Goal: Communication & Community: Answer question/provide support

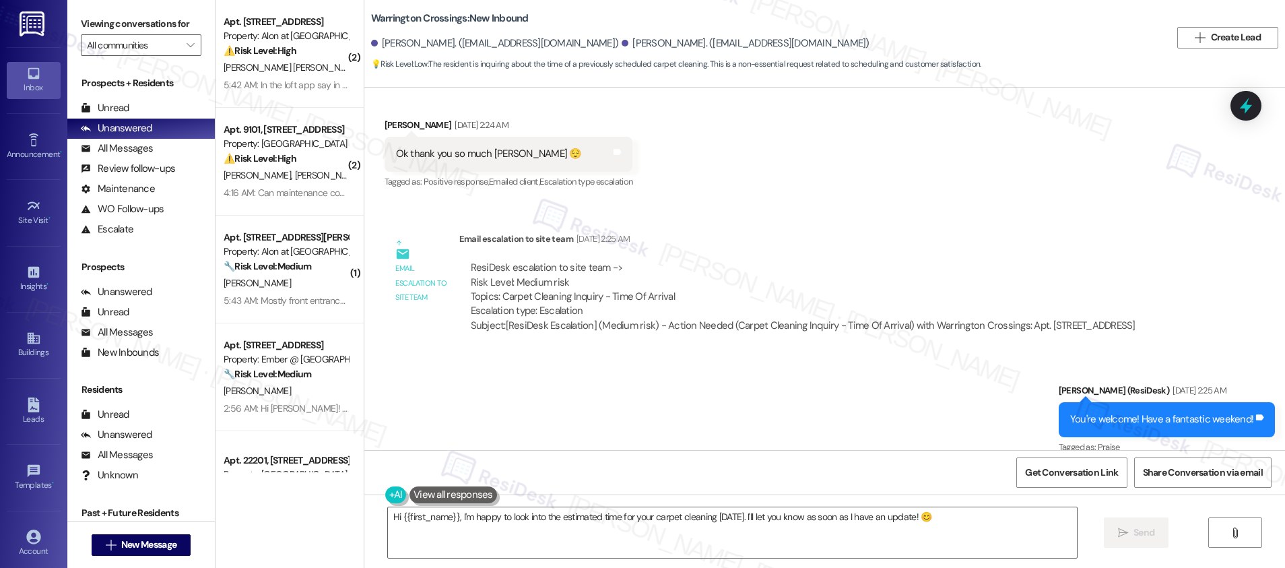
scroll to position [12561, 0]
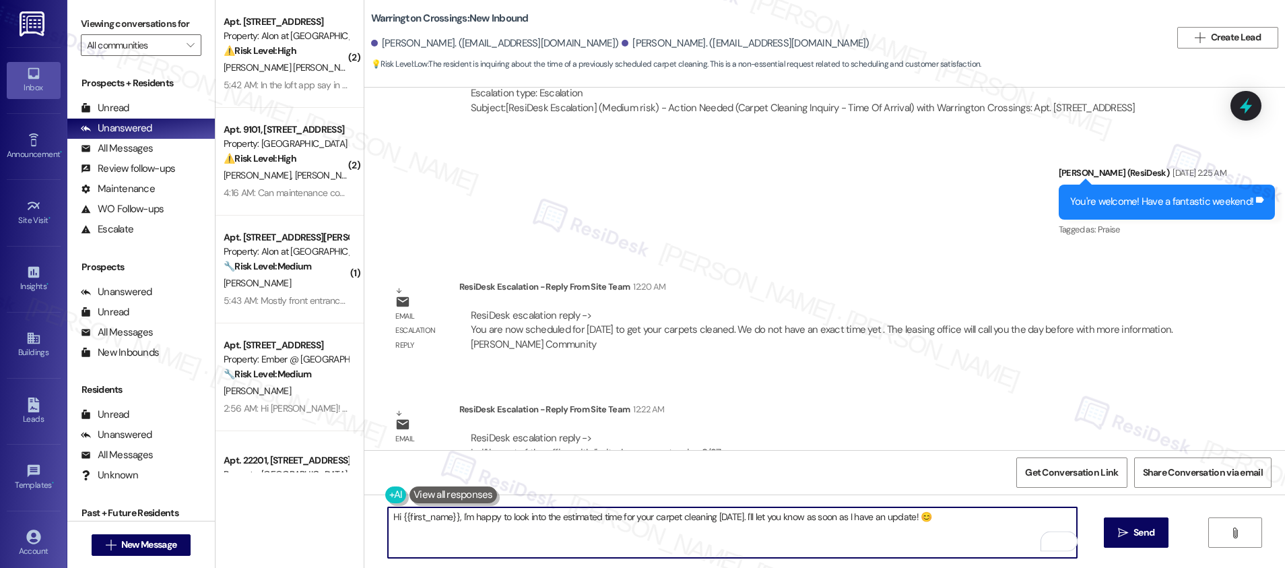
drag, startPoint x: 394, startPoint y: 517, endPoint x: 925, endPoint y: 513, distance: 531.4
click at [925, 513] on textarea "Hi {{first_name}}, I'm happy to look into the estimated time for your carpet cl…" at bounding box center [732, 532] width 689 height 51
paste textarea "You’re scheduled for carpet cleaning on Friday, Sept 26. We don’t have an exact…"
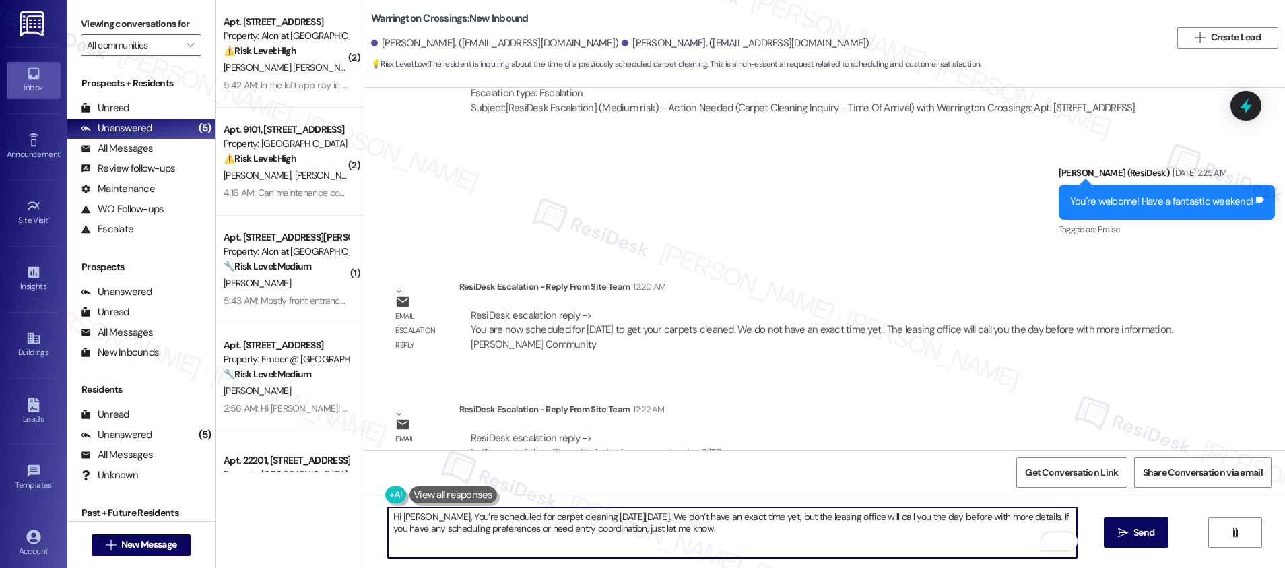
click at [434, 515] on textarea "Hi Kimberly, You’re scheduled for carpet cleaning on Friday, Sept 26. We don’t …" at bounding box center [732, 532] width 689 height 51
drag, startPoint x: 571, startPoint y: 511, endPoint x: 718, endPoint y: 514, distance: 146.8
click at [718, 514] on textarea "Hi Kimberly, you’re scheduled for carpet cleaning on Friday, Sept 26. We don’t …" at bounding box center [732, 532] width 689 height 51
click at [715, 519] on textarea "Hi Kimberly, you’re scheduled for carpet cleaning on Friday, Sept 26. We don’t …" at bounding box center [732, 532] width 689 height 51
drag, startPoint x: 769, startPoint y: 516, endPoint x: 884, endPoint y: 525, distance: 114.8
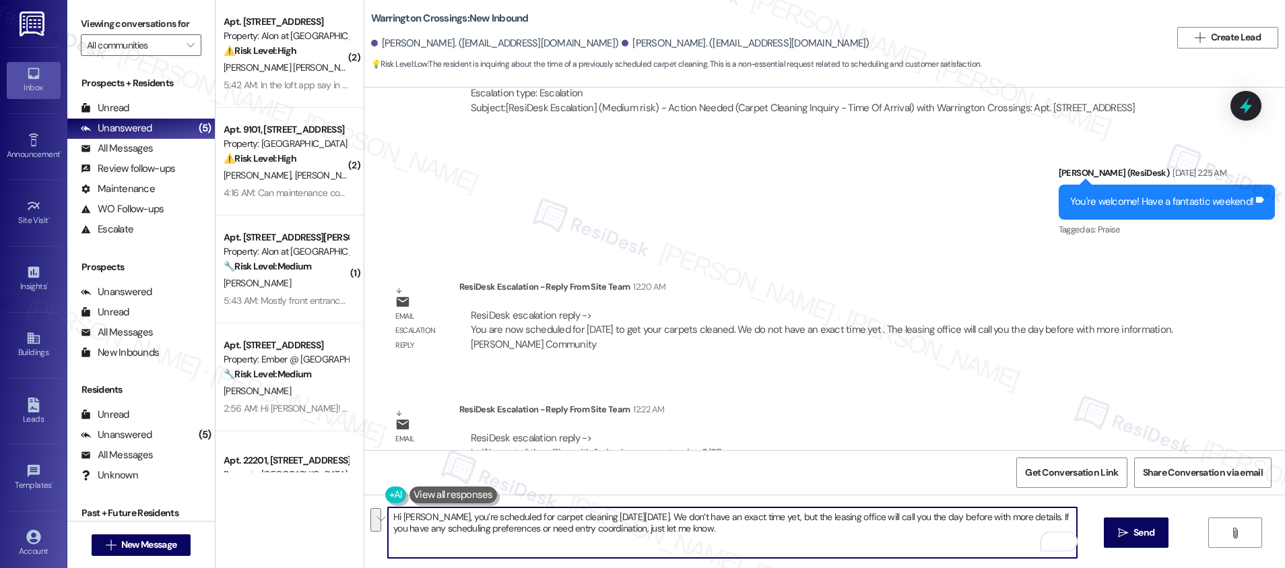
click at [884, 525] on textarea "Hi Kimberly, you’re scheduled for carpet cleaning on Friday, Sept 26. We don’t …" at bounding box center [732, 532] width 689 height 51
click at [867, 533] on textarea "Hi Kimberly, you’re scheduled for carpet cleaning on Friday, Sept 26. We don’t …" at bounding box center [732, 532] width 689 height 51
click at [844, 518] on textarea "Hi Kimberly, you’re scheduled for carpet cleaning on Friday, Sept 26. We don’t …" at bounding box center [732, 532] width 689 height 51
drag, startPoint x: 393, startPoint y: 530, endPoint x: 523, endPoint y: 532, distance: 129.3
click at [523, 532] on textarea "Hi Kimberly, you’re scheduled for carpet cleaning on Friday, Sept 26. We don’t …" at bounding box center [732, 532] width 689 height 51
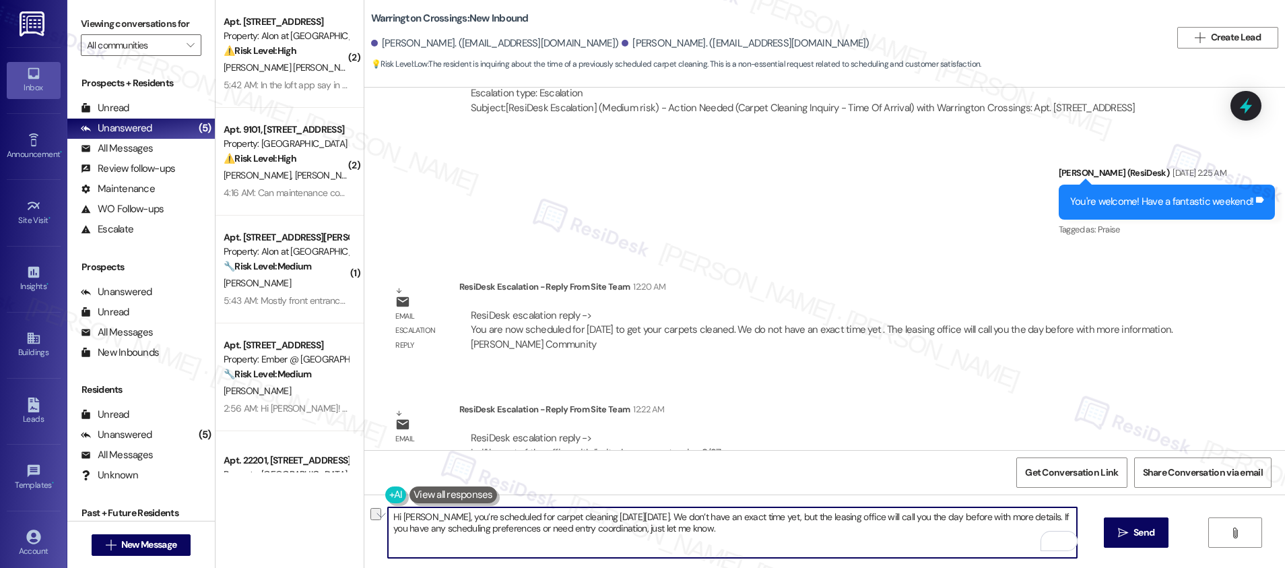
click at [712, 536] on textarea "Hi Kimberly, you’re scheduled for carpet cleaning on Friday, Sept 26. We don’t …" at bounding box center [732, 532] width 689 height 51
click at [1035, 523] on textarea "Hi Kimberly, you’re scheduled for carpet cleaning on Friday, Sept 26. We don’t …" at bounding box center [732, 532] width 689 height 51
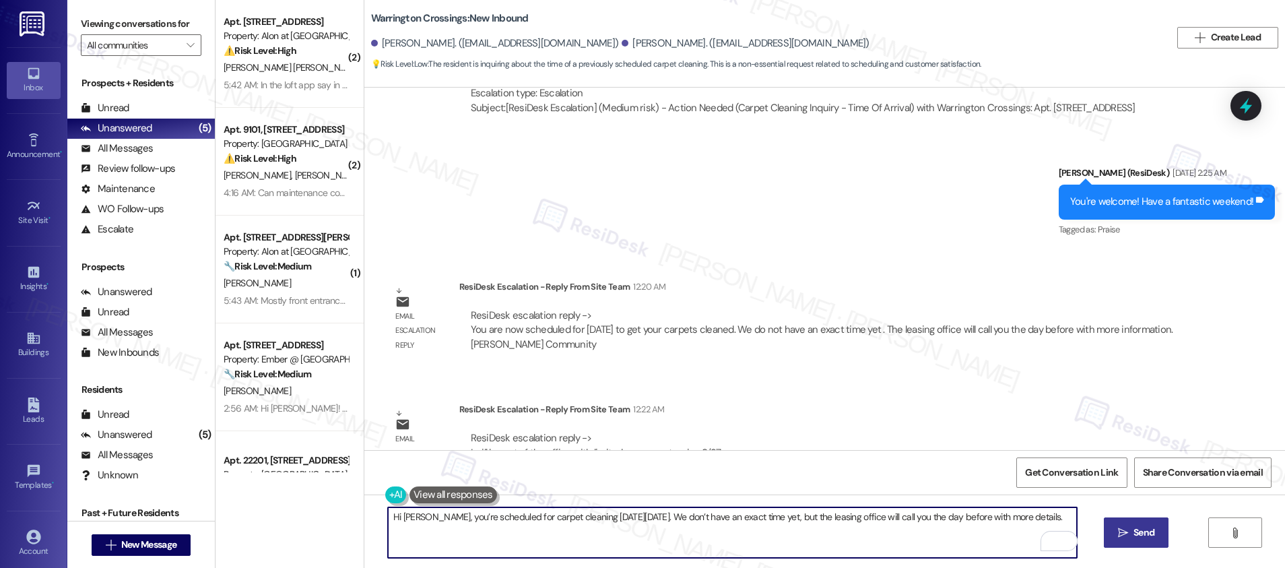
type textarea "Hi Kimberly, you’re scheduled for carpet cleaning on Friday, Sept 26. We don’t …"
click at [1126, 537] on icon "" at bounding box center [1123, 532] width 10 height 11
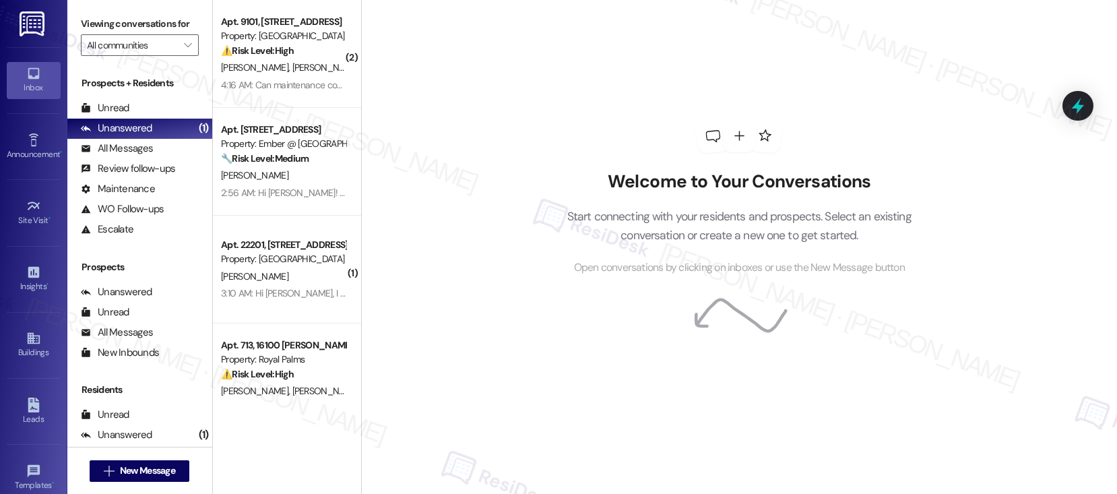
scroll to position [80, 0]
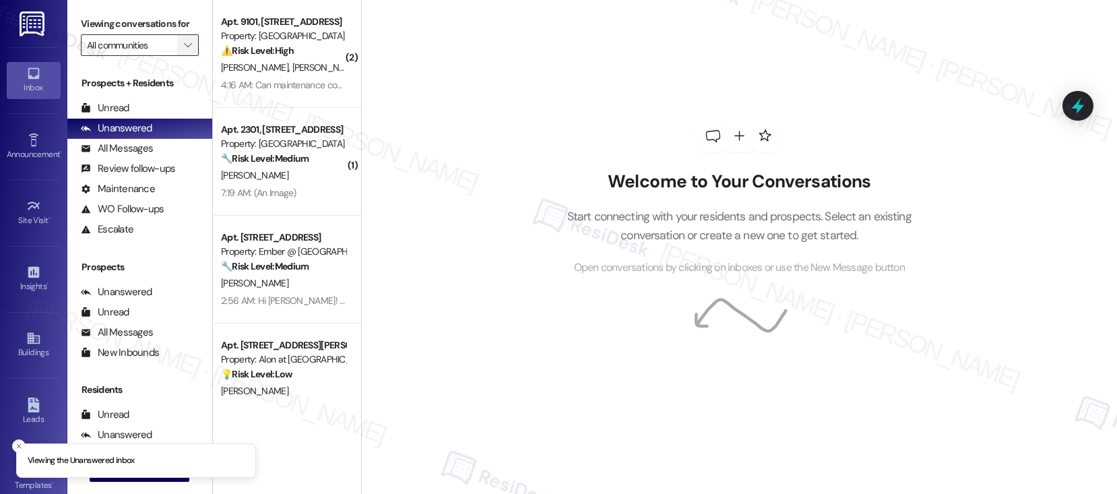
click at [184, 51] on icon "" at bounding box center [187, 45] width 7 height 11
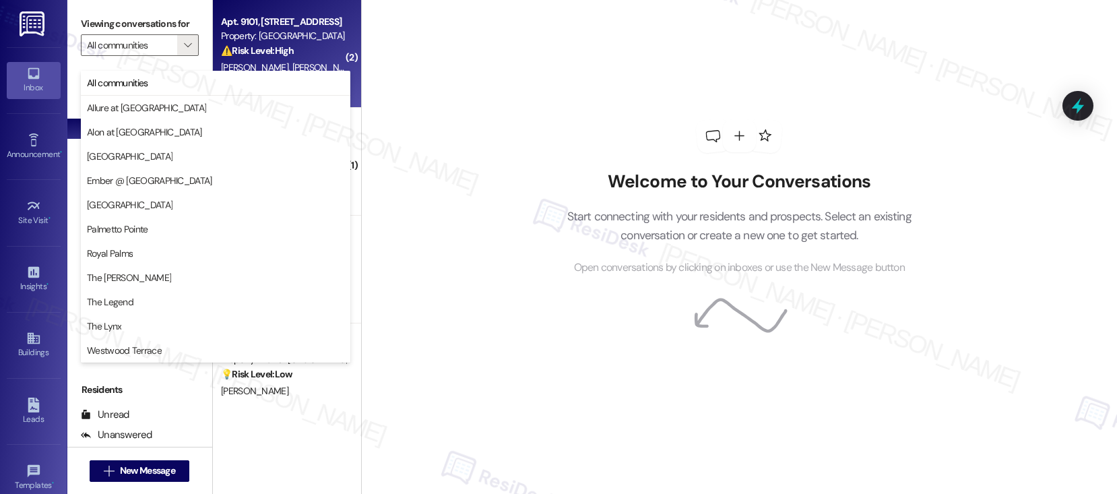
click at [267, 60] on div "A. Hernandez A. Guzman" at bounding box center [283, 67] width 127 height 17
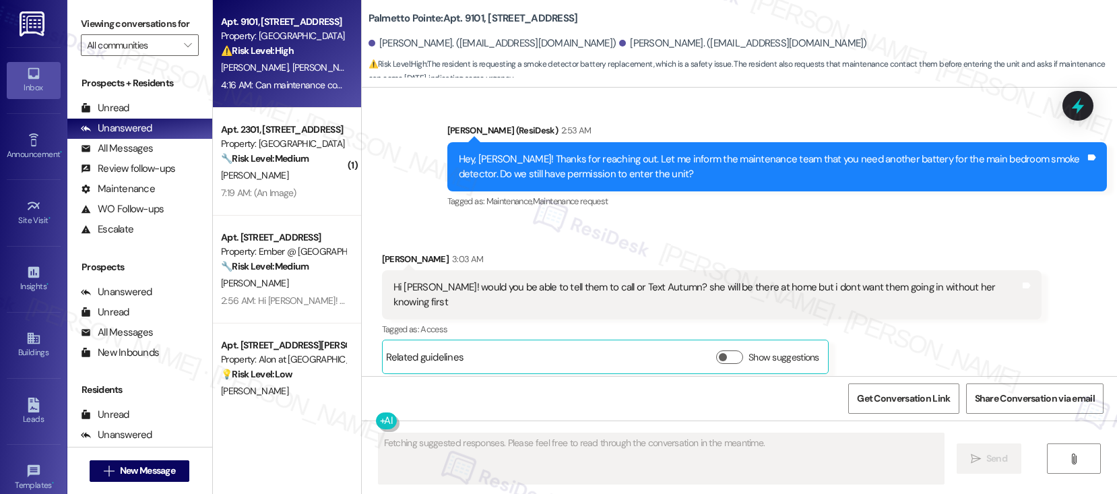
scroll to position [1055, 0]
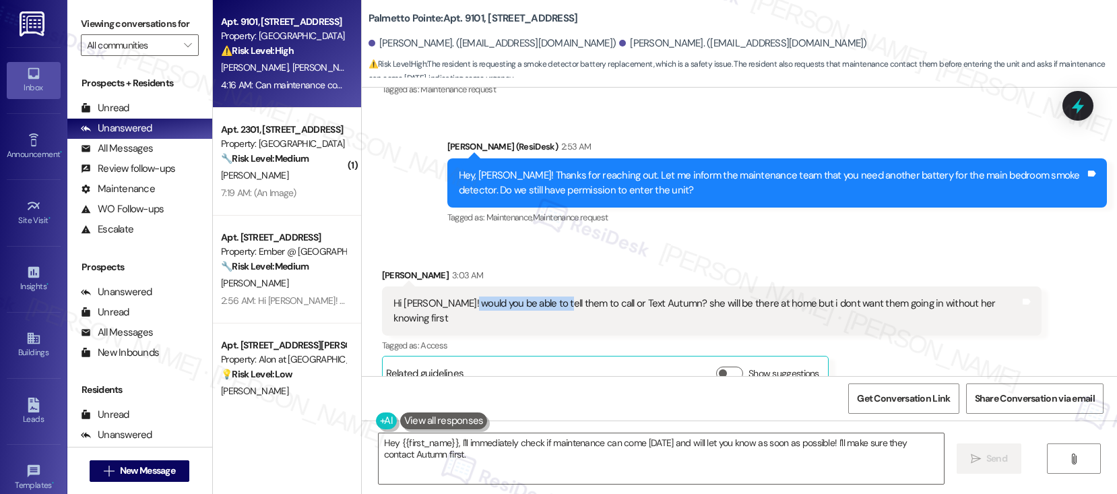
drag, startPoint x: 455, startPoint y: 289, endPoint x: 545, endPoint y: 290, distance: 90.2
click at [545, 296] on div "Hi Sarah! would you be able to tell them to call or Text Autumn? she will be th…" at bounding box center [706, 310] width 626 height 29
drag, startPoint x: 673, startPoint y: 289, endPoint x: 779, endPoint y: 288, distance: 105.7
click at [779, 296] on div "Hi Sarah! would you be able to tell them to call or Text Autumn? she will be th…" at bounding box center [706, 310] width 626 height 29
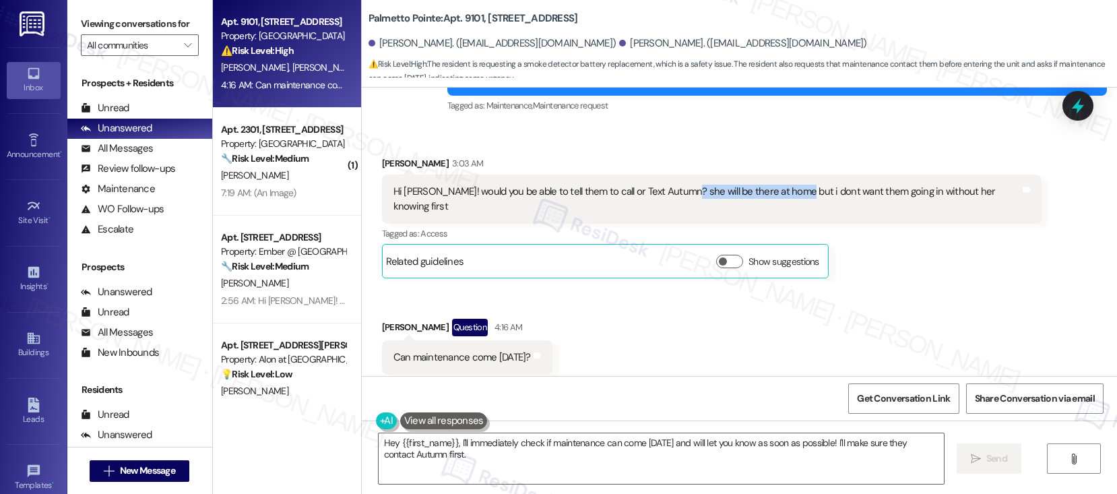
scroll to position [1167, 0]
click at [416, 350] on div "Can maintenance come tomorrow?" at bounding box center [461, 357] width 137 height 14
click at [492, 462] on textarea "Hey {{first_name}}, I'll immediately check if maintenance can come tomorrow and…" at bounding box center [660, 458] width 565 height 51
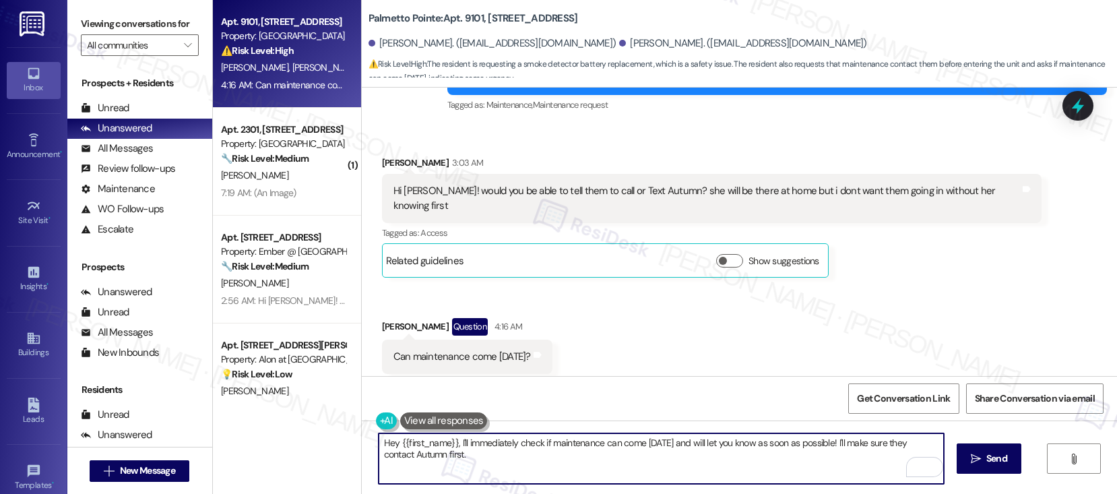
drag, startPoint x: 452, startPoint y: 442, endPoint x: 488, endPoint y: 454, distance: 38.1
click at [488, 454] on textarea "Hey {{first_name}}, I'll immediately check if maintenance can come tomorrow and…" at bounding box center [660, 458] width 565 height 51
drag, startPoint x: 463, startPoint y: 455, endPoint x: 482, endPoint y: 444, distance: 22.1
click at [451, 447] on textarea "Hey {{first_name}}, I'll immediately check if maintenance can come tomorrow and…" at bounding box center [660, 458] width 565 height 51
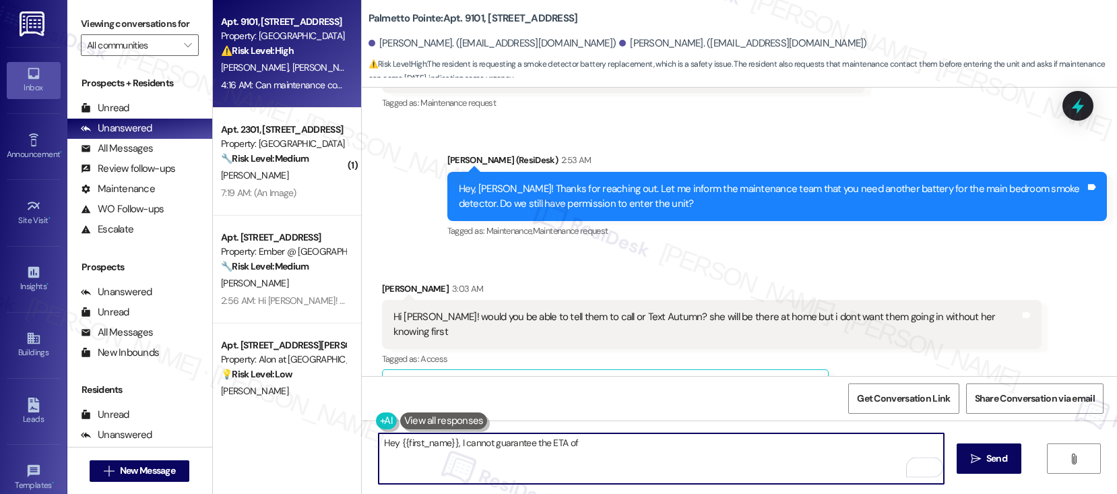
scroll to position [1040, 0]
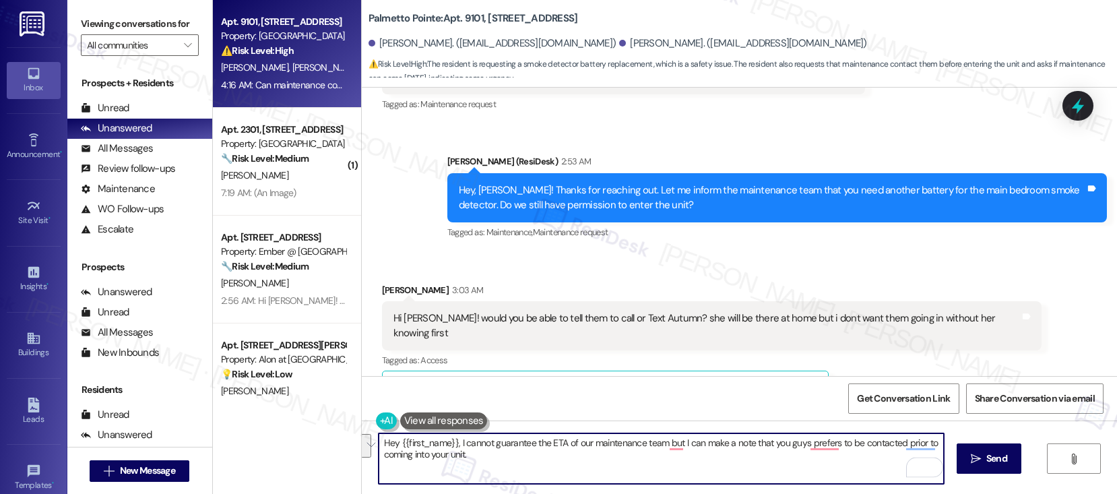
drag, startPoint x: 451, startPoint y: 445, endPoint x: 458, endPoint y: 455, distance: 12.1
click at [458, 455] on textarea "Hey {{first_name}}, I cannot guarantee the ETA of our maintenance team but I ca…" at bounding box center [660, 458] width 565 height 51
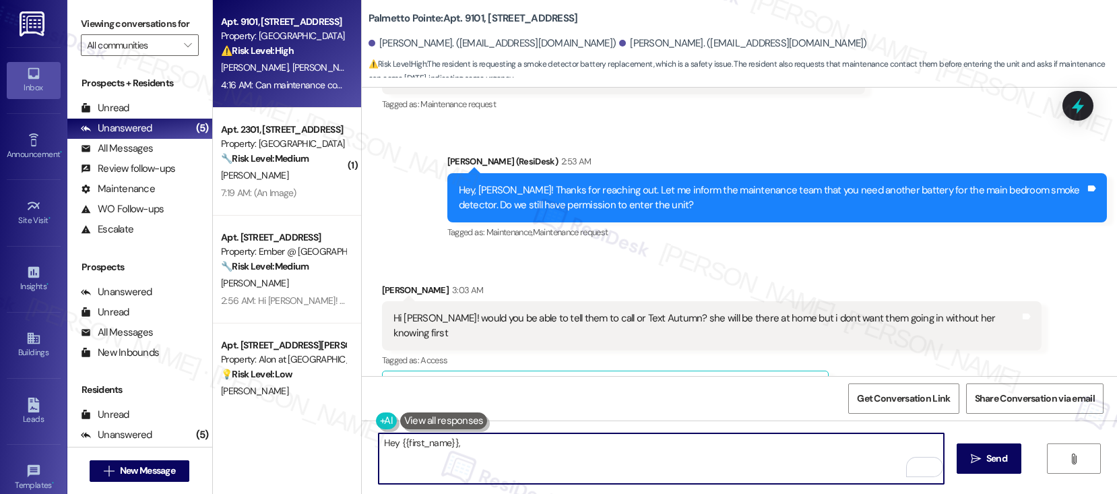
paste textarea "I can’t guarantee the exact ETA of our maintenance team, but I’ll make a note t…"
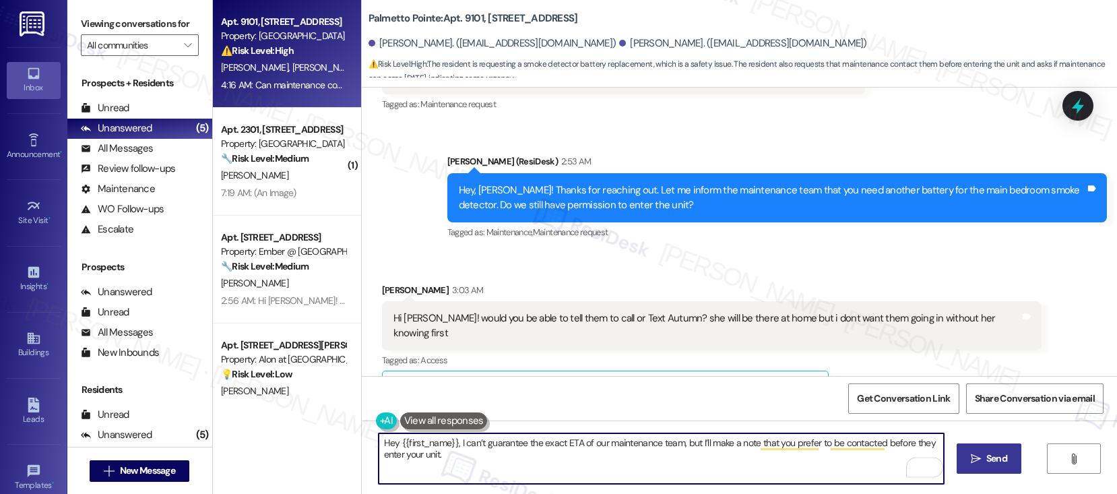
type textarea "Hey {{first_name}}, I can’t guarantee the exact ETA of our maintenance team, bu…"
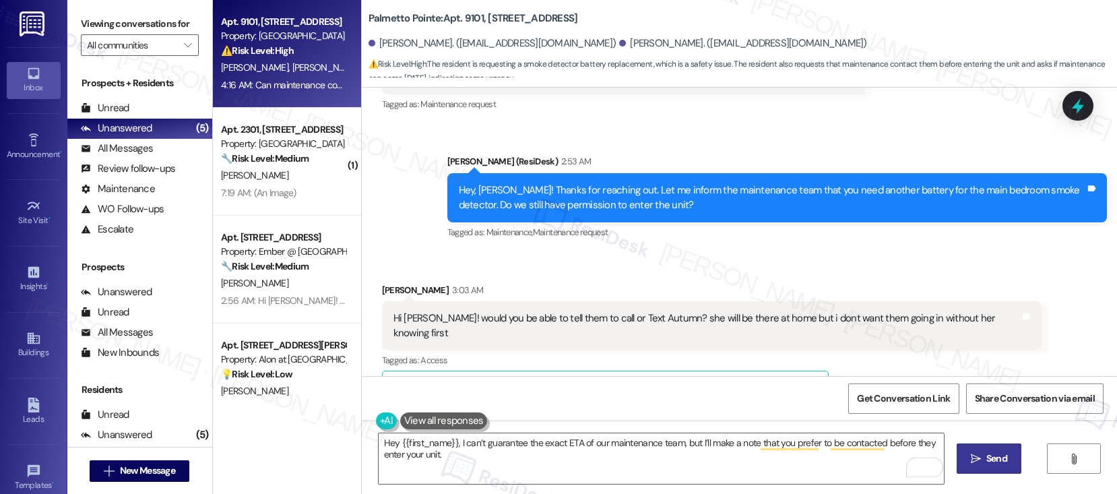
click at [964, 458] on button " Send" at bounding box center [988, 458] width 65 height 30
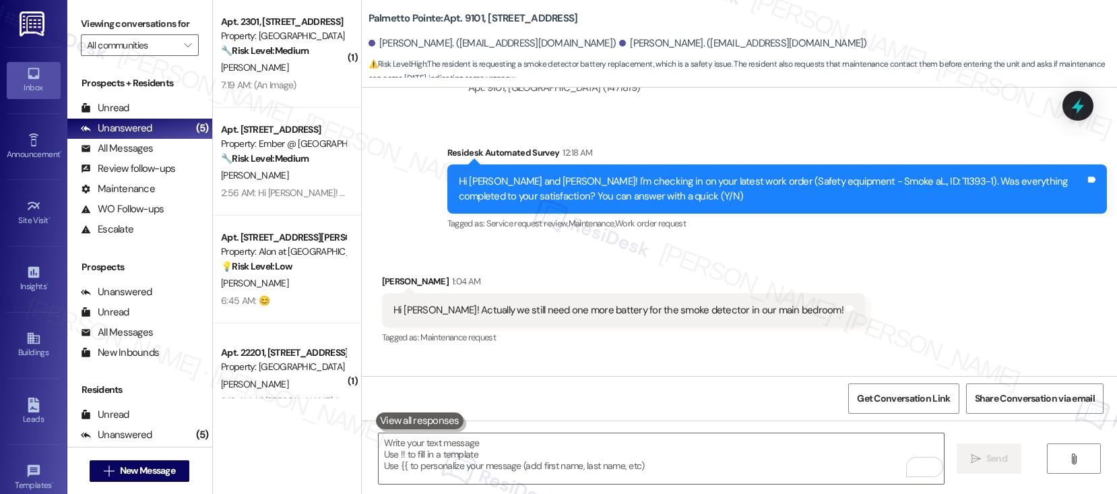
scroll to position [804, 0]
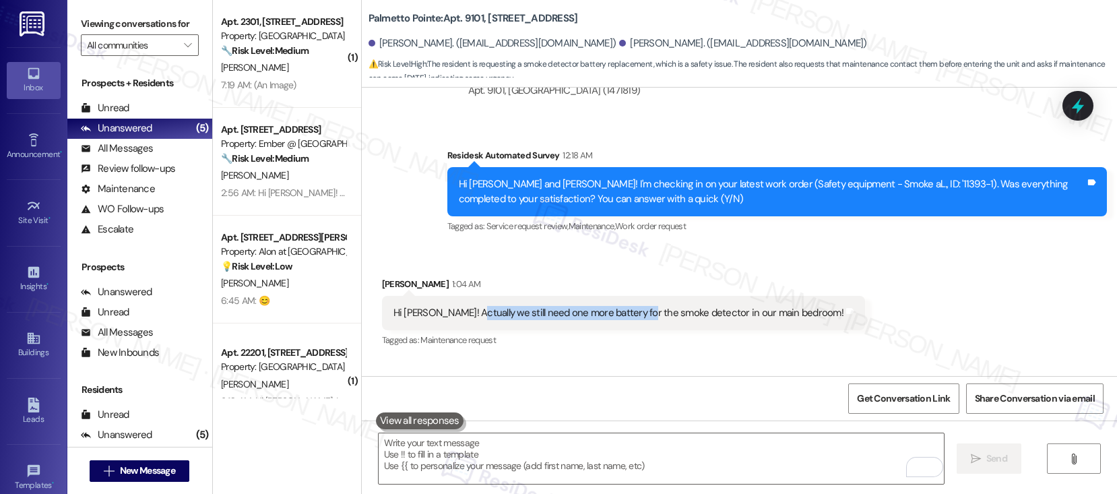
drag, startPoint x: 460, startPoint y: 296, endPoint x: 628, endPoint y: 297, distance: 167.7
click at [628, 306] on div "Hi Sarah! Actually we still need one more battery for the smoke detector in our…" at bounding box center [618, 313] width 450 height 14
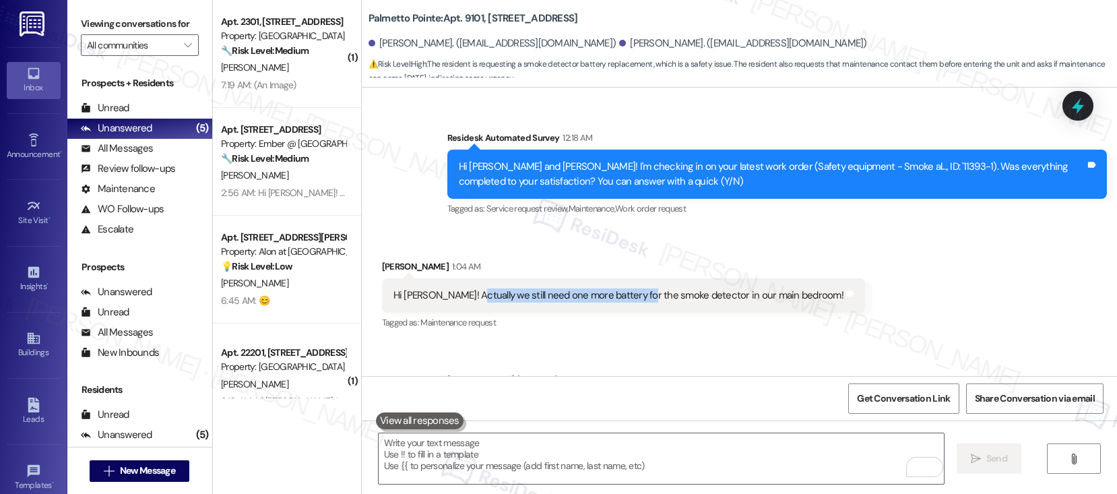
scroll to position [834, 0]
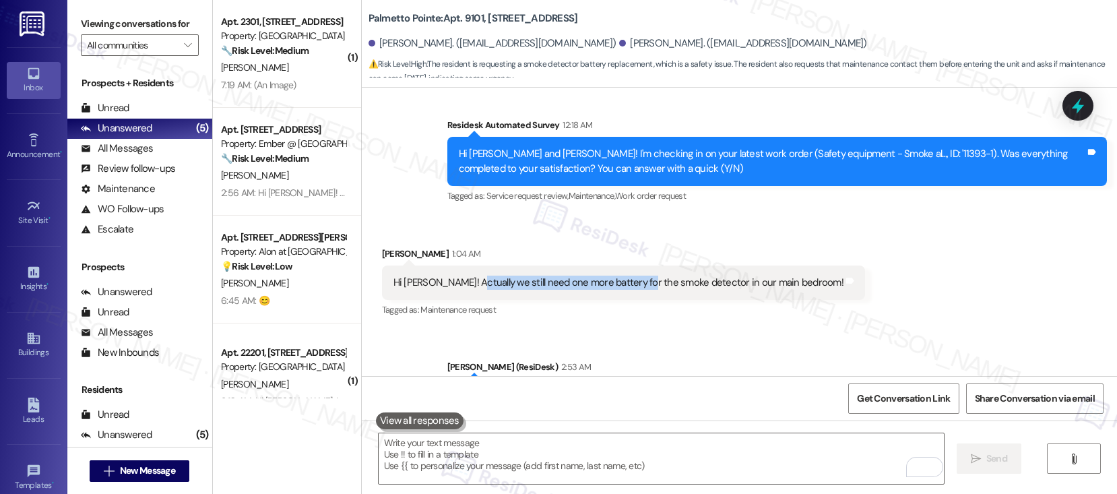
click at [554, 275] on div "Hi Sarah! Actually we still need one more battery for the smoke detector in our…" at bounding box center [618, 282] width 450 height 14
drag, startPoint x: 552, startPoint y: 266, endPoint x: 769, endPoint y: 269, distance: 216.9
click at [769, 275] on div "Hi Sarah! Actually we still need one more battery for the smoke detector in our…" at bounding box center [618, 282] width 450 height 14
copy div "battery for the smoke detector in our main bedroom"
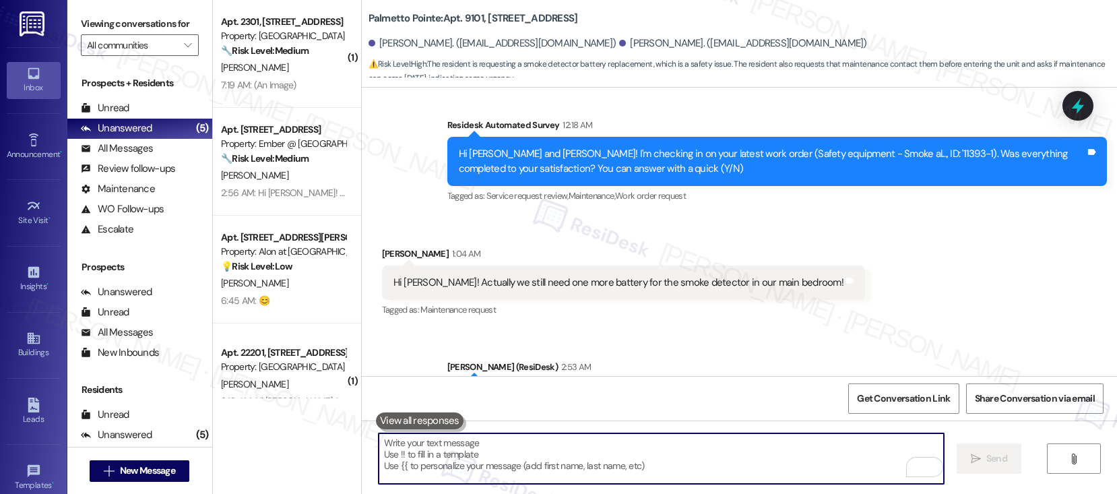
click at [582, 463] on textarea "To enrich screen reader interactions, please activate Accessibility in Grammarl…" at bounding box center [660, 458] width 565 height 51
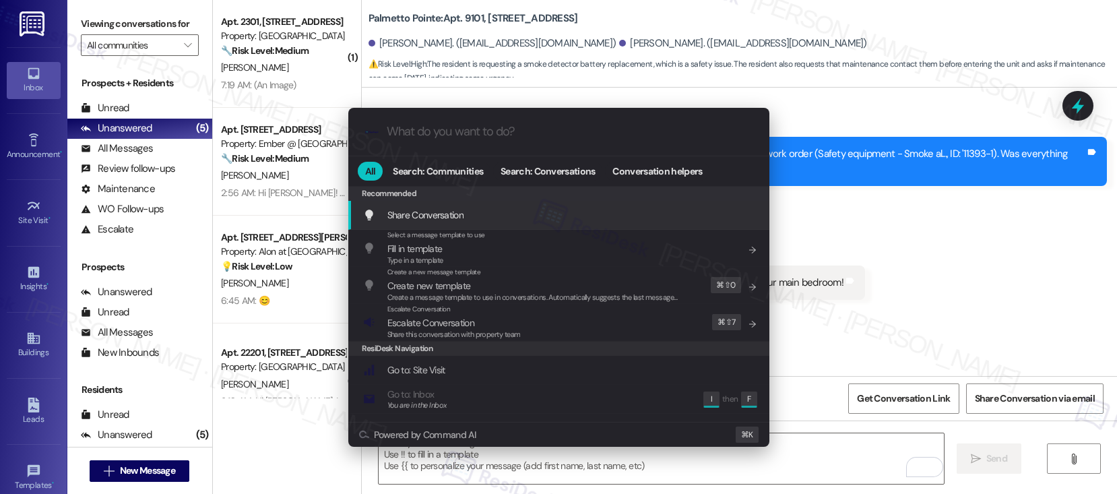
click at [564, 141] on div ".cls-1{fill:#0a055f;}.cls-2{fill:#0cc4c4;} resideskLogoBlueOrange" at bounding box center [558, 132] width 421 height 48
click at [467, 137] on input "What do you want to do?" at bounding box center [570, 132] width 366 height 14
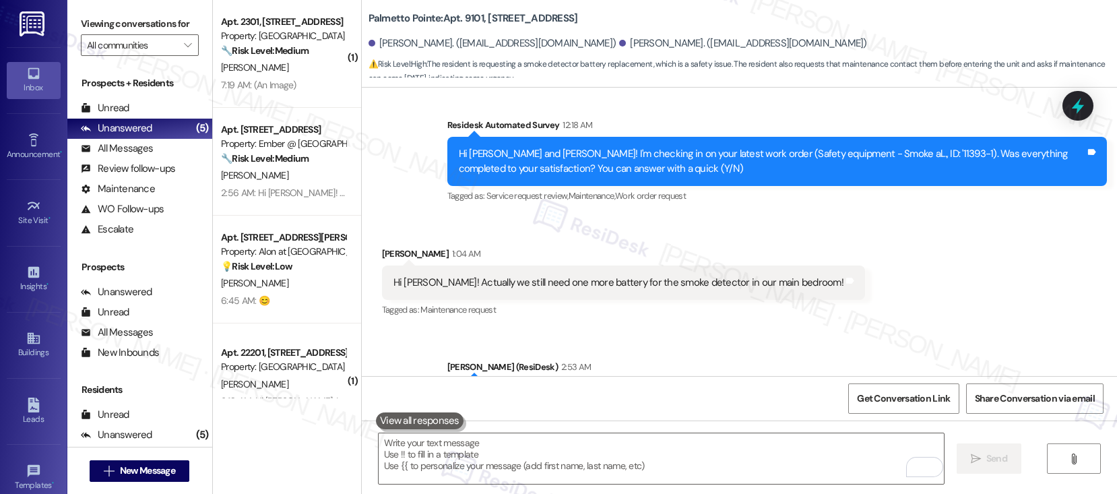
click at [583, 265] on div "Hi Sarah! Actually we still need one more battery for the smoke detector in our…" at bounding box center [623, 282] width 483 height 34
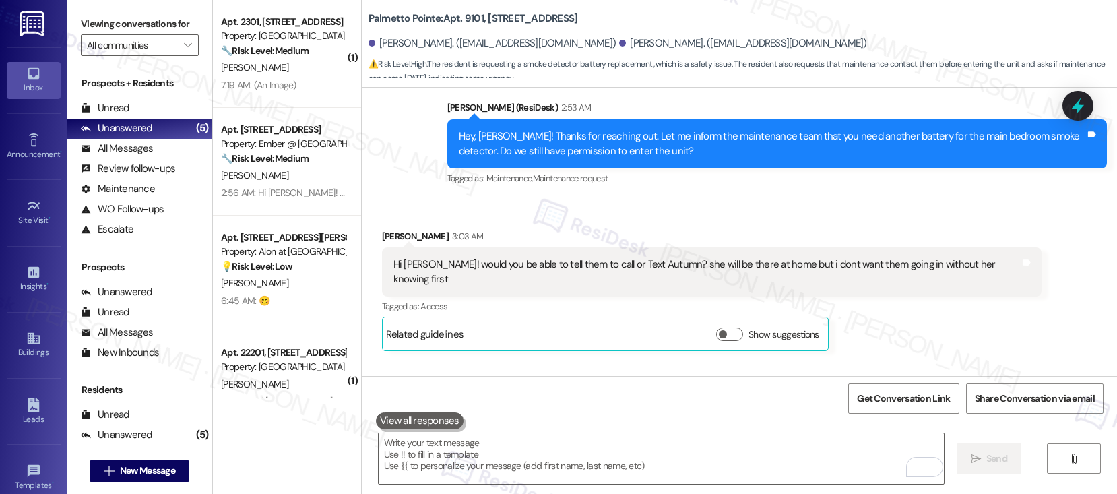
scroll to position [1276, 0]
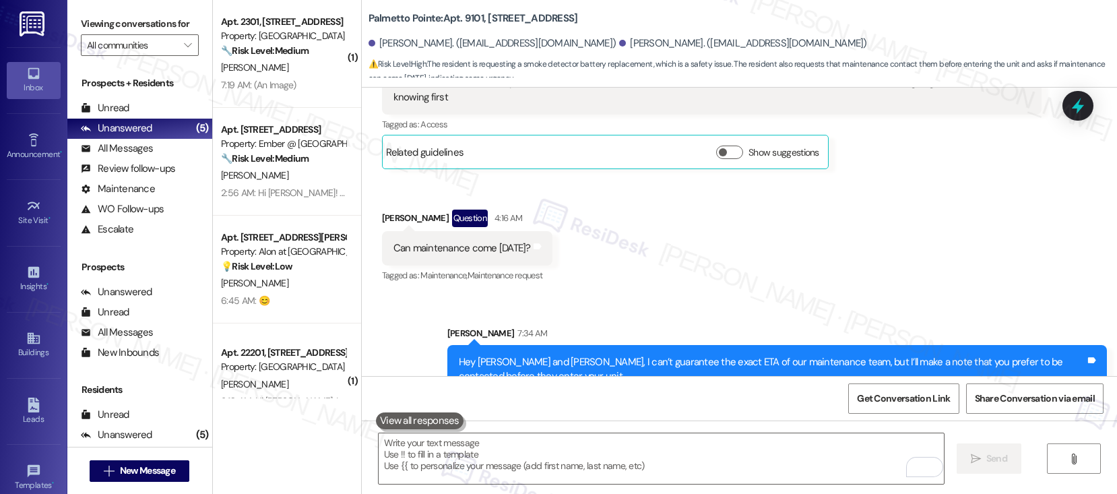
click at [457, 20] on b "Palmetto Pointe: Apt. 9101, 4835 USAA Blvd" at bounding box center [472, 18] width 209 height 14
copy b "9101"
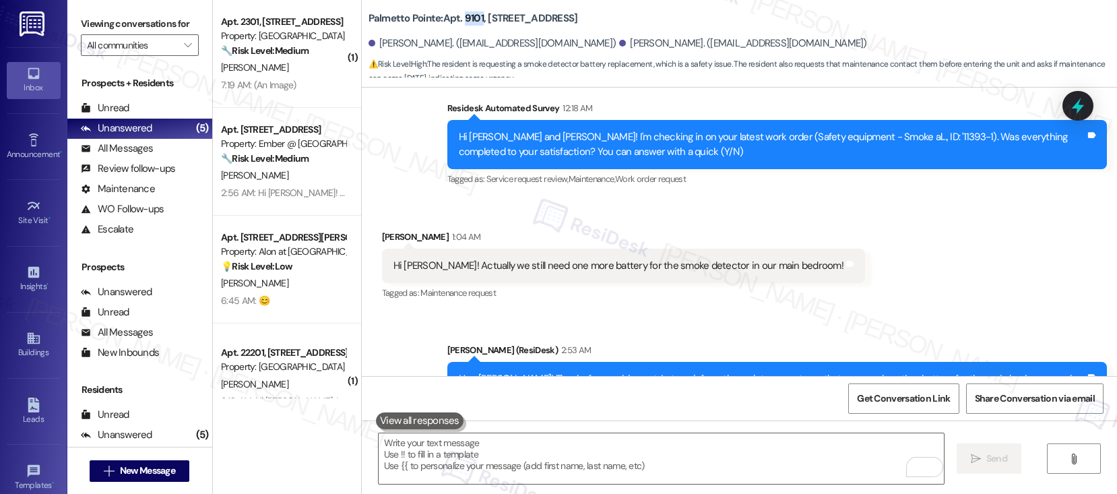
scroll to position [832, 0]
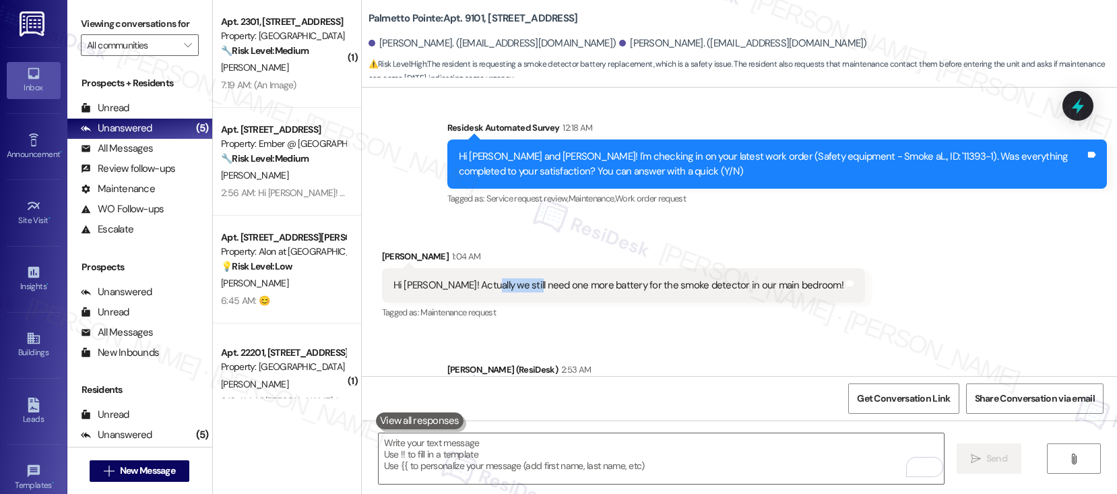
drag, startPoint x: 472, startPoint y: 272, endPoint x: 514, endPoint y: 272, distance: 41.8
click at [514, 278] on div "Hi Sarah! Actually we still need one more battery for the smoke detector in our…" at bounding box center [618, 285] width 450 height 14
drag, startPoint x: 487, startPoint y: 271, endPoint x: 682, endPoint y: 277, distance: 194.7
click at [682, 278] on div "Hi Sarah! Actually we still need one more battery for the smoke detector in our…" at bounding box center [618, 285] width 450 height 14
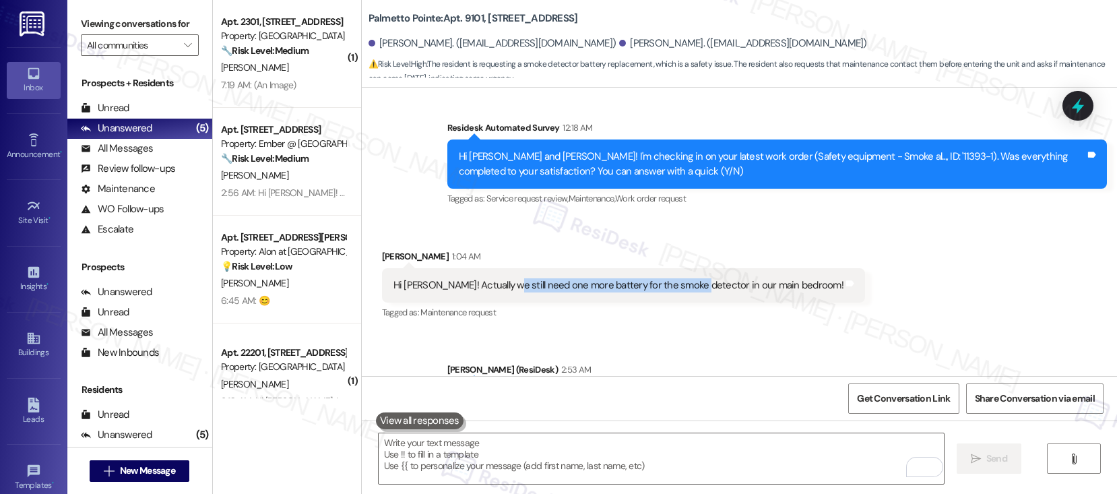
copy div "need one more battery for the smoke detector"
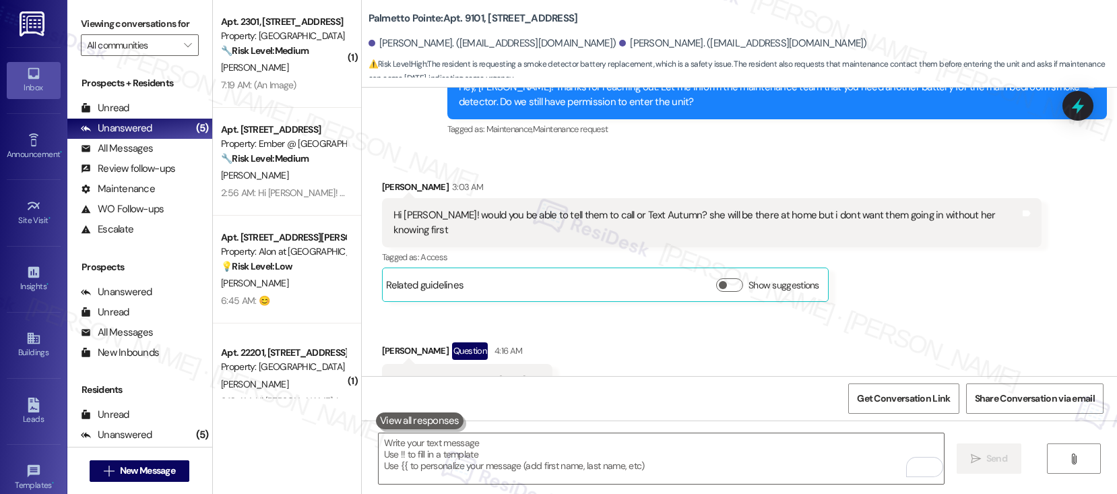
scroll to position [1276, 0]
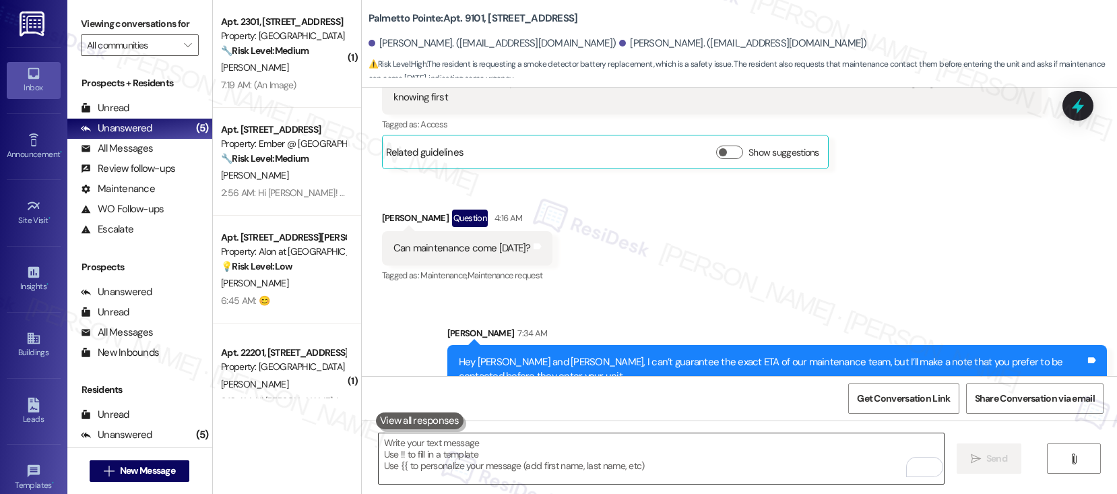
click at [416, 468] on textarea "To enrich screen reader interactions, please activate Accessibility in Grammarl…" at bounding box center [660, 458] width 565 height 51
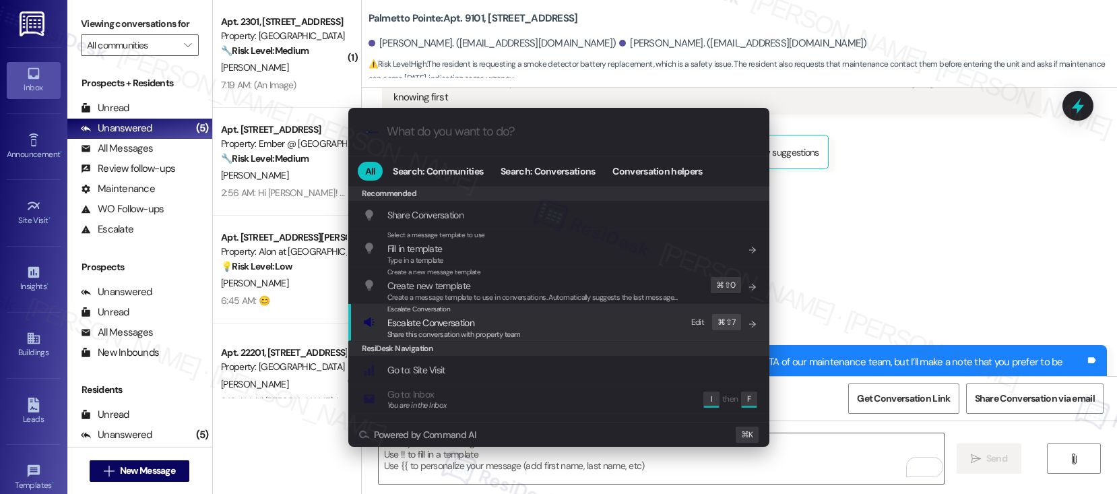
click at [515, 320] on span "Escalate Conversation" at bounding box center [453, 322] width 133 height 15
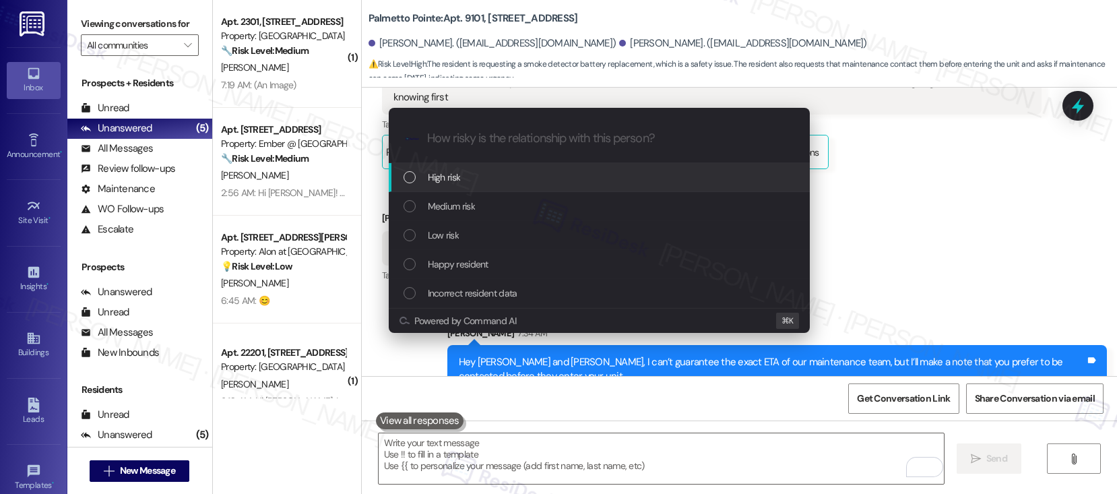
click at [521, 179] on div "High risk" at bounding box center [600, 177] width 394 height 15
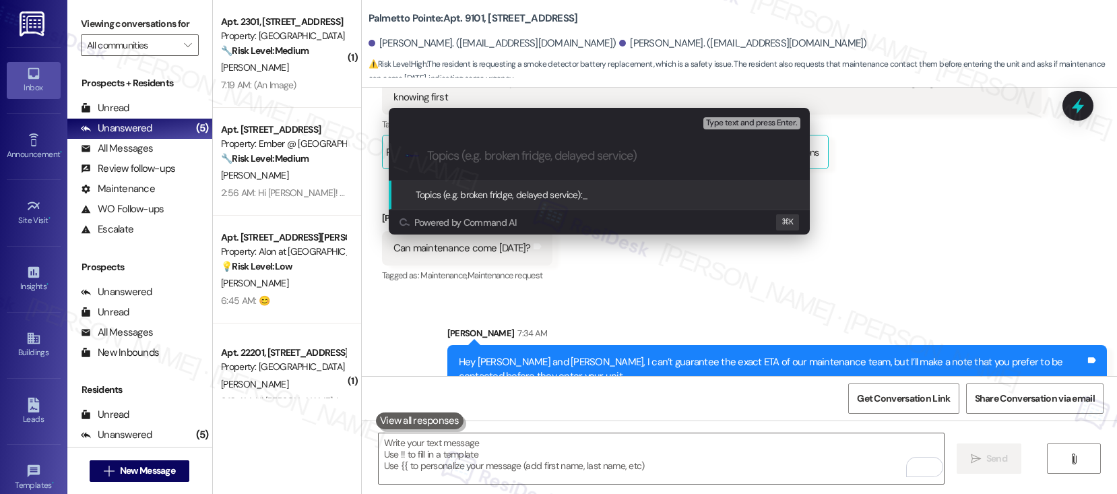
paste input "Work order submitted by Residesk | Work order #11423-1"
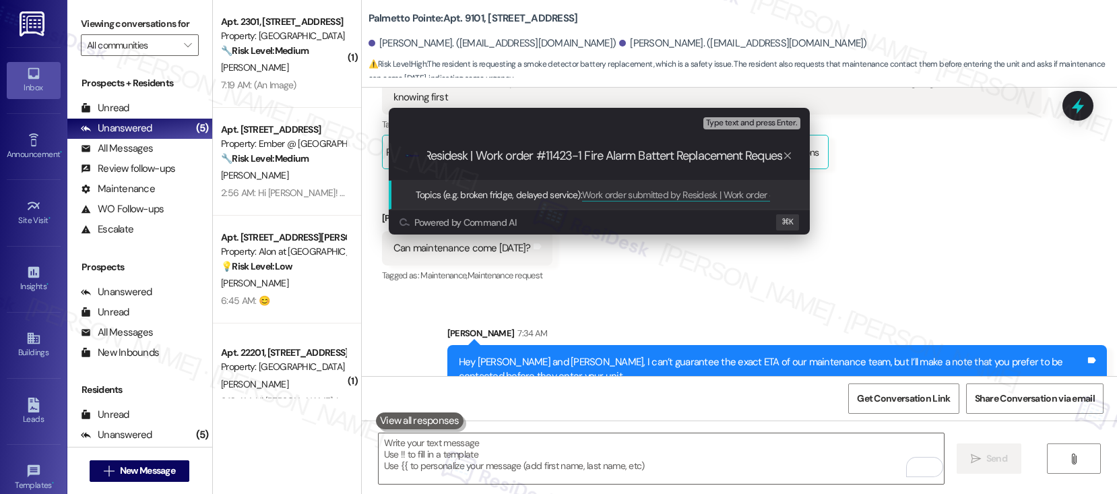
type input "Work order submitted by Residesk | Work order #11423-1 Fire Alarm Battert Repla…"
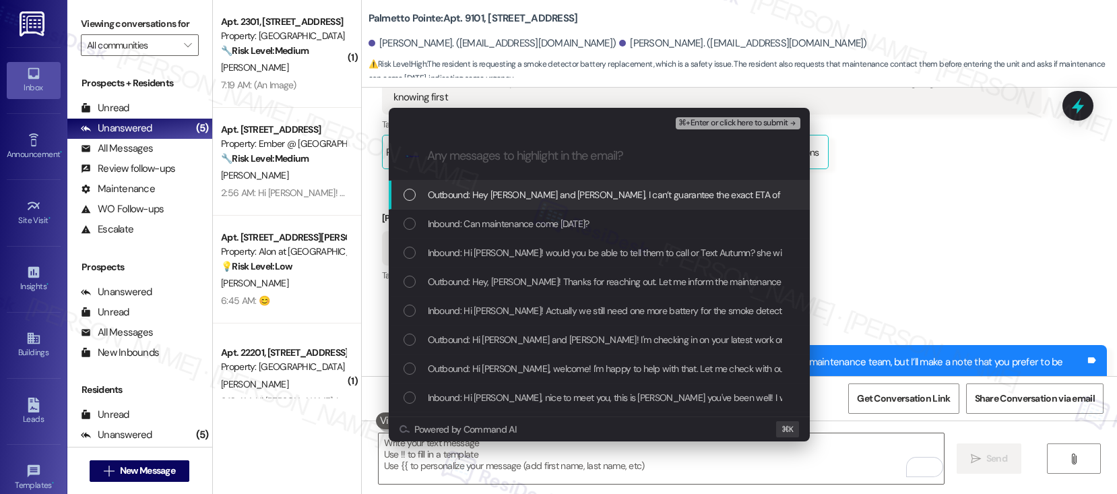
scroll to position [0, 0]
click at [513, 198] on span "Outbound: Hey Autumn and Andrew, I can’t guarantee the exact ETA of our mainten…" at bounding box center [805, 194] width 754 height 15
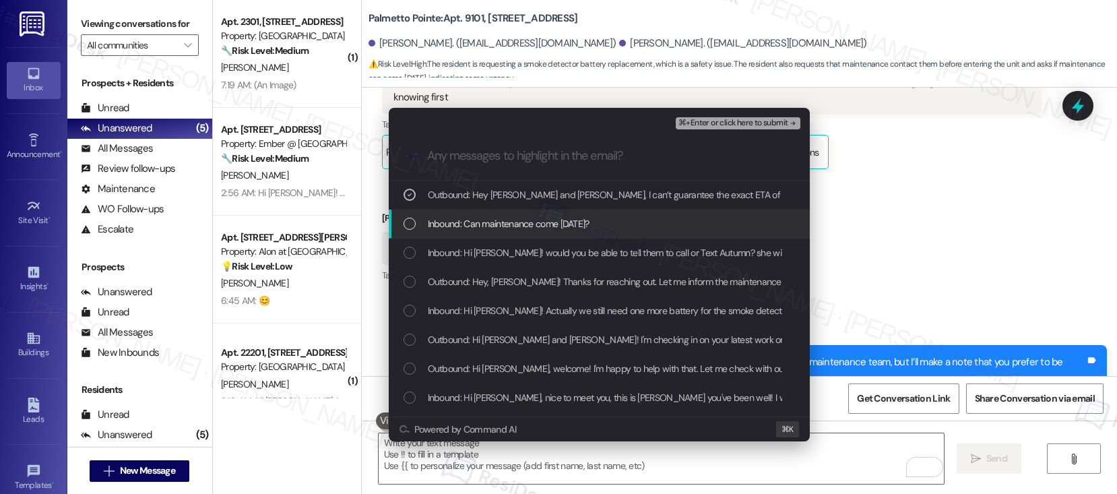
click at [513, 226] on span "Inbound: Can maintenance come tomorrow?" at bounding box center [509, 223] width 162 height 15
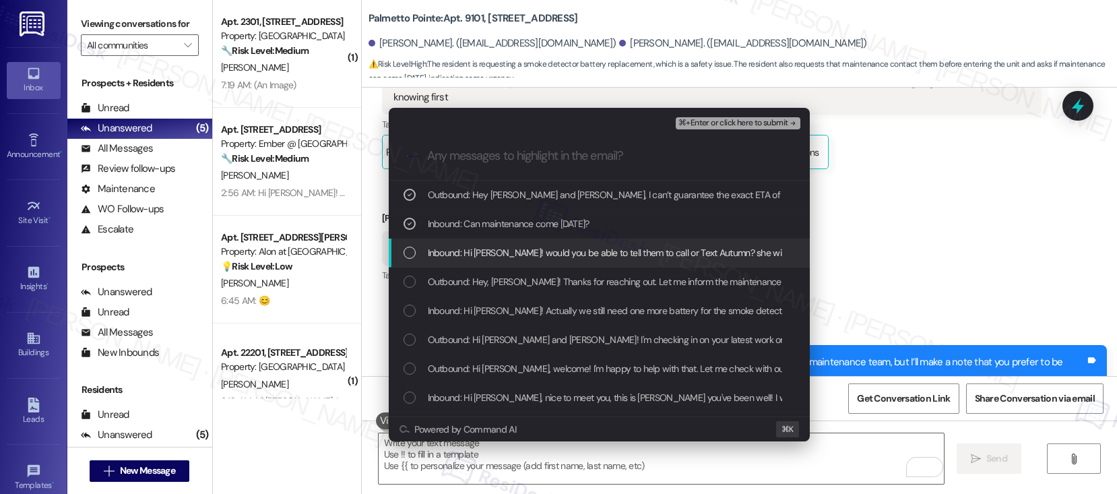
click at [510, 249] on span "Inbound: Hi Sarah! would you be able to tell them to call or Text Autumn? she w…" at bounding box center [748, 252] width 641 height 15
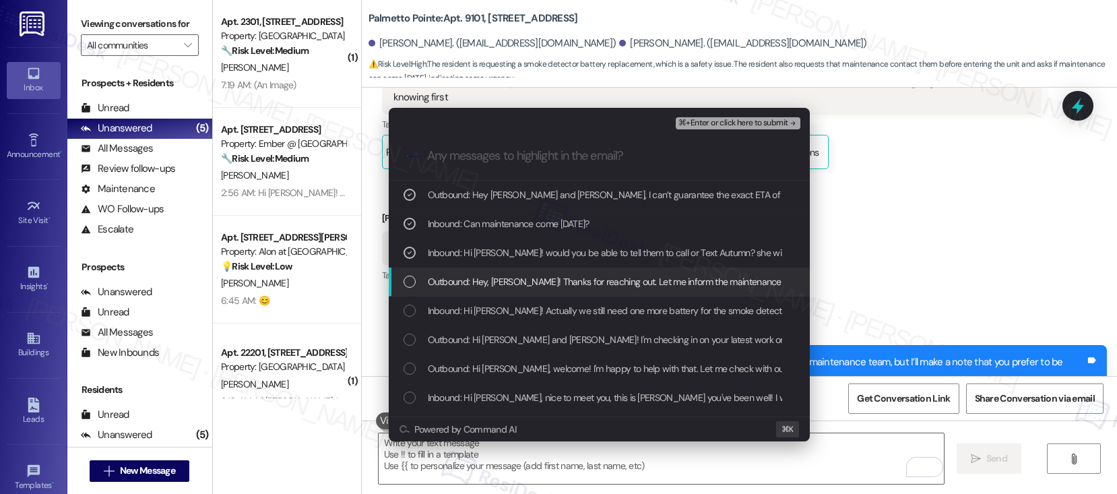
click at [512, 274] on span "Outbound: Hey, Andrew! Thanks for reaching out. Let me inform the maintenance t…" at bounding box center [840, 281] width 825 height 15
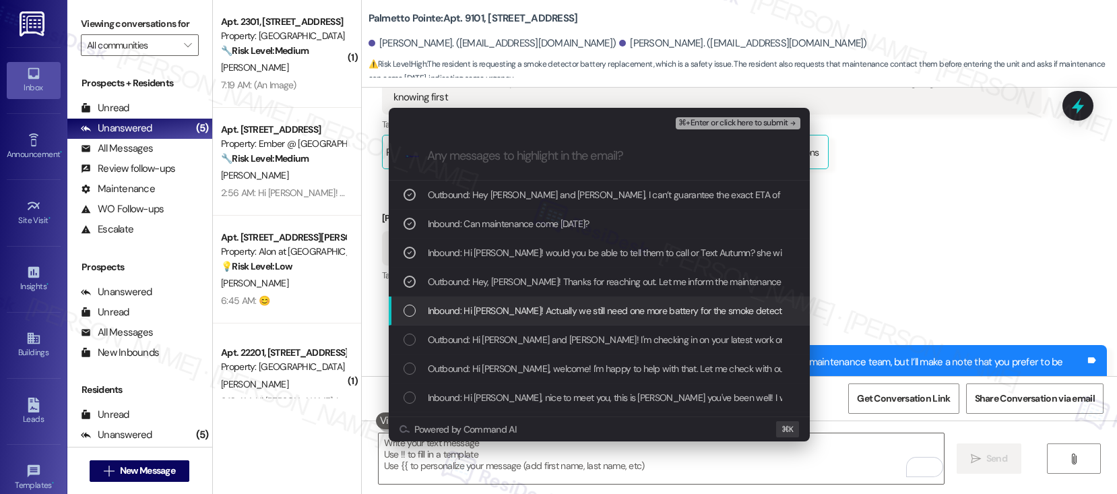
click at [511, 303] on span "Inbound: Hi Sarah! Actually we still need one more battery for the smoke detect…" at bounding box center [652, 310] width 448 height 15
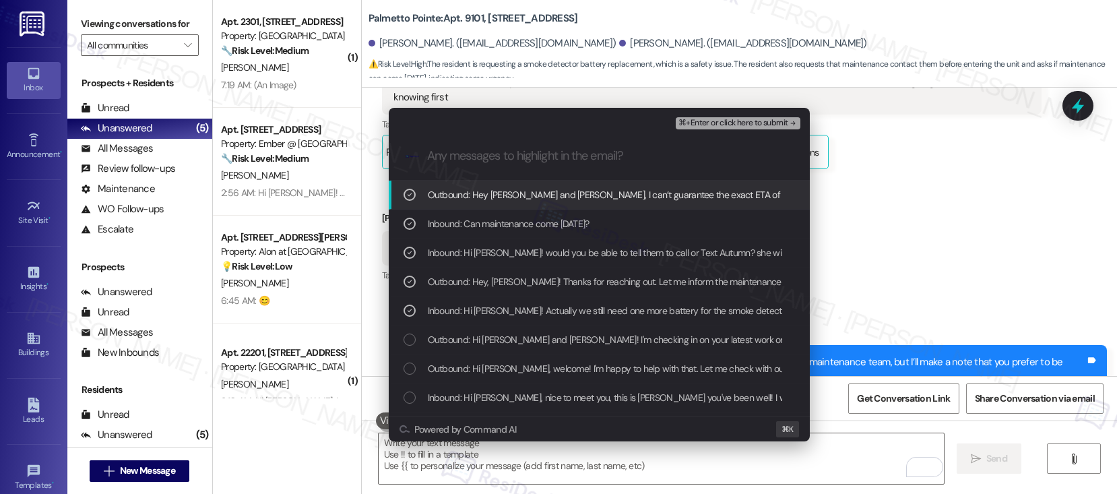
click at [704, 120] on span "⌘+Enter or click here to submit" at bounding box center [732, 123] width 109 height 9
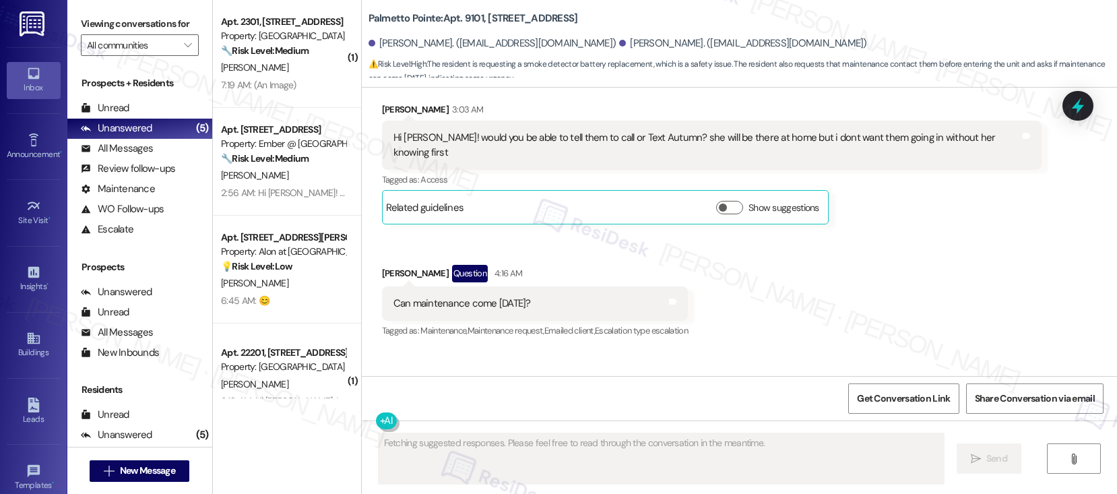
scroll to position [1295, 0]
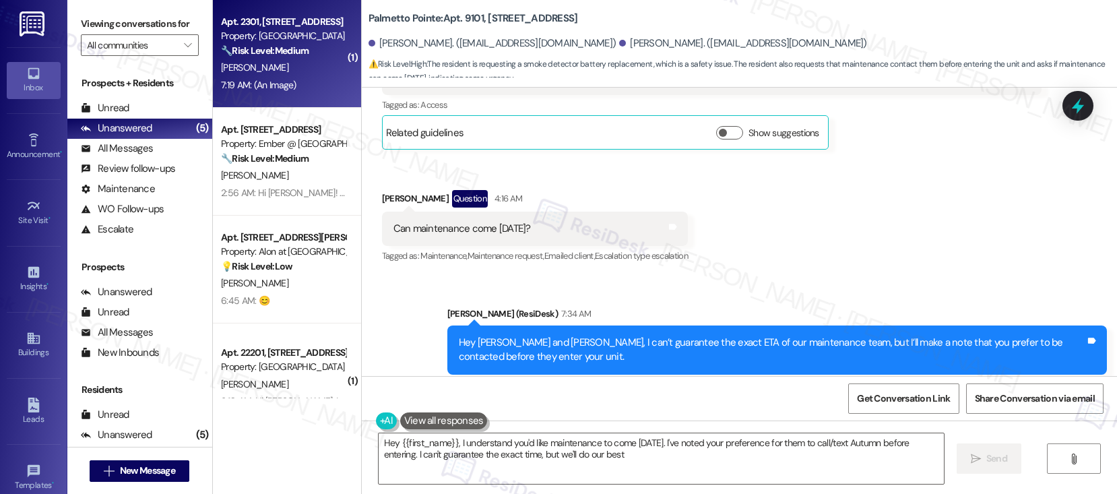
type textarea "Hey {{first_name}}, I understand you'd like maintenance to come tomorrow. I've …"
click at [272, 63] on div "I. Tompkins" at bounding box center [283, 67] width 127 height 17
type textarea "Fetching suggested responses. Please feel free to read through the conversation…"
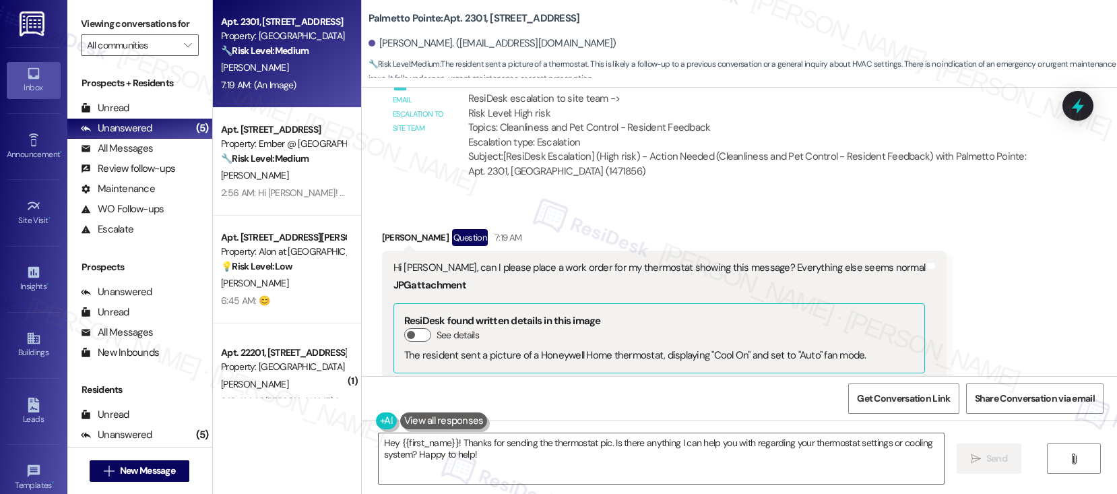
scroll to position [1814, 0]
drag, startPoint x: 430, startPoint y: 251, endPoint x: 704, endPoint y: 257, distance: 274.2
click at [704, 260] on div "Hi Sarah, can I please place a work order for my thermostat showing this messag…" at bounding box center [659, 267] width 532 height 14
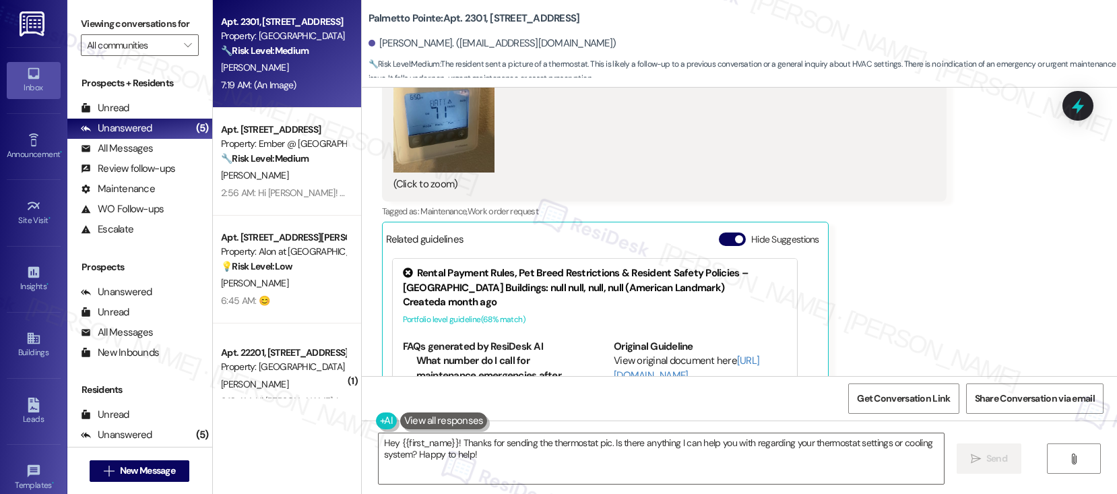
scroll to position [1991, 0]
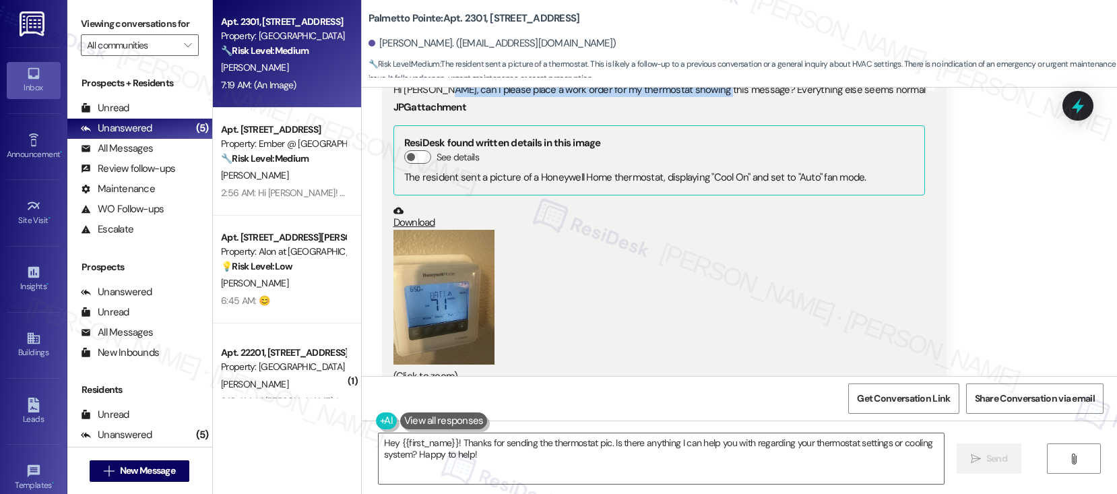
click at [457, 265] on button "Zoom image" at bounding box center [443, 297] width 101 height 135
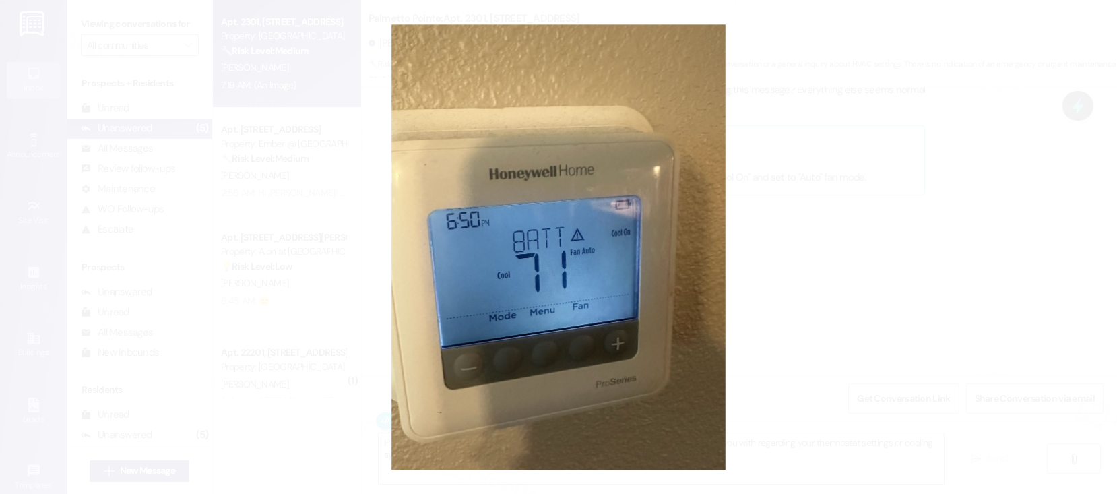
click at [847, 290] on button "Unzoom image" at bounding box center [558, 247] width 1117 height 494
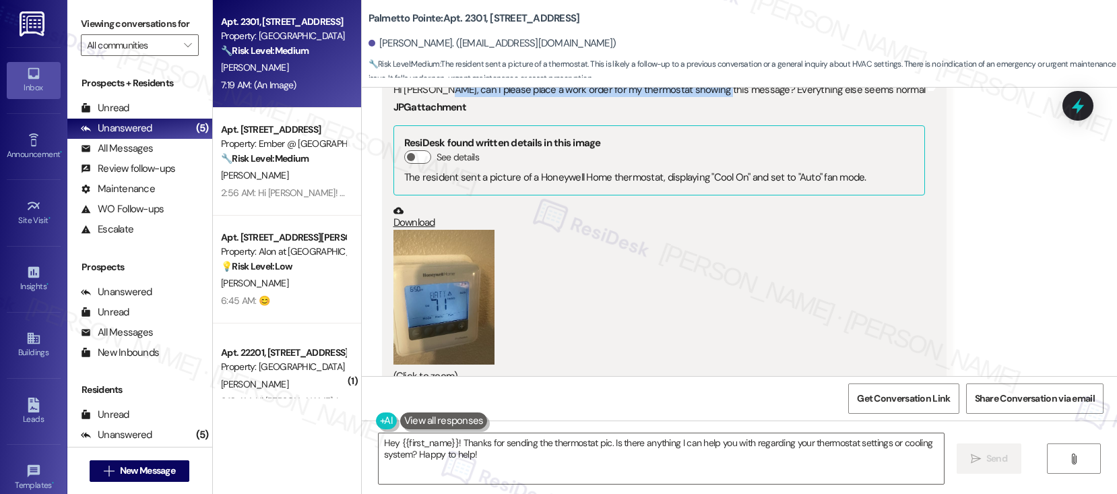
scroll to position [2257, 0]
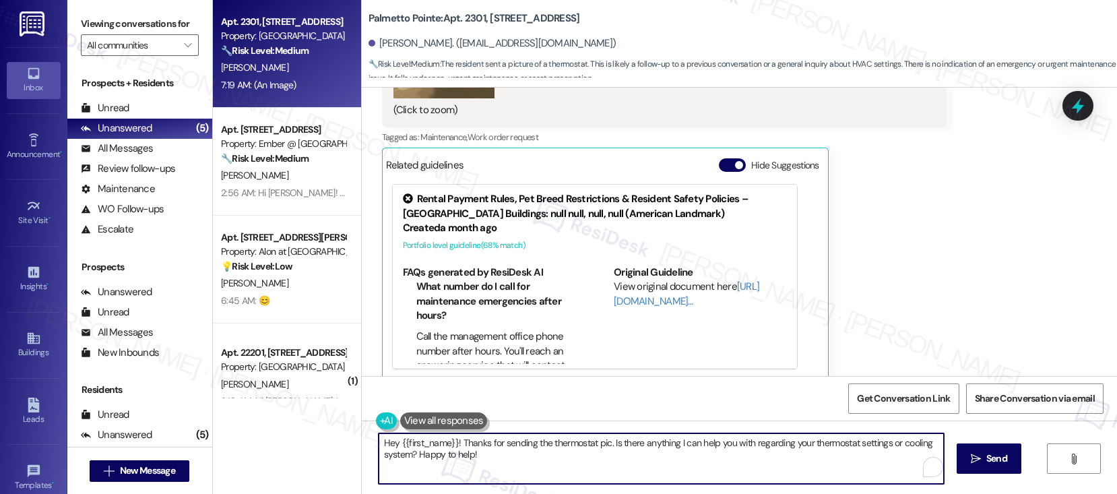
click at [516, 460] on textarea "Hey {{first_name}}! Thanks for sending the thermostat pic. Is there anything I …" at bounding box center [660, 458] width 565 height 51
drag, startPoint x: 604, startPoint y: 443, endPoint x: 609, endPoint y: 453, distance: 10.5
click at [609, 453] on textarea "Hey {{first_name}}! Thanks for sending the thermostat pic. Is there anything I …" at bounding box center [660, 458] width 565 height 51
click at [735, 442] on textarea "Hey {{first_name}}! Thanks for sending the thermostat pic. I'll set up the work…" at bounding box center [660, 458] width 565 height 51
type textarea "Hey {{first_name}}! Thanks for sending the thermostat pic. I'll set up the work…"
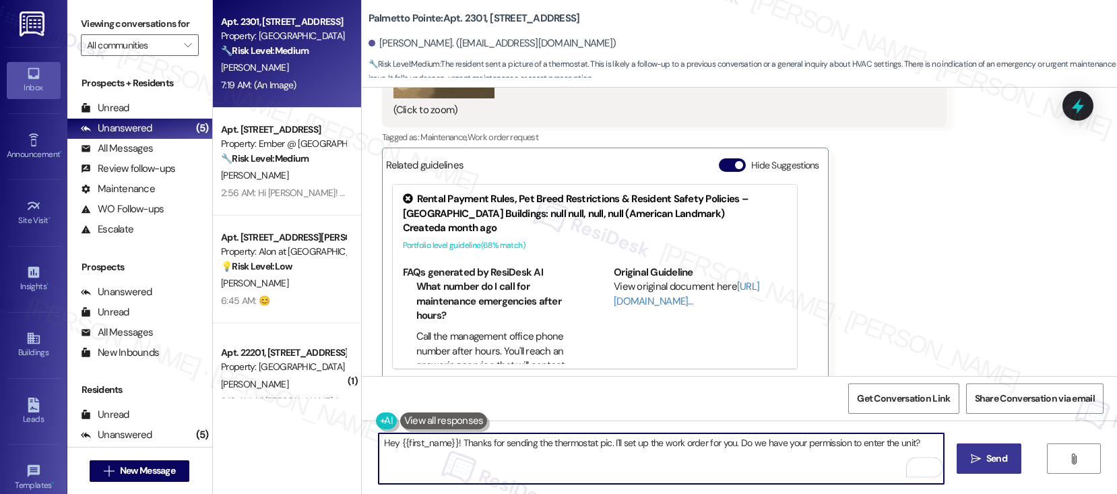
click at [995, 454] on span "Send" at bounding box center [996, 458] width 21 height 14
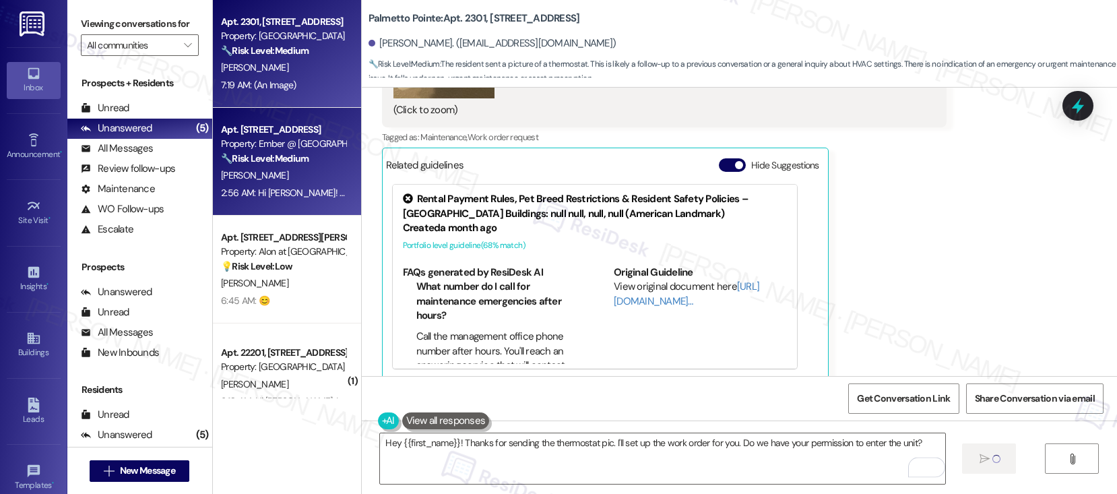
click at [298, 174] on div "[PERSON_NAME]" at bounding box center [283, 175] width 127 height 17
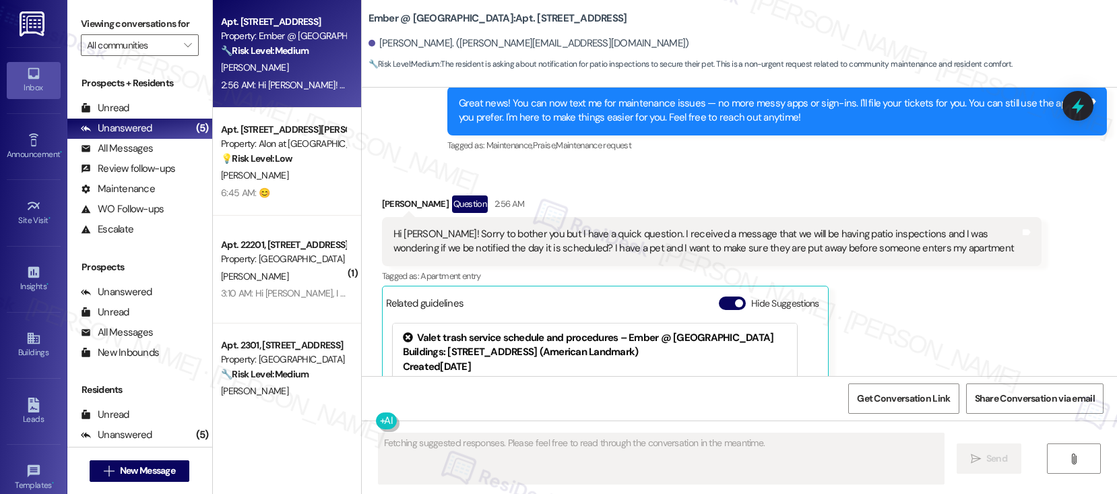
scroll to position [545, 0]
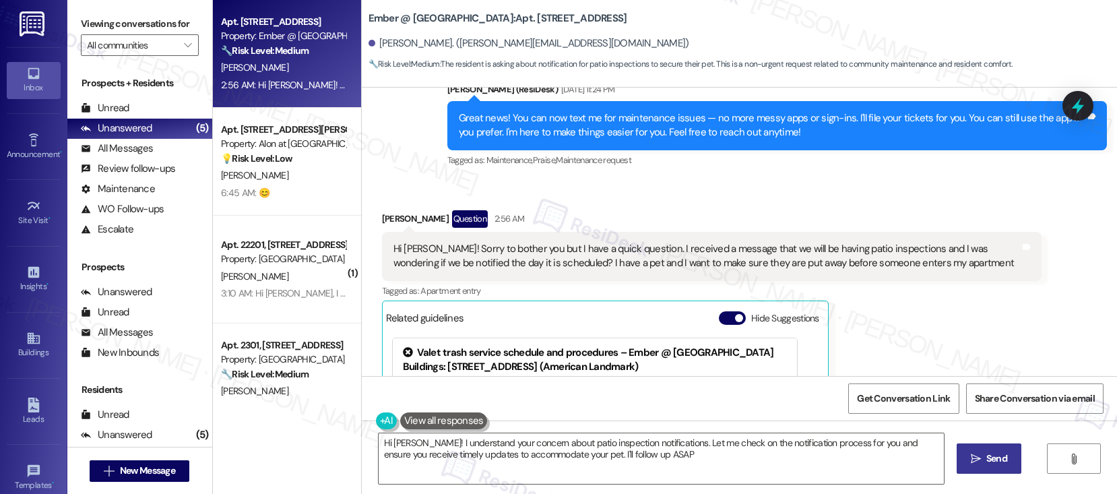
type textarea "Hi Adam! I understand your concern about patio inspection notifications. Let me…"
click at [701, 247] on div "Hi Sarah! Sorry to bother you but I have a quick question. I received a message…" at bounding box center [706, 256] width 626 height 29
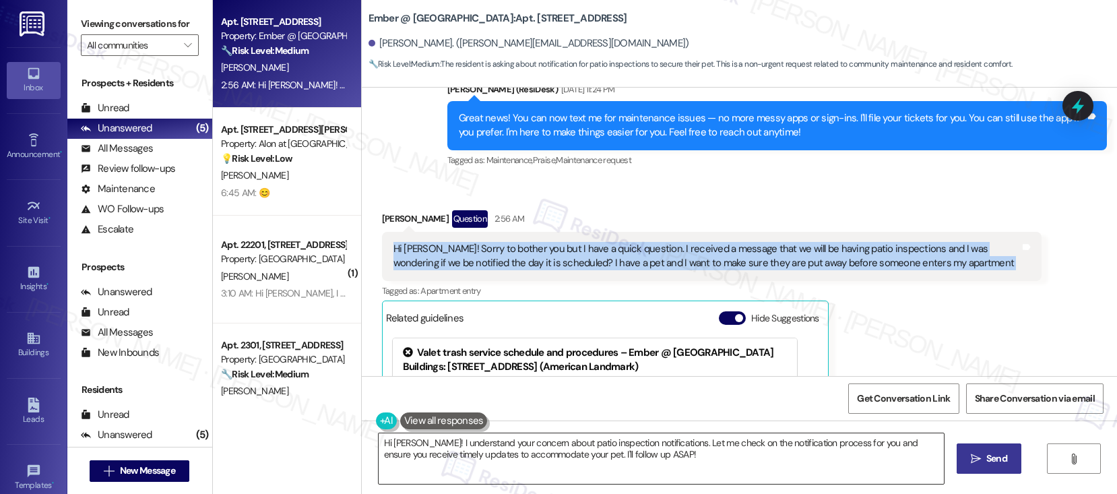
click at [675, 456] on textarea "Hi Adam! I understand your concern about patio inspection notifications. Let me…" at bounding box center [660, 458] width 565 height 51
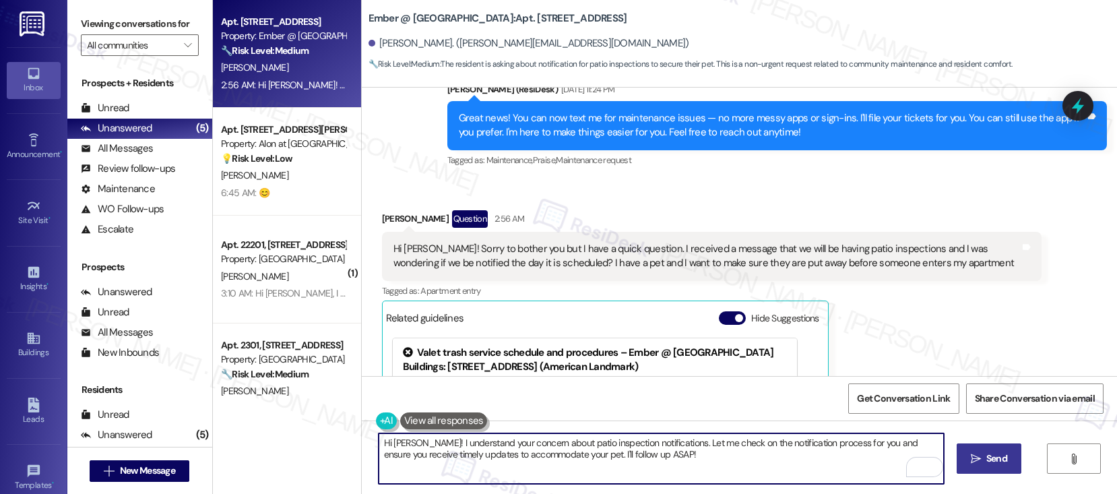
click at [983, 455] on span "Send" at bounding box center [996, 458] width 26 height 14
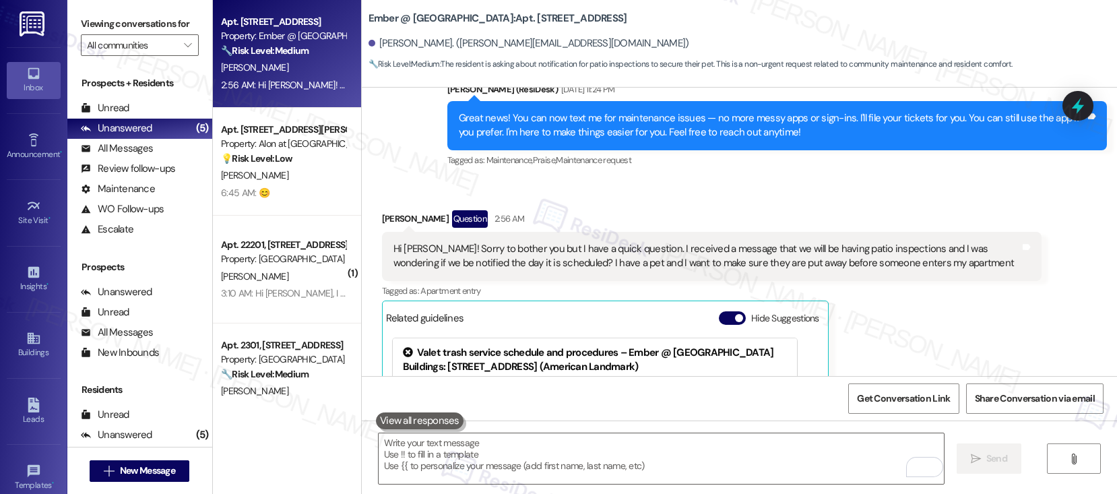
click at [731, 249] on div "Hi Sarah! Sorry to bother you but I have a quick question. I received a message…" at bounding box center [706, 256] width 626 height 29
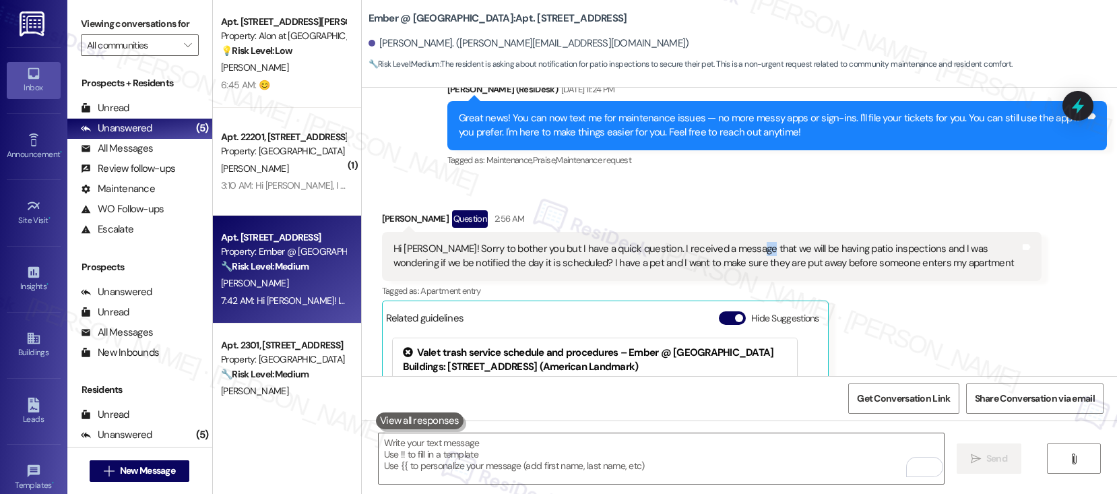
click at [731, 249] on div "Hi Sarah! Sorry to bother you but I have a quick question. I received a message…" at bounding box center [706, 256] width 626 height 29
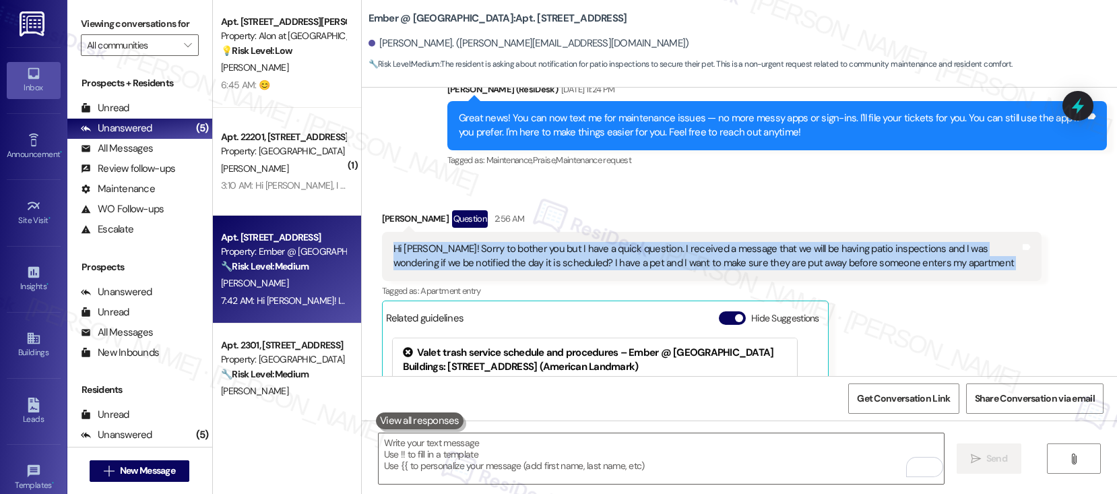
copy div "Hi Sarah! Sorry to bother you but I have a quick question. I received a message…"
click at [443, 467] on textarea "To enrich screen reader interactions, please activate Accessibility in Grammarl…" at bounding box center [660, 458] width 565 height 51
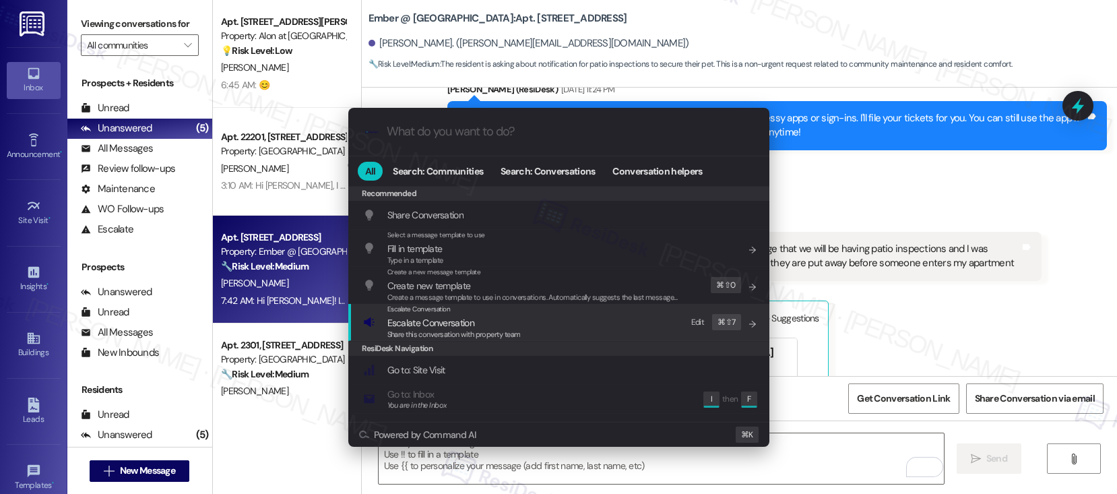
click at [436, 333] on span "Share this conversation with property team" at bounding box center [453, 333] width 133 height 9
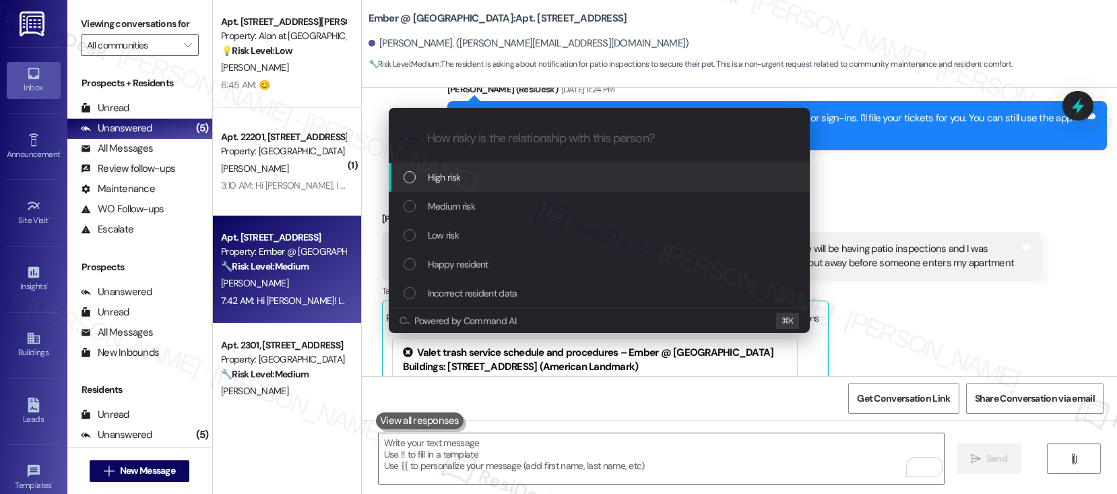
click at [472, 166] on div "High risk" at bounding box center [599, 177] width 421 height 29
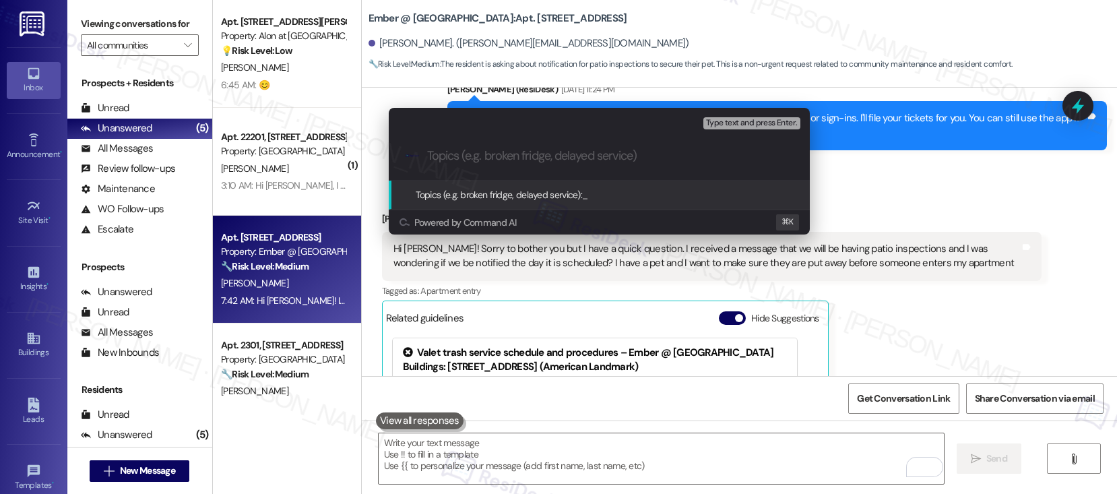
paste input "Will Residents Be Notified Before Patio Inspections?"
type input "Will Residents Be Notified Before Patio Inspections?"
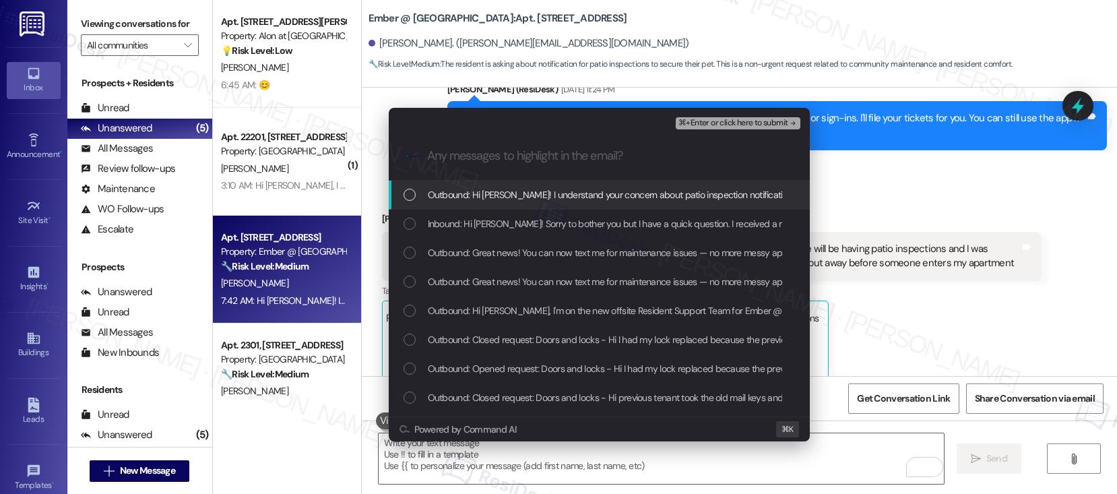
click at [527, 197] on span "Outbound: Hi Adam! I understand your concern about patio inspection notificatio…" at bounding box center [874, 194] width 893 height 15
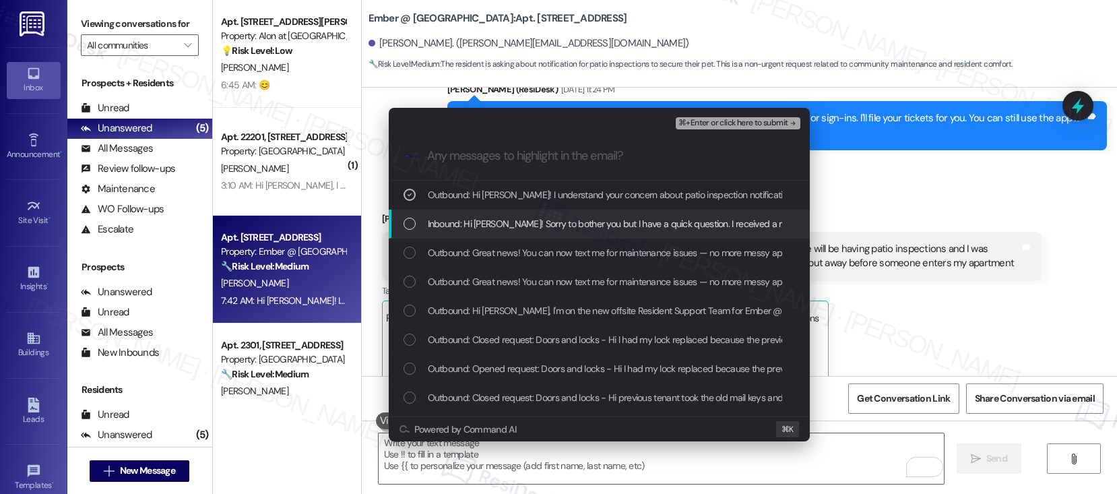
click at [523, 229] on span "Inbound: Hi Sarah! Sorry to bother you but I have a quick question. I received …" at bounding box center [1006, 223] width 1156 height 15
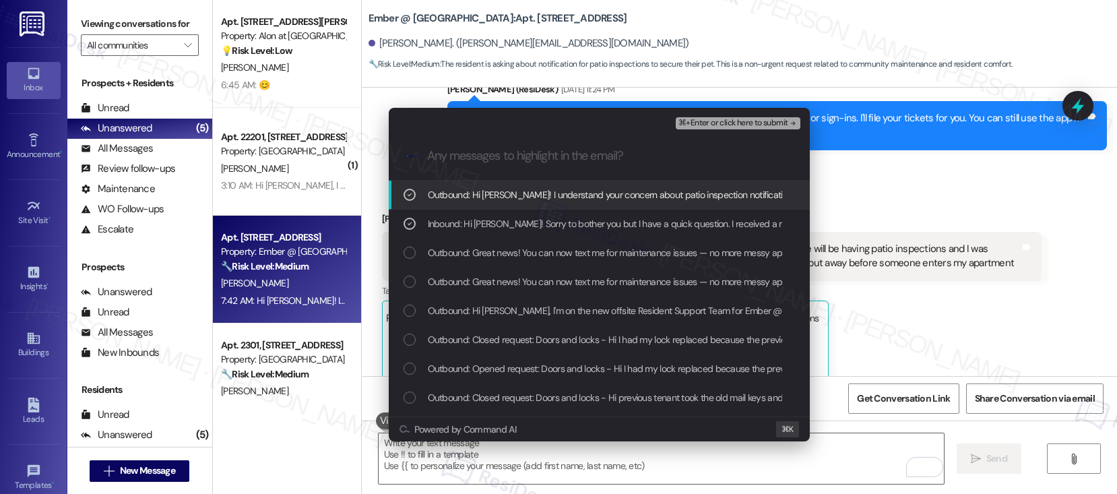
click at [733, 120] on span "⌘+Enter or click here to submit" at bounding box center [732, 123] width 109 height 9
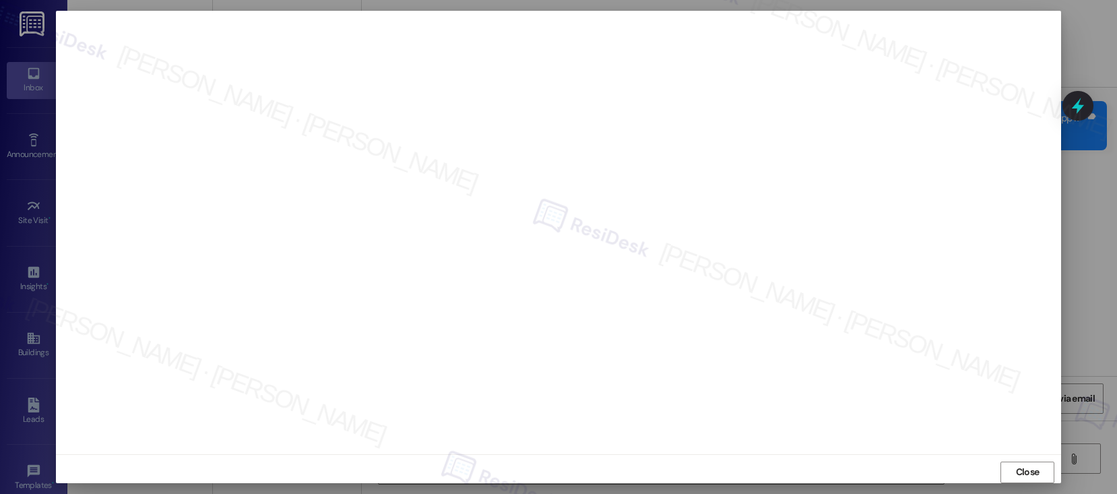
scroll to position [8, 0]
click at [1024, 461] on span "Close" at bounding box center [1028, 465] width 24 height 14
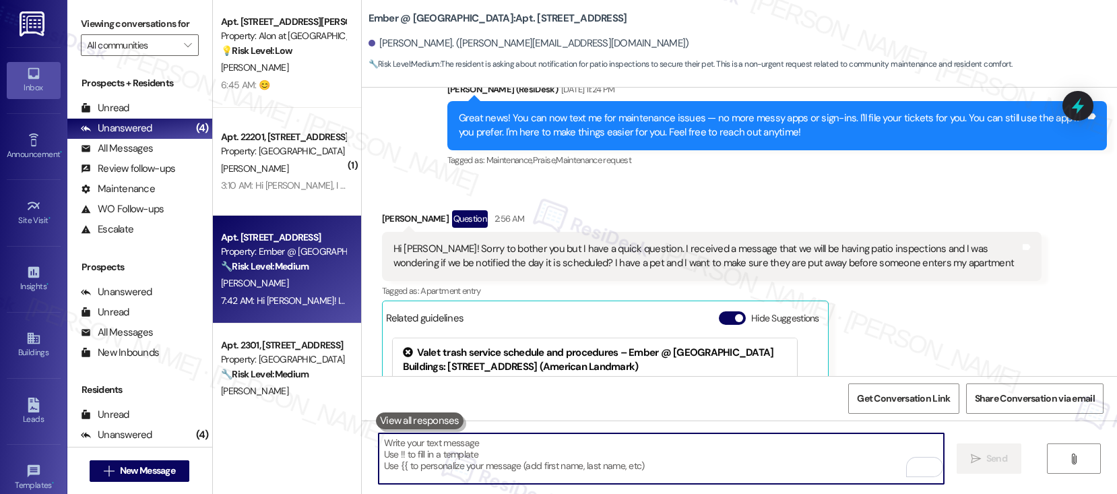
click at [837, 448] on textarea "To enrich screen reader interactions, please activate Accessibility in Grammarl…" at bounding box center [660, 458] width 565 height 51
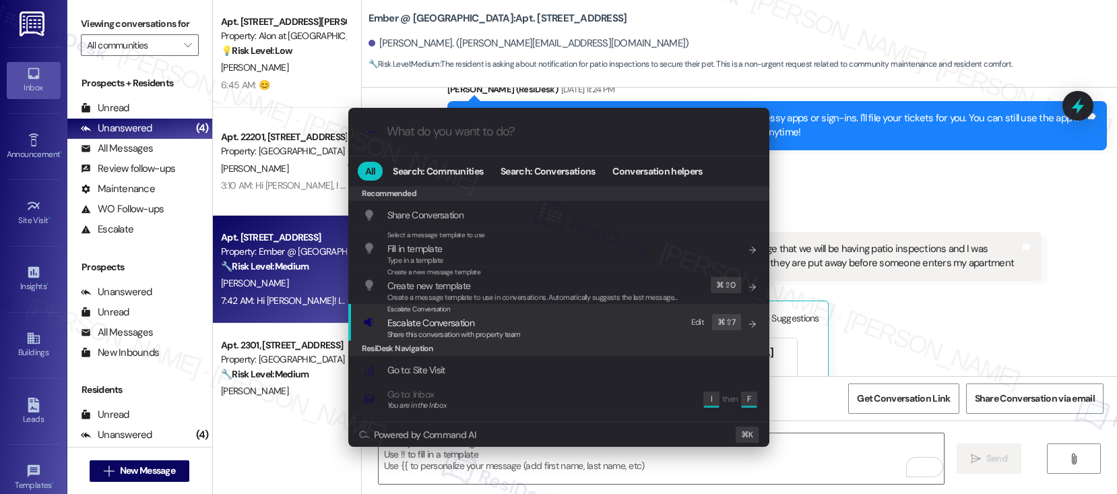
click at [528, 316] on div "Escalate Conversation Escalate Conversation Share this conversation with proper…" at bounding box center [560, 322] width 394 height 36
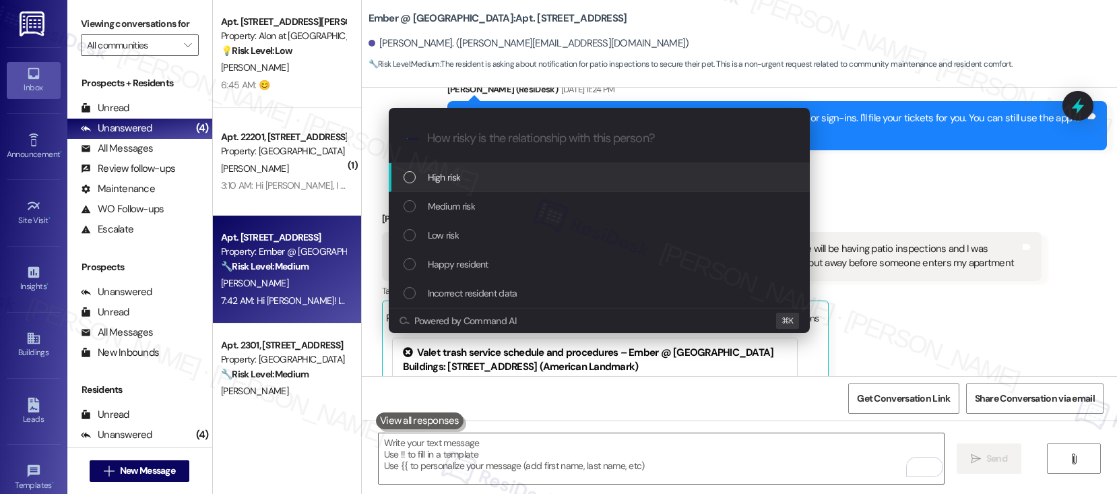
click at [517, 175] on div "High risk" at bounding box center [600, 177] width 394 height 15
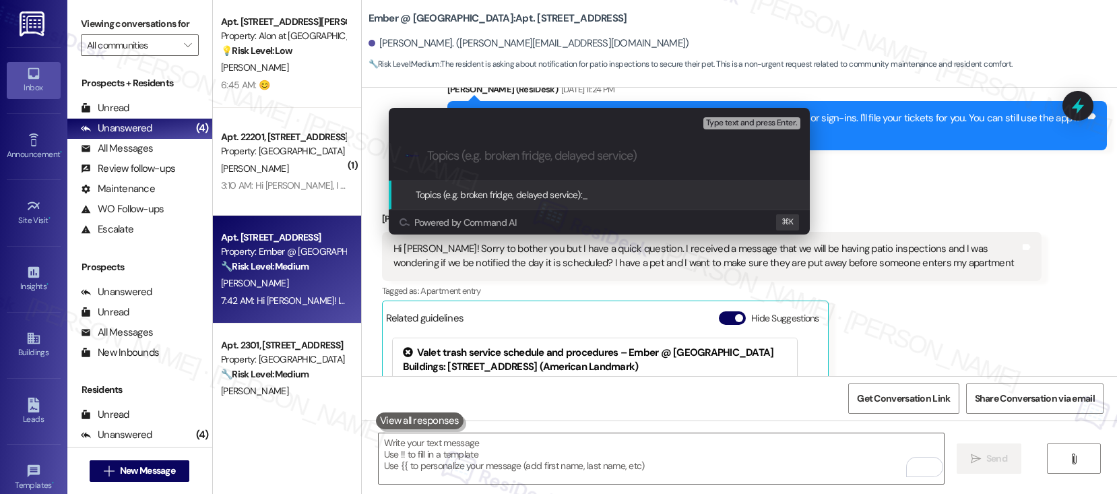
paste input "Will Residents Be Notified Before Patio Inspections?"
type input "Will Residents Be Notified Before Patio Inspections?"
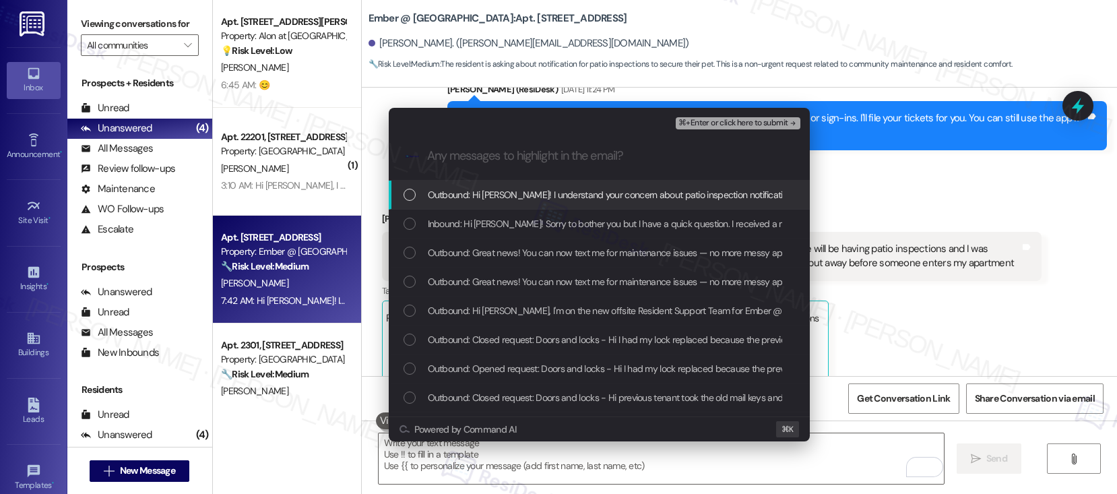
click at [522, 198] on span "Outbound: Hi Adam! I understand your concern about patio inspection notificatio…" at bounding box center [874, 194] width 893 height 15
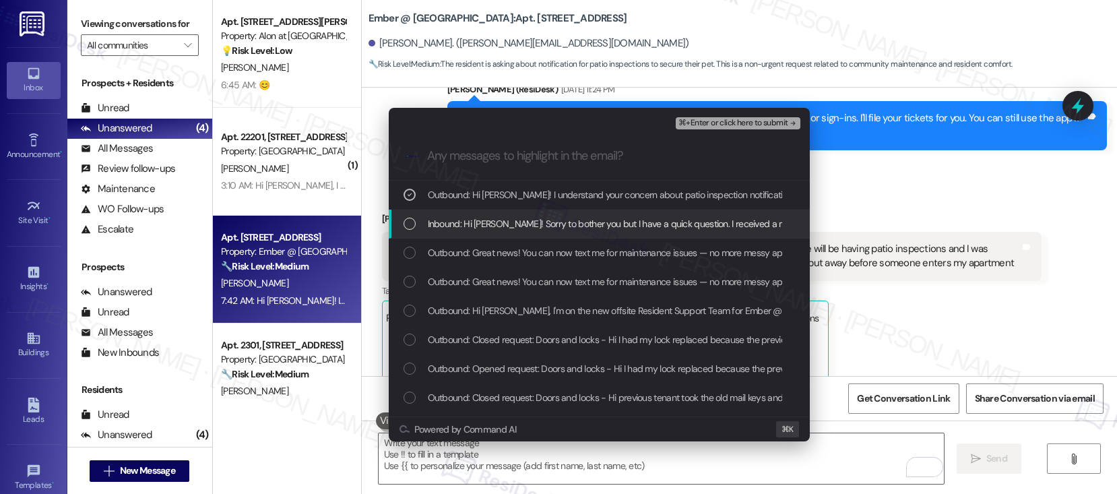
click at [514, 231] on div "Inbound: Hi Sarah! Sorry to bother you but I have a quick question. I received …" at bounding box center [599, 223] width 421 height 29
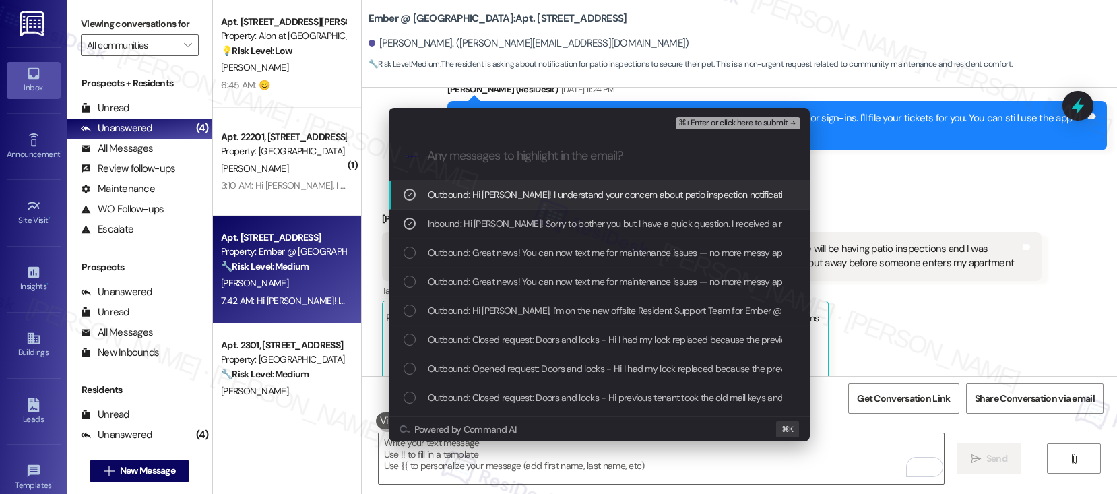
click at [705, 128] on button "⌘+Enter or click here to submit" at bounding box center [737, 123] width 124 height 12
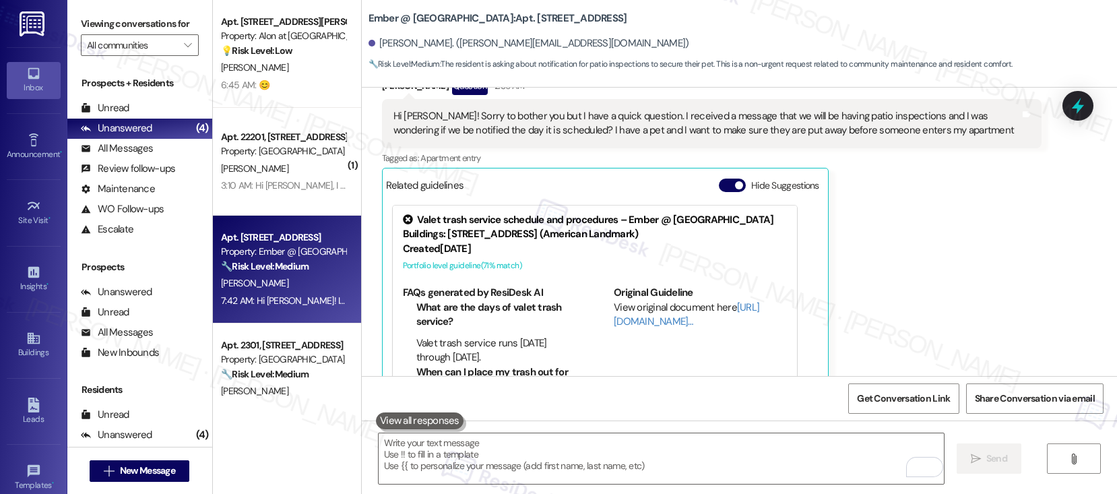
scroll to position [712, 0]
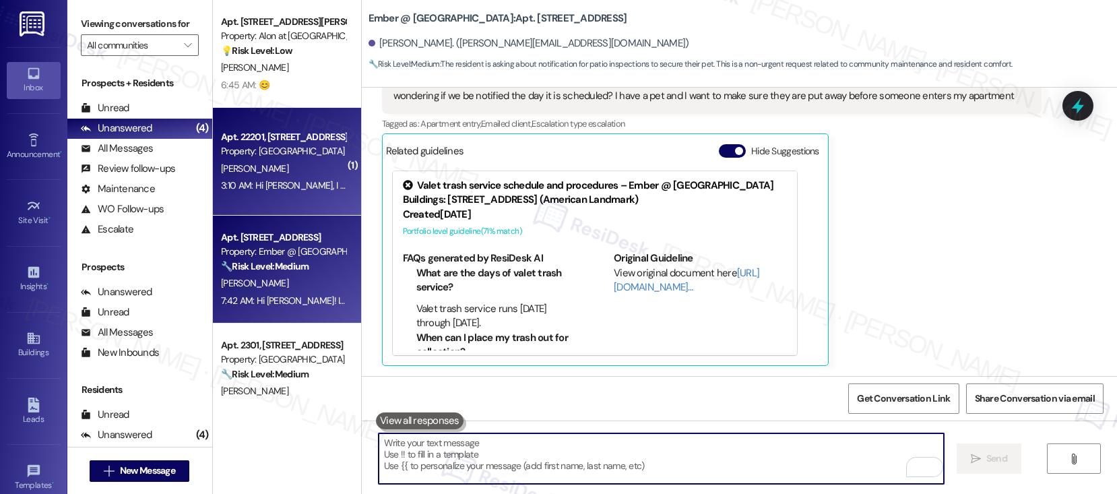
click at [270, 197] on div "Apt. 22201, 3379 Timber View Dr Property: Kenzie Park V. Wilson 3:10 AM: Hi Sar…" at bounding box center [287, 162] width 148 height 108
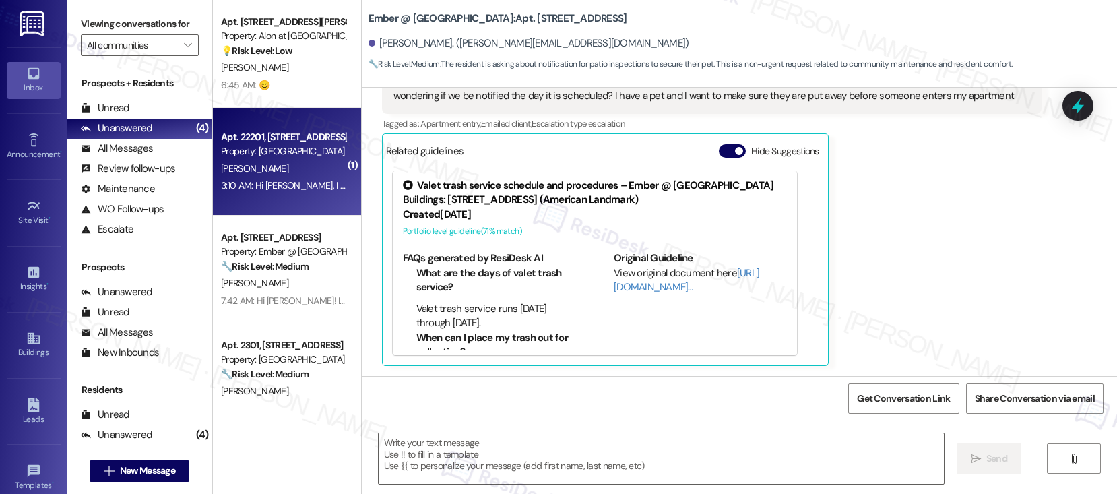
type textarea "Fetching suggested responses. Please feel free to read through the conversation…"
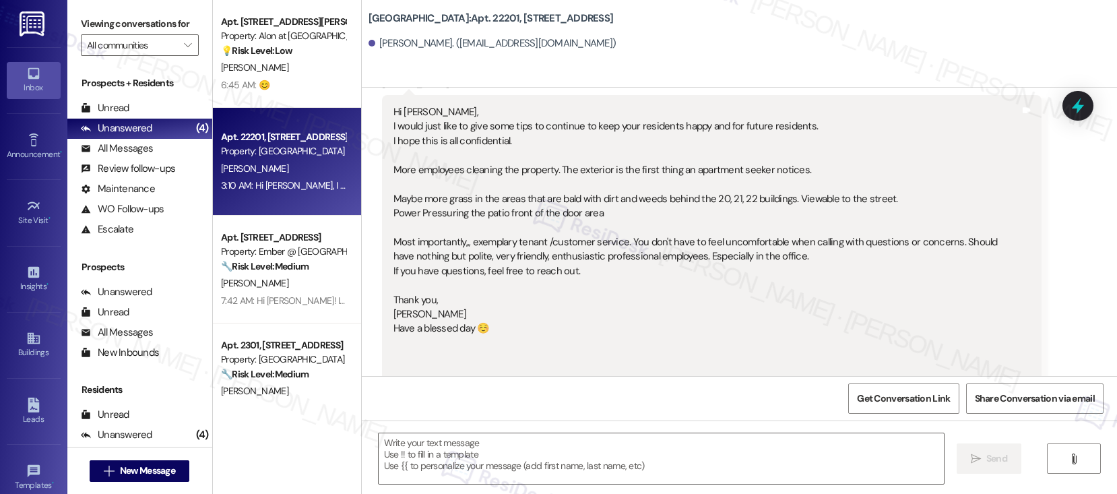
scroll to position [290, 0]
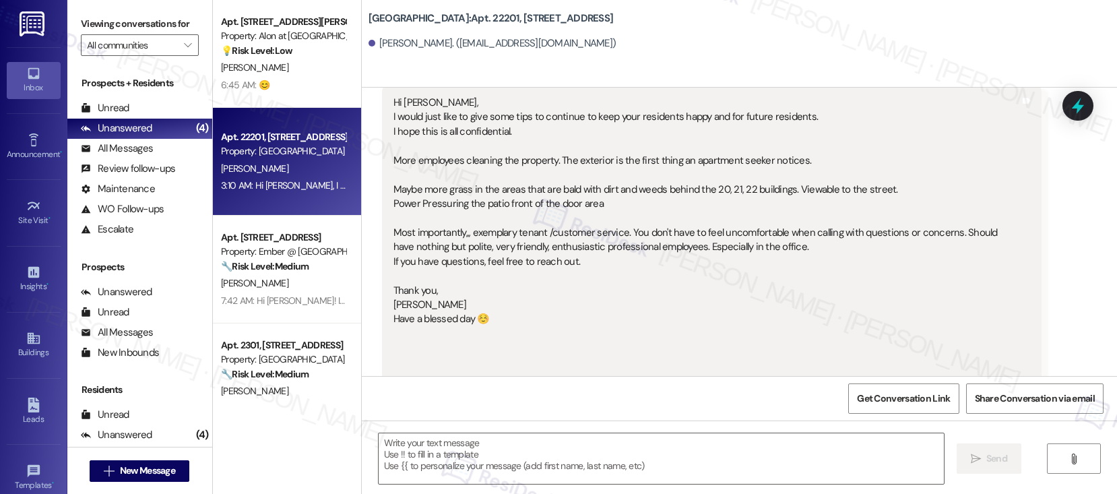
click at [480, 160] on div "Hi Sarah, I would just like to give some tips to continue to keep your resident…" at bounding box center [706, 269] width 626 height 346
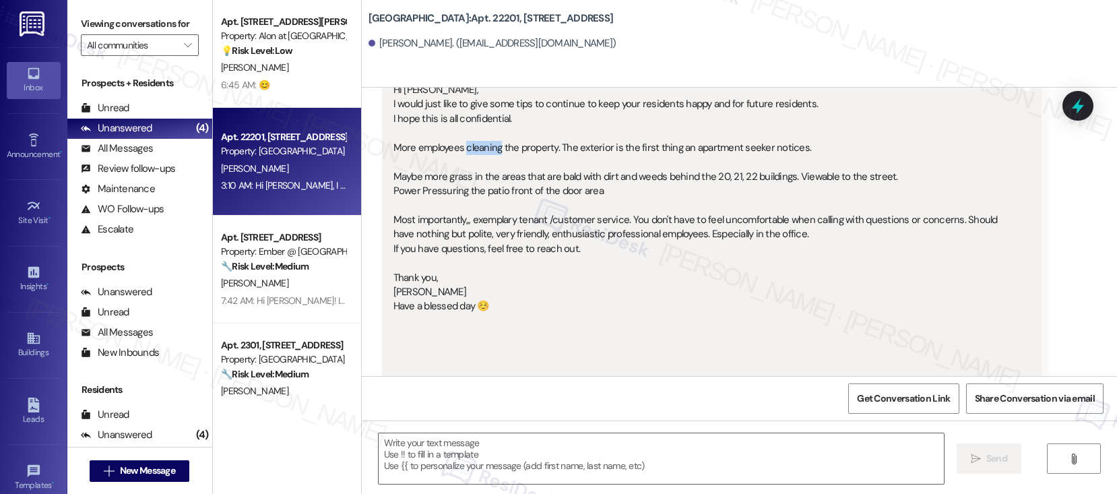
scroll to position [313, 0]
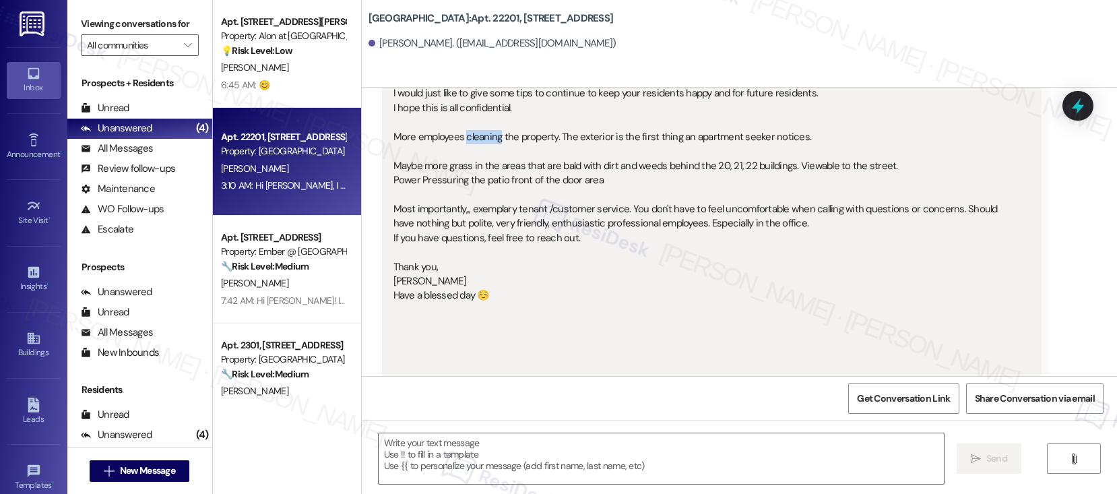
click at [371, 37] on div "Velia Wilson. (wilsonvel14@hotmail.com)" at bounding box center [492, 43] width 248 height 14
copy div "Velia"
click at [468, 454] on textarea at bounding box center [660, 458] width 565 height 51
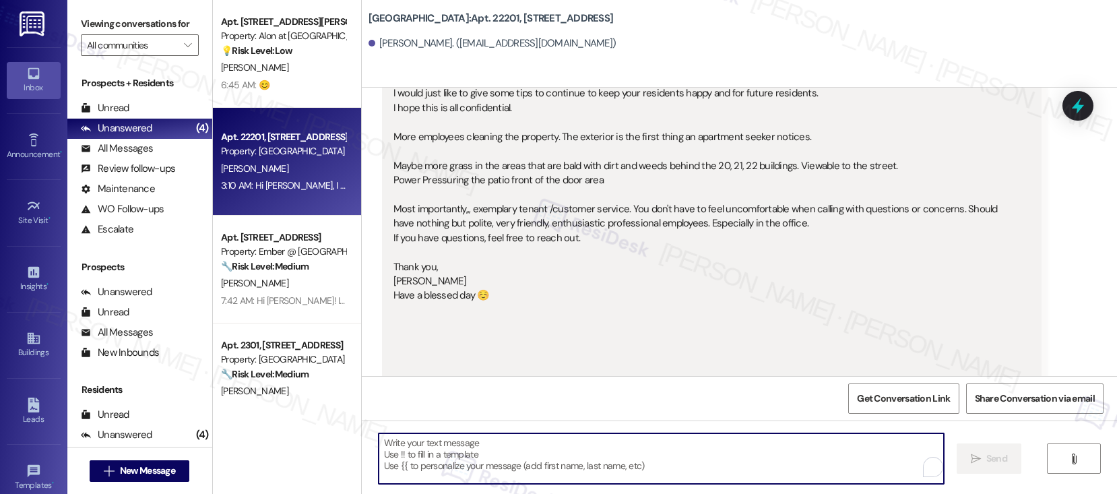
click at [468, 454] on textarea "To enrich screen reader interactions, please activate Accessibility in Grammarl…" at bounding box center [660, 458] width 565 height 51
click at [510, 467] on textarea "To enrich screen reader interactions, please activate Accessibility in Grammarl…" at bounding box center [660, 458] width 565 height 51
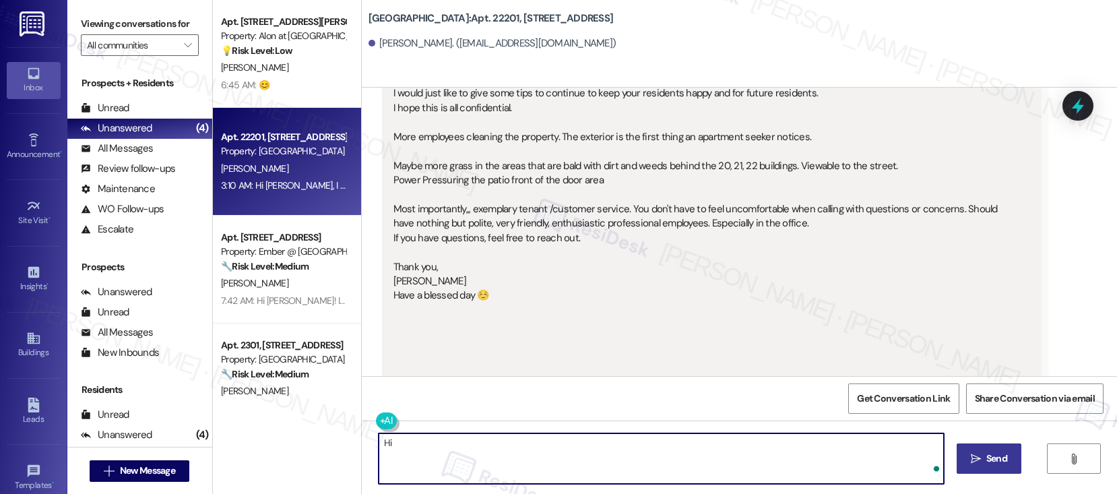
paste textarea "Velia"
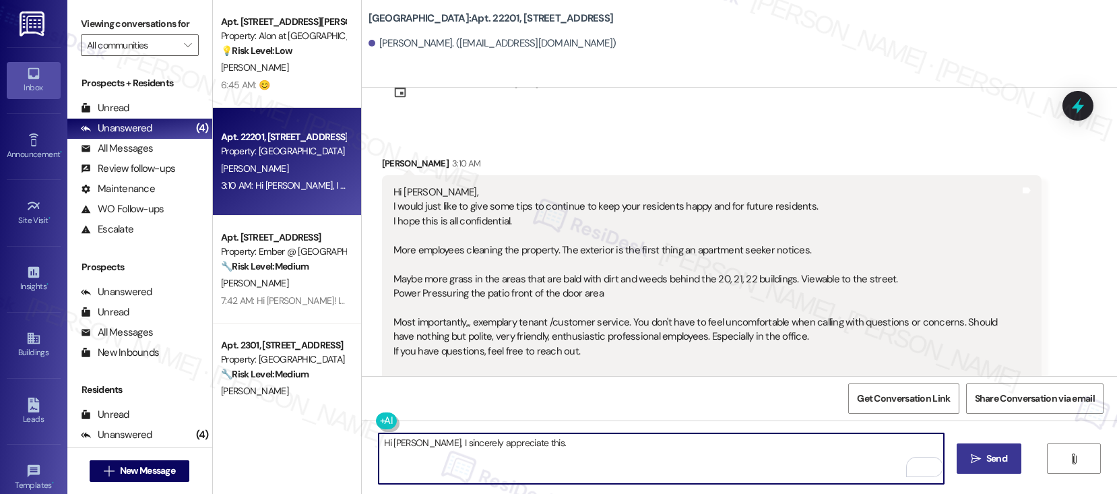
scroll to position [102, 0]
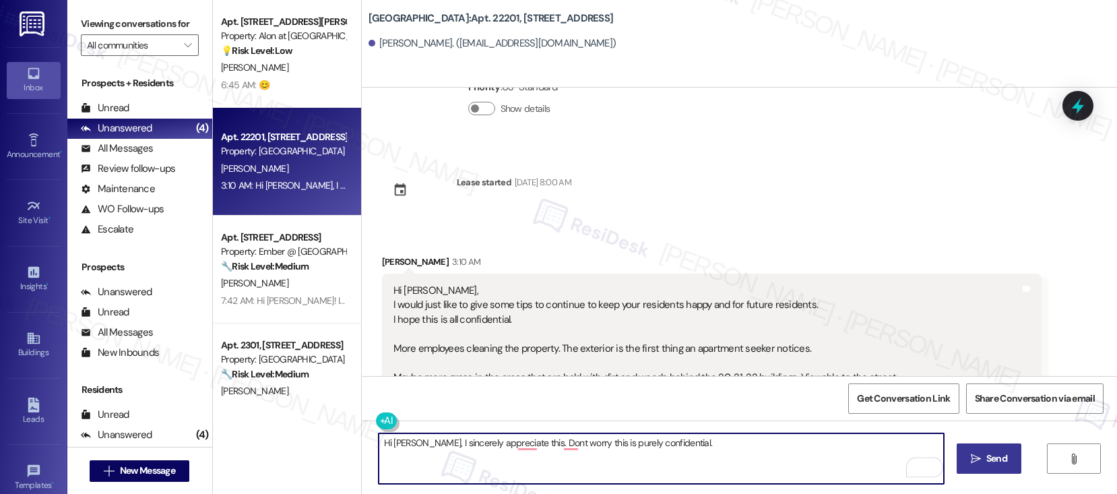
click at [520, 436] on textarea "Hi Velia, I sincerely appreciate this. Dont worry this is purely confidential." at bounding box center [660, 458] width 565 height 51
click at [519, 443] on textarea "Hi Velia, I sincerely appreciate this. Dont worry this is purely confidential." at bounding box center [660, 458] width 565 height 51
click at [555, 447] on textarea "Hi Velia, I sincerely appreciate this. Don't worry this is purely confidential." at bounding box center [660, 458] width 565 height 51
click at [692, 445] on textarea "Hi Velia, I sincerely appreciate this. Don't worry, this is purely confidential." at bounding box center [660, 458] width 565 height 51
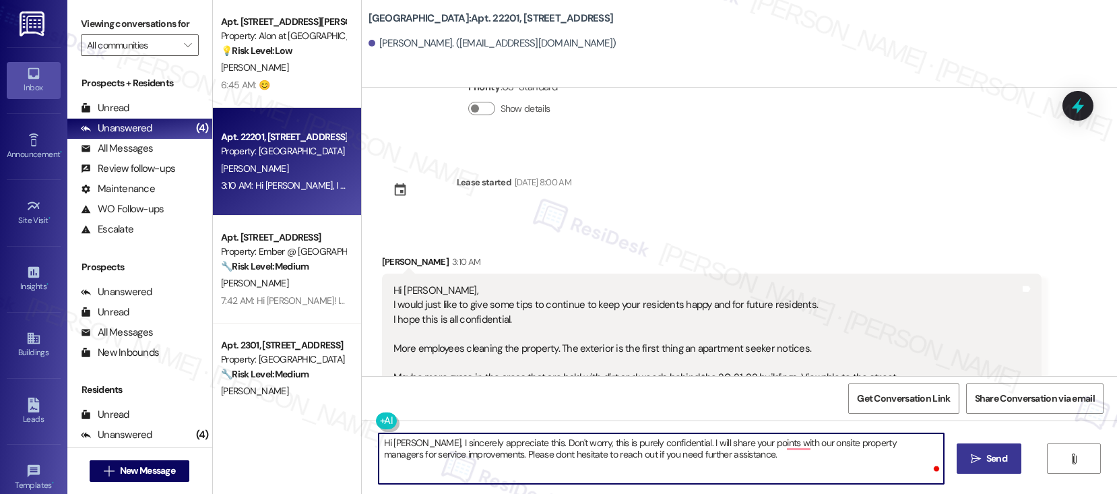
type textarea "Hi Velia, I sincerely appreciate this. Don't worry, this is purely confidential…"
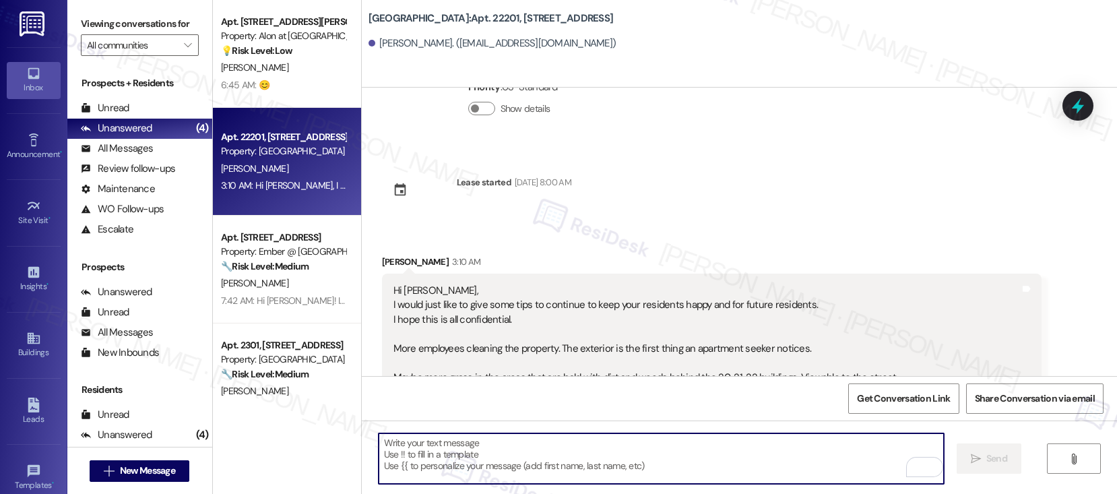
click at [471, 465] on textarea "To enrich screen reader interactions, please activate Accessibility in Grammarl…" at bounding box center [660, 458] width 565 height 51
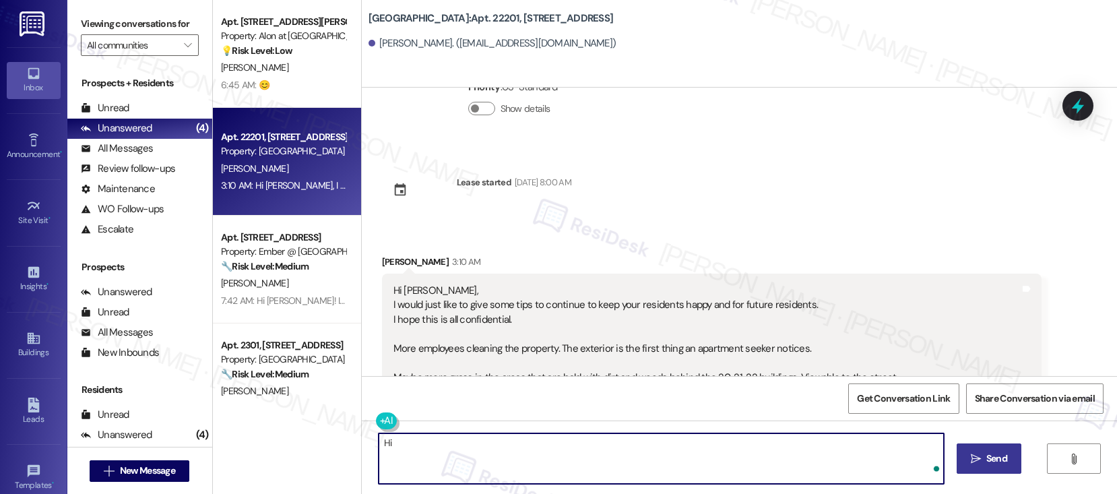
paste textarea "I truly appreciate you sharing this with me. Please rest assured this will rema…"
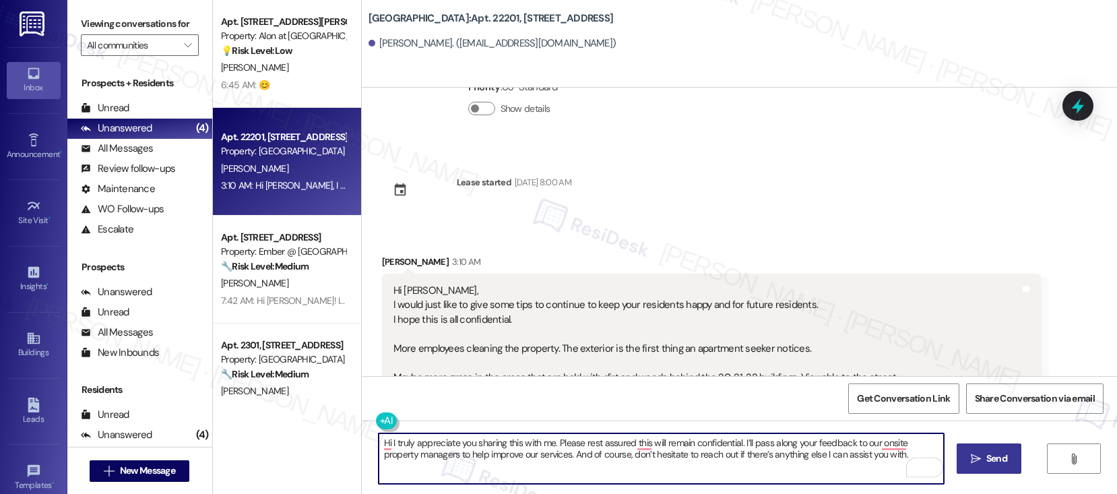
click at [376, 44] on div "Velia Wilson. (wilsonvel14@hotmail.com)" at bounding box center [492, 43] width 248 height 14
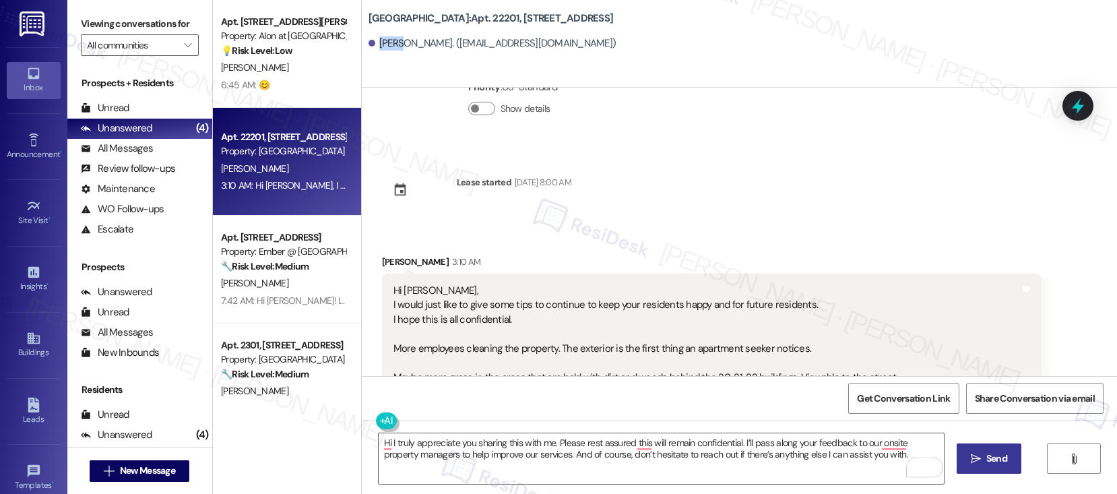
click at [376, 44] on div "Velia Wilson. (wilsonvel14@hotmail.com)" at bounding box center [492, 43] width 248 height 14
copy div "Velia"
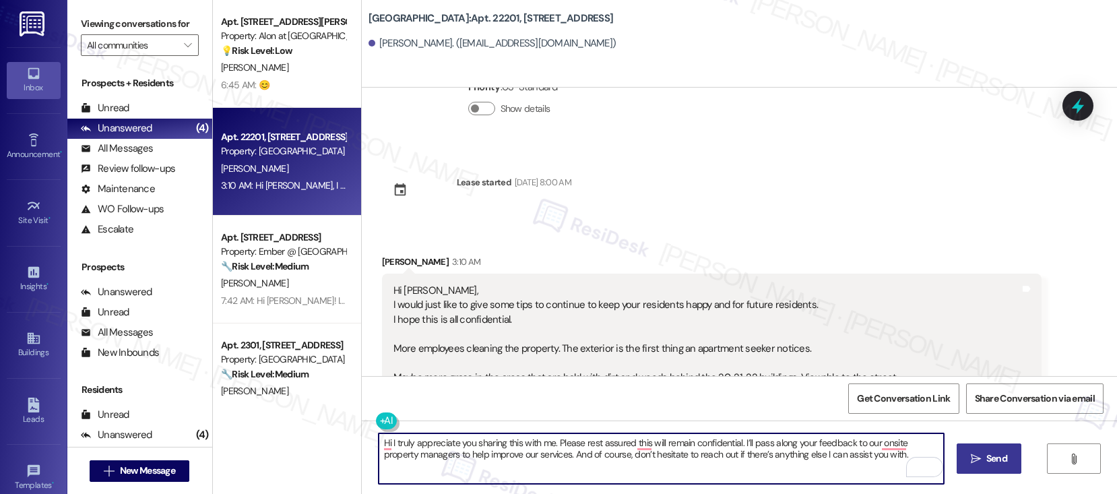
click at [382, 440] on textarea "Hi I truly appreciate you sharing this with me. Please rest assured this will r…" at bounding box center [660, 458] width 565 height 51
paste textarea "Velia"
click at [655, 444] on textarea "Hi Velia, I truly appreciate you sharing this with me. Please rest assured this…" at bounding box center [660, 458] width 565 height 51
click at [901, 449] on textarea "Hi Velia, I truly appreciate you sharing this with me. Please rest assured, thi…" at bounding box center [660, 458] width 565 height 51
click at [469, 466] on textarea "Hi Velia, I truly appreciate you sharing this with me. Please rest assured, thi…" at bounding box center [660, 458] width 565 height 51
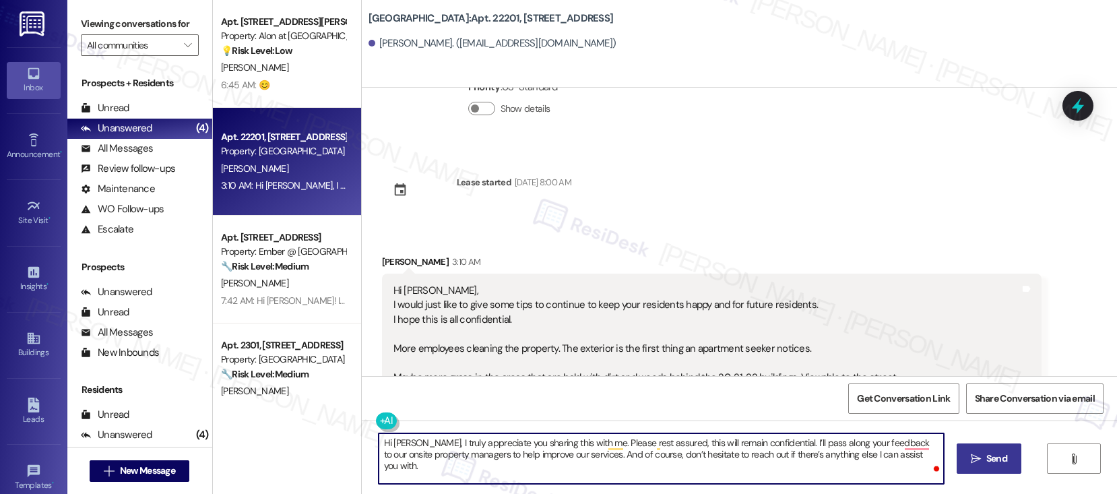
type textarea "Hi Velia, I truly appreciate you sharing this with me. Please rest assured, thi…"
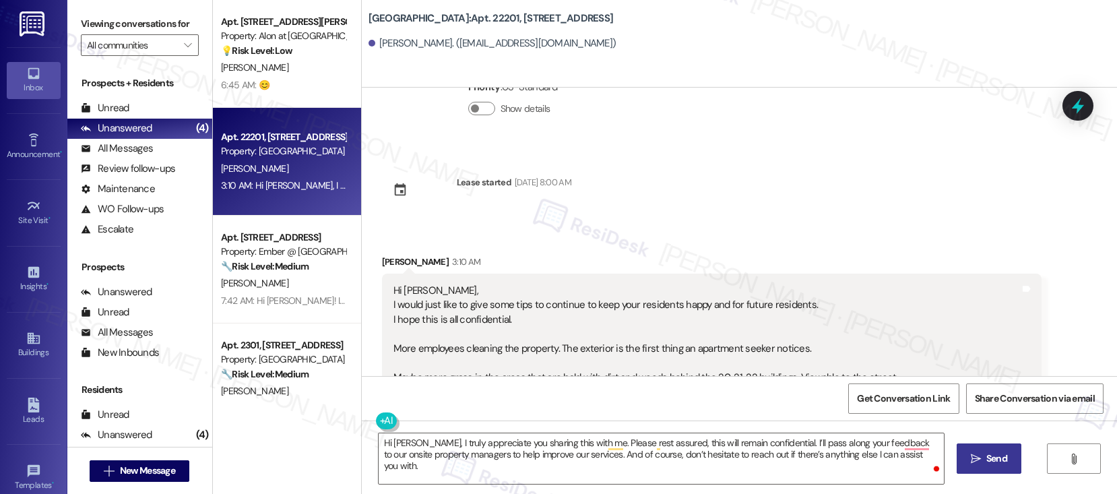
click at [1000, 461] on span "Send" at bounding box center [996, 458] width 21 height 14
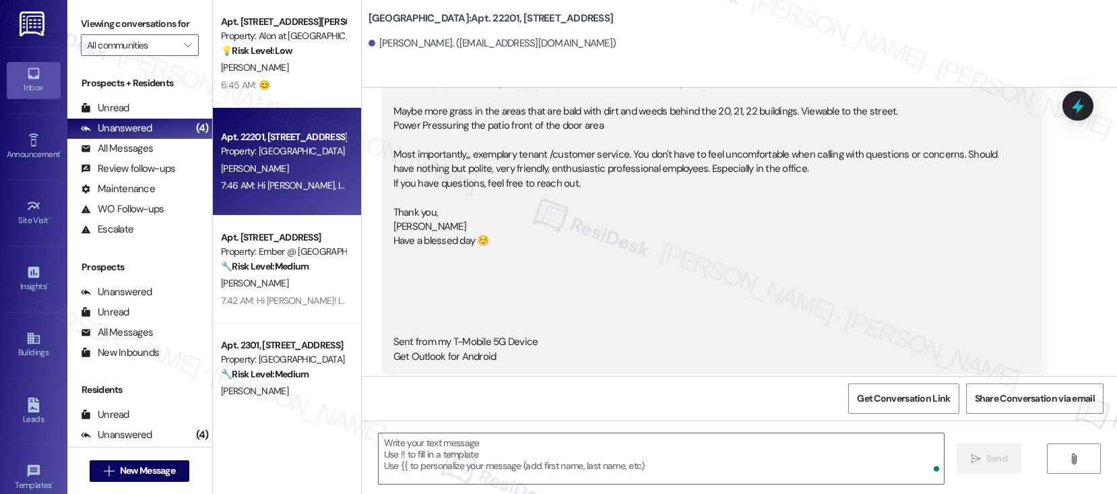
scroll to position [485, 0]
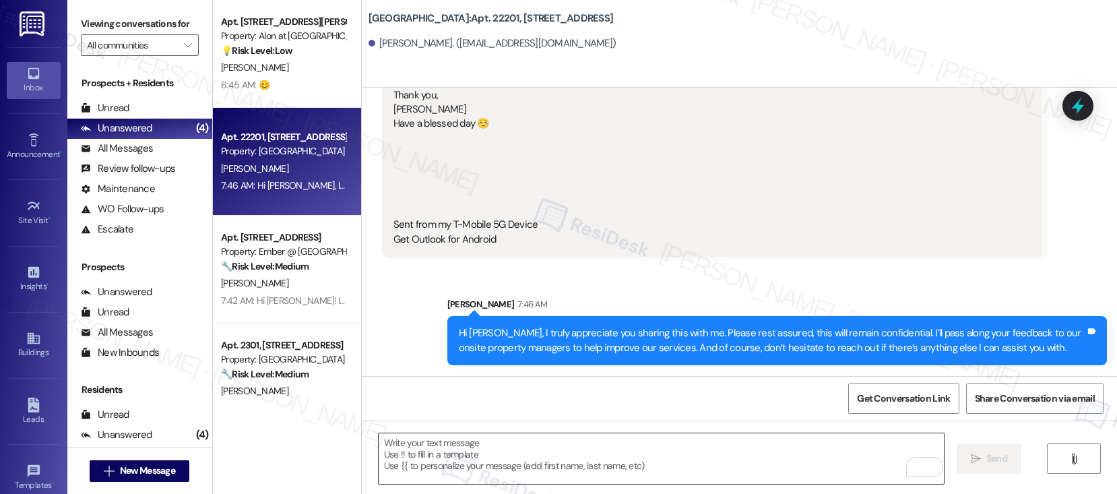
click at [498, 468] on textarea "To enrich screen reader interactions, please activate Accessibility in Grammarl…" at bounding box center [660, 458] width 565 height 51
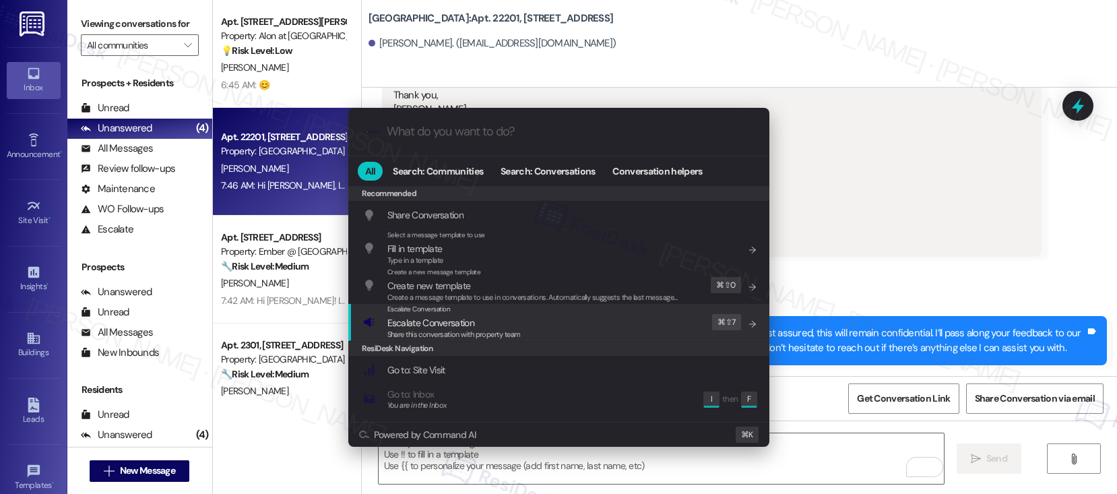
click at [579, 324] on div "Escalate Conversation Escalate Conversation Share this conversation with proper…" at bounding box center [560, 322] width 394 height 36
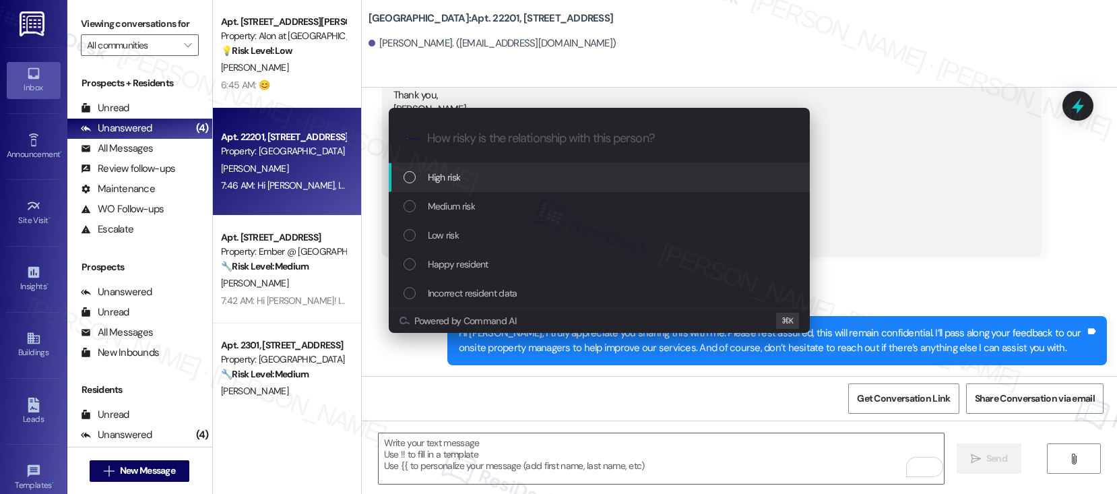
click at [600, 176] on div "High risk" at bounding box center [600, 177] width 394 height 15
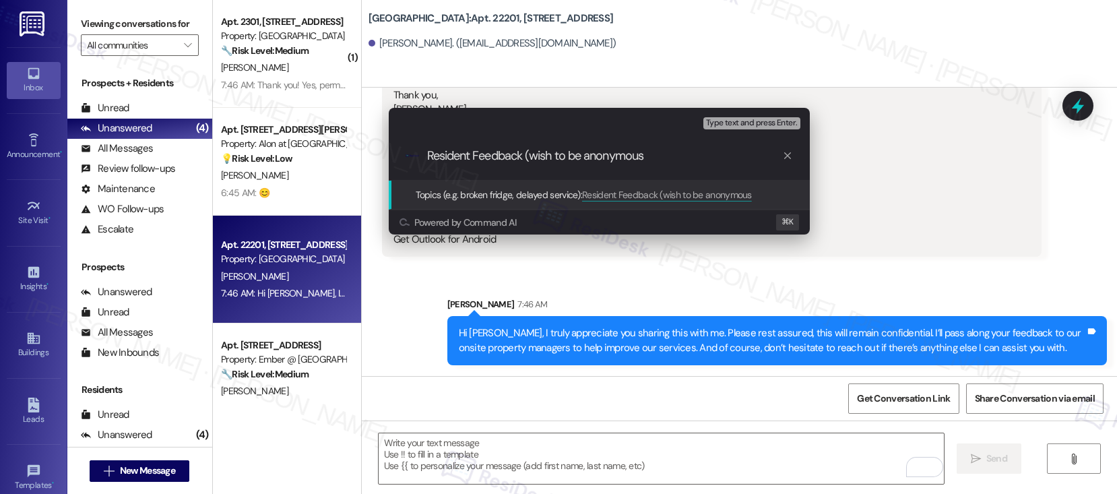
type input "Resident Feedback (wish to be anonymous)"
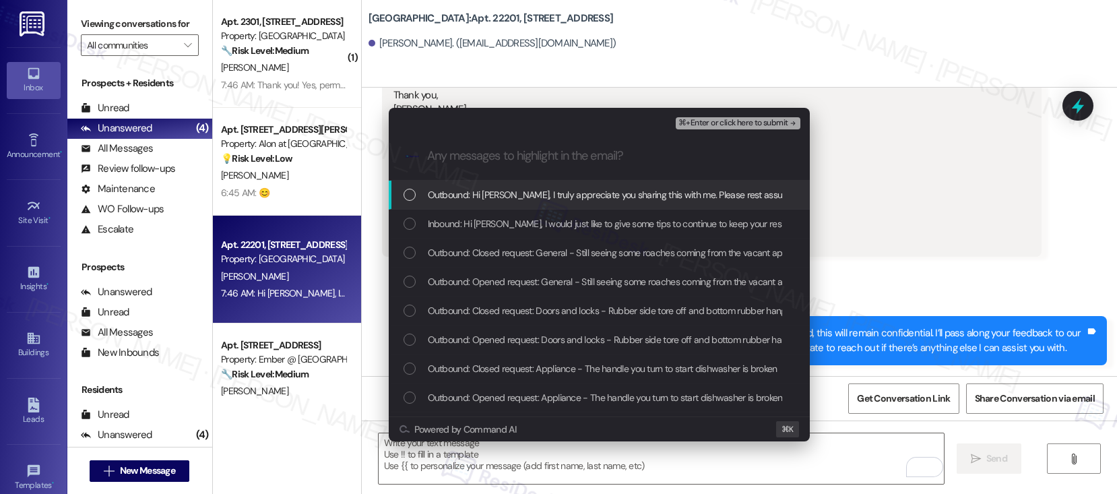
click at [568, 201] on span "Outbound: Hi Velia, I truly appreciate you sharing this with me. Please rest as…" at bounding box center [1011, 194] width 1167 height 15
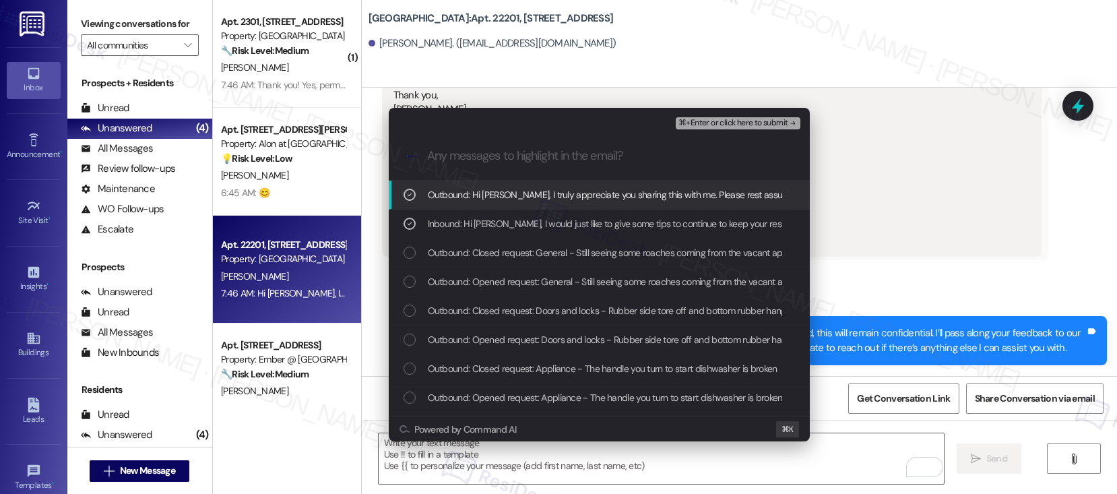
click at [731, 119] on span "⌘+Enter or click here to submit" at bounding box center [732, 123] width 109 height 9
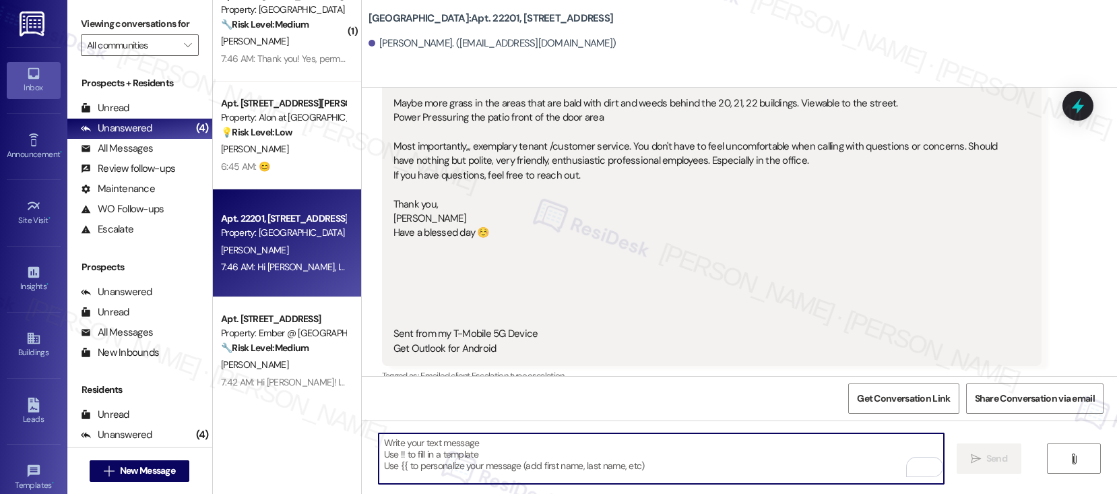
scroll to position [33, 0]
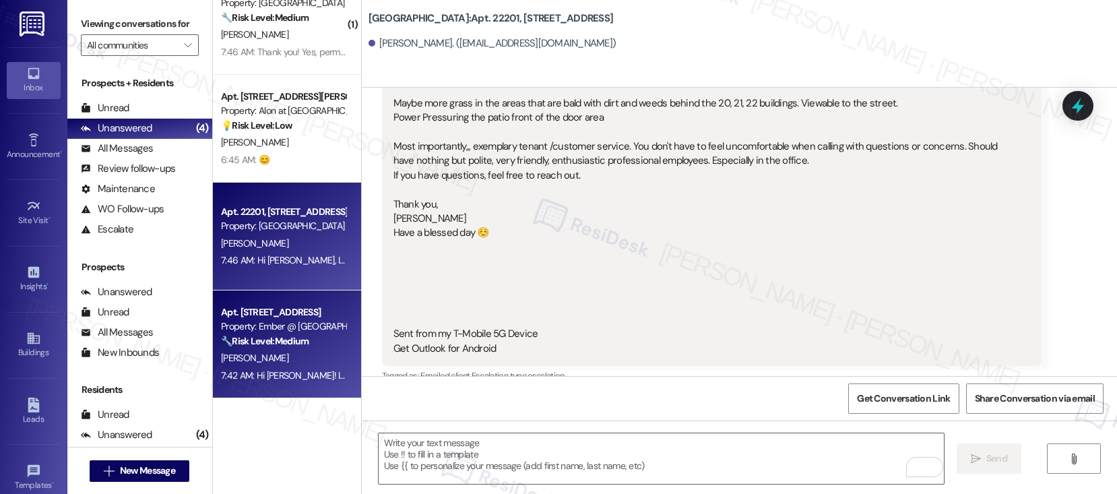
click at [285, 359] on div "[PERSON_NAME]" at bounding box center [283, 358] width 127 height 17
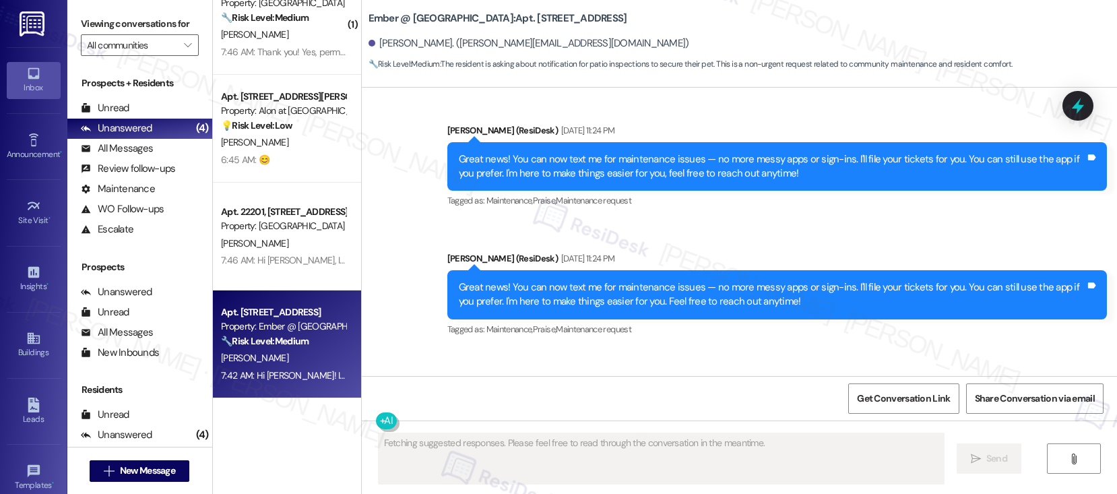
scroll to position [349, 0]
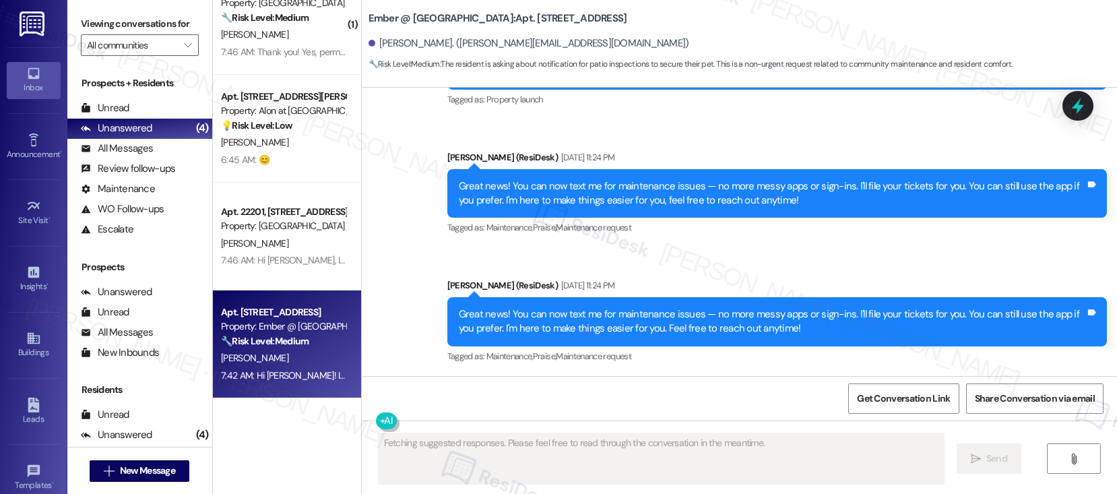
click at [285, 359] on div "[PERSON_NAME]" at bounding box center [283, 358] width 127 height 17
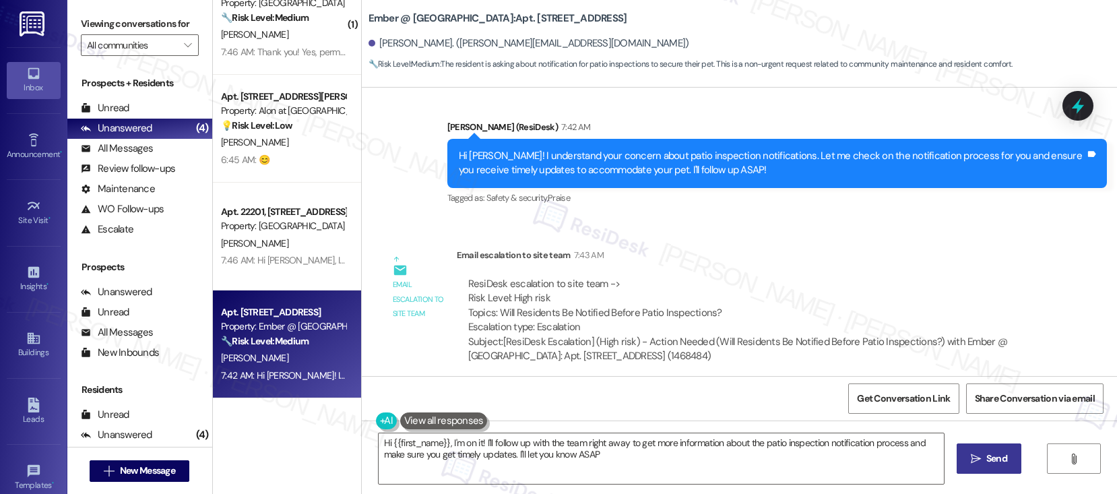
type textarea "Hi {{first_name}}, I'm on it! I'll follow up with the team right away to get mo…"
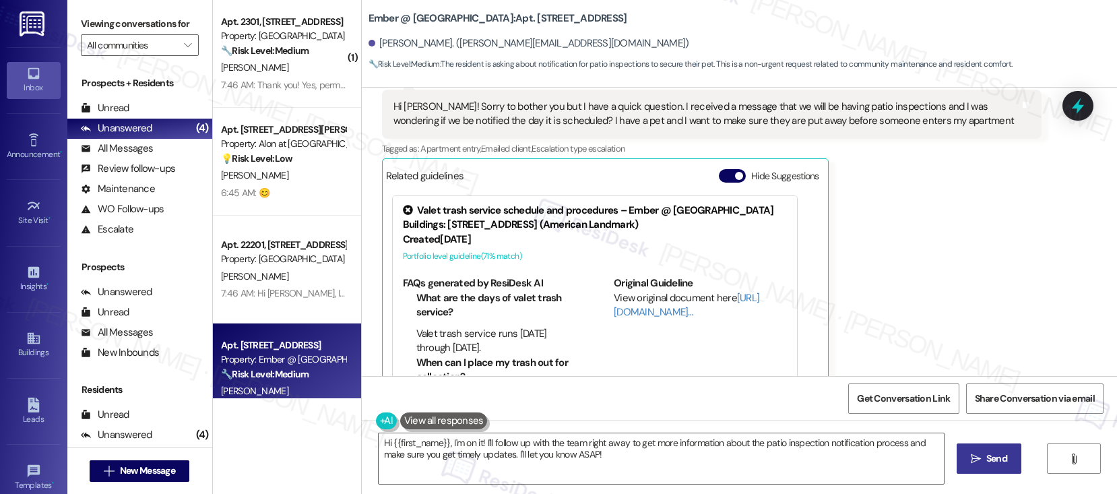
scroll to position [1007, 0]
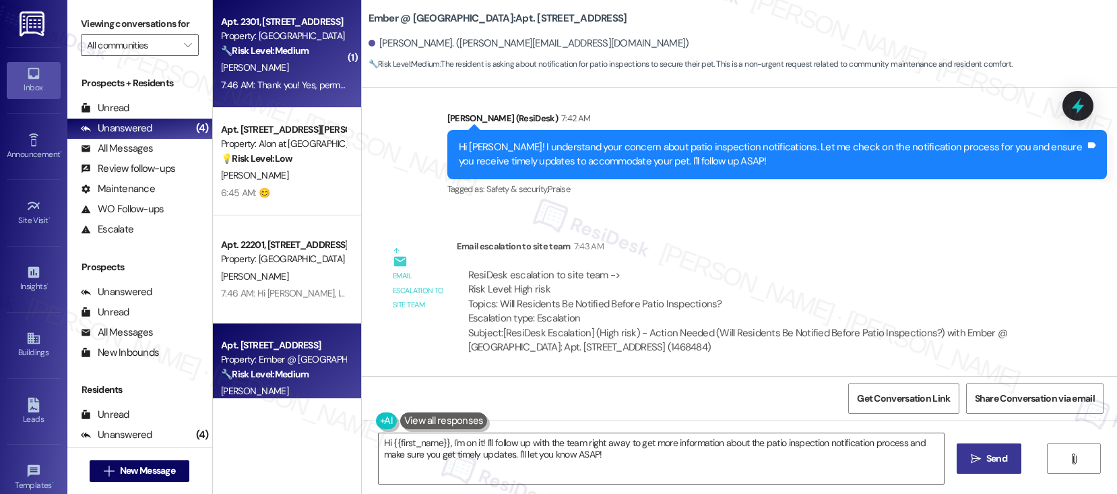
click at [279, 68] on div "I. Tompkins" at bounding box center [283, 67] width 127 height 17
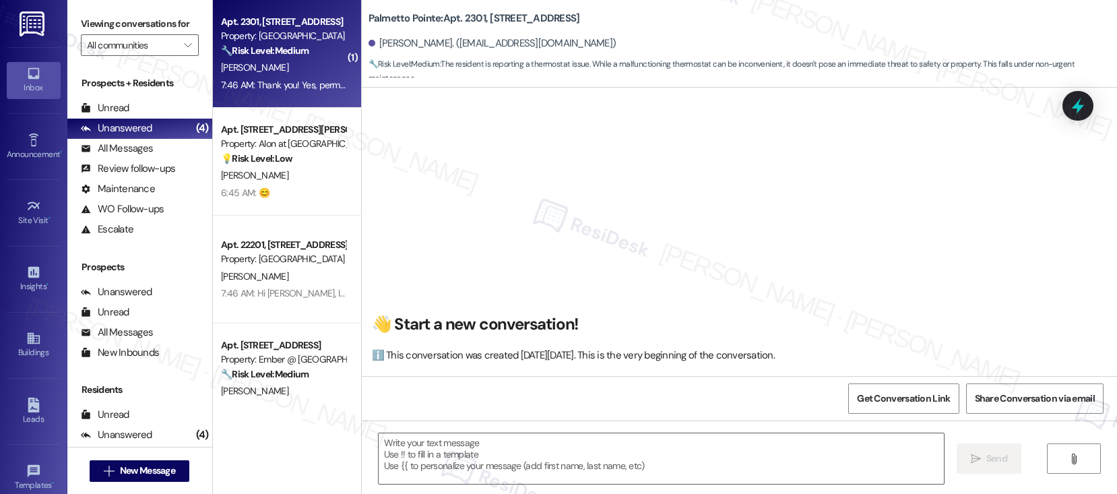
scroll to position [2286, 0]
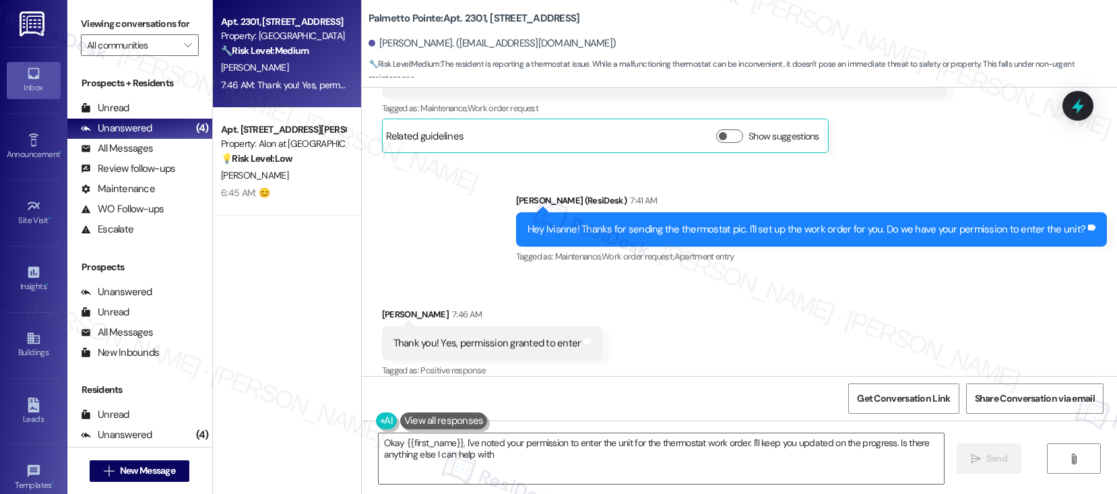
type textarea "Okay {{first_name}}, I've noted your permission to enter the unit for the therm…"
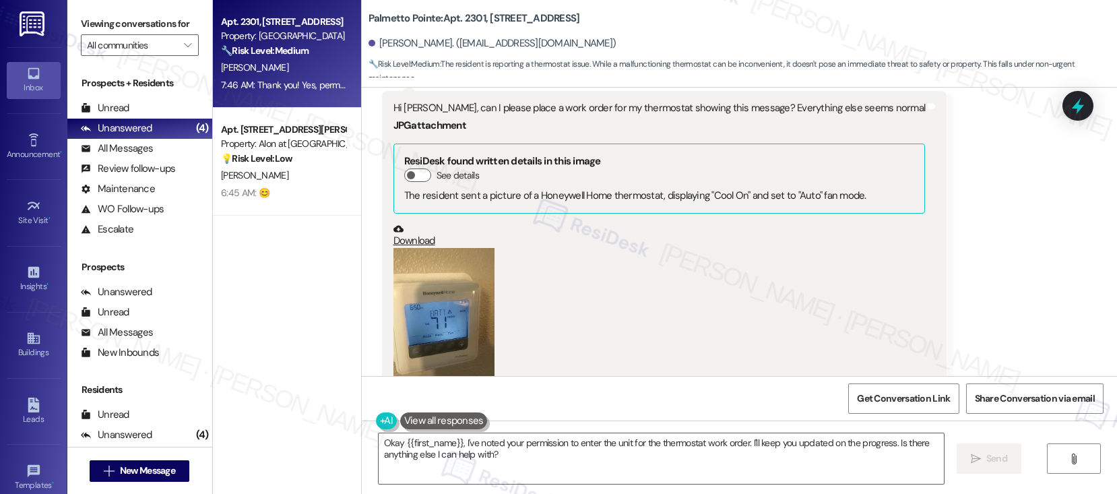
scroll to position [1953, 0]
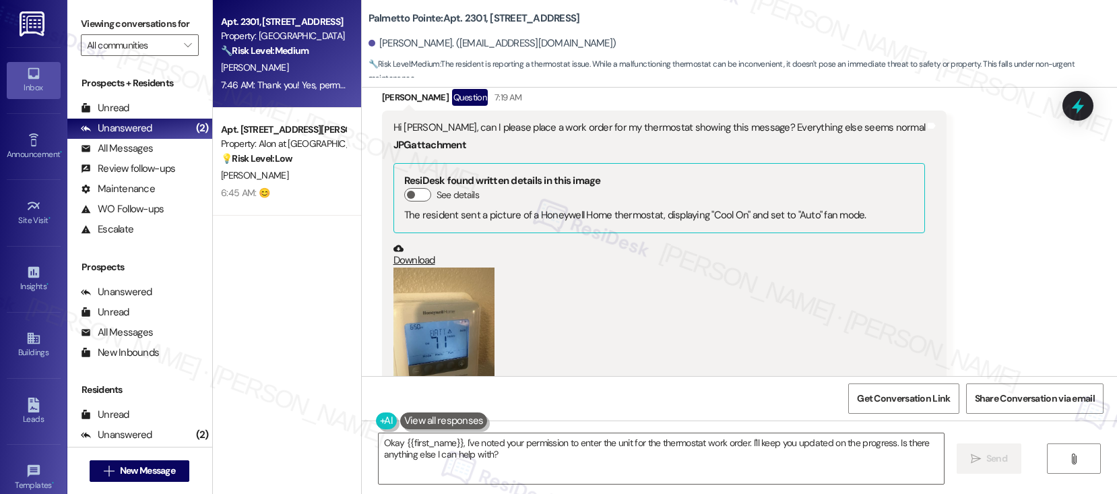
click at [461, 16] on b "Palmetto Pointe: Apt. 2301, 4835 USAA Blvd" at bounding box center [473, 18] width 211 height 14
click at [461, 15] on b "Palmetto Pointe: Apt. 2301, 4835 USAA Blvd" at bounding box center [473, 18] width 211 height 14
copy b "2301"
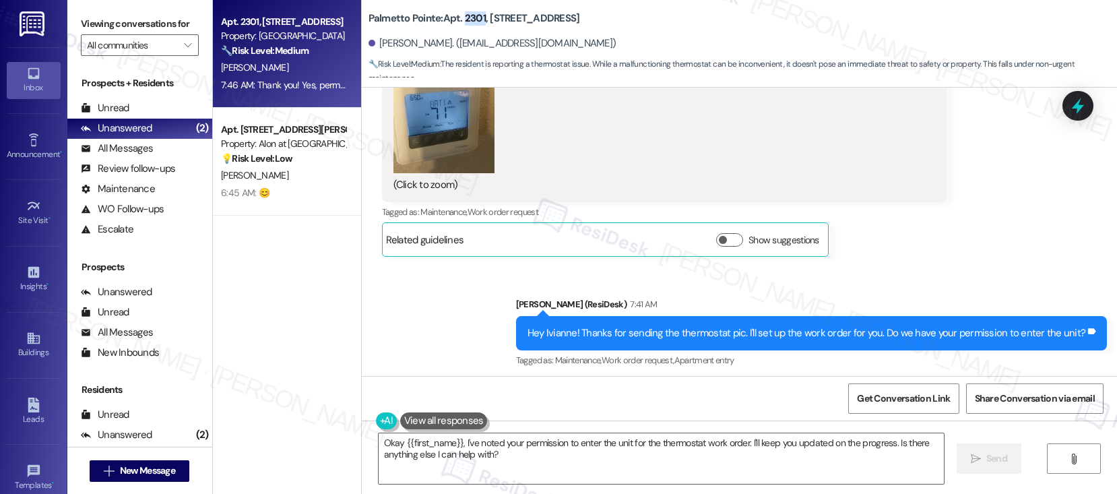
scroll to position [2286, 0]
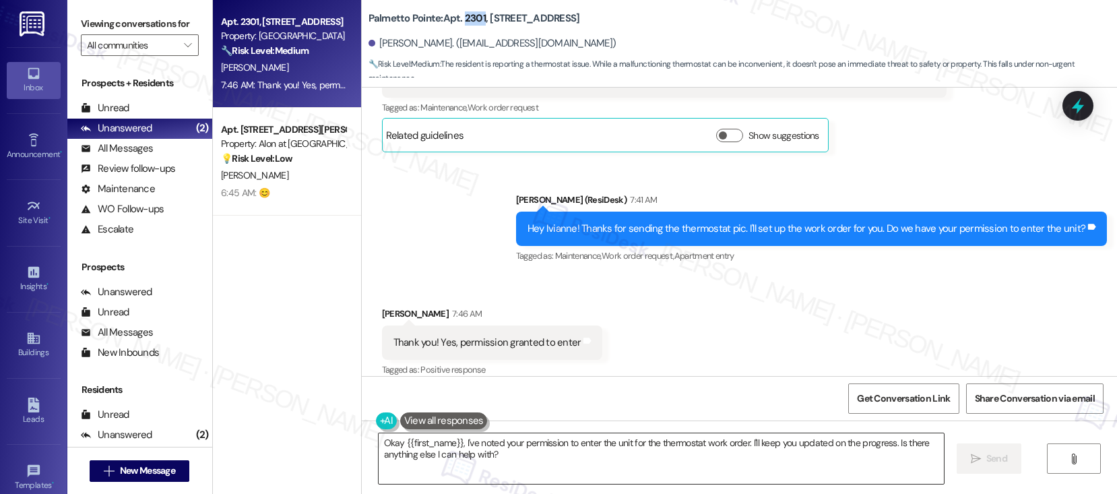
click at [486, 456] on textarea "Okay {{first_name}}, I've noted your permission to enter the unit for the therm…" at bounding box center [660, 458] width 565 height 51
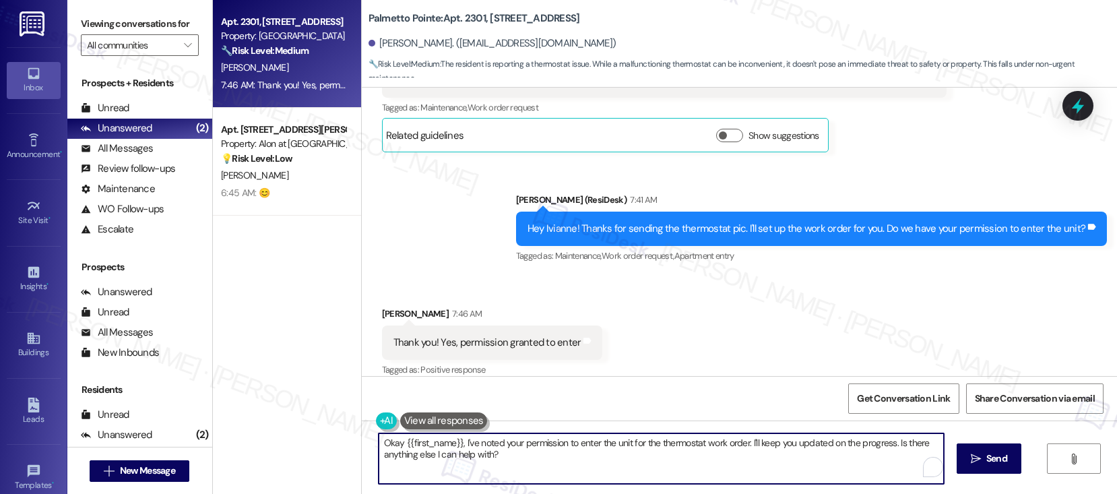
click at [486, 456] on textarea "Okay {{first_name}}, I've noted your permission to enter the unit for the therm…" at bounding box center [660, 458] width 565 height 51
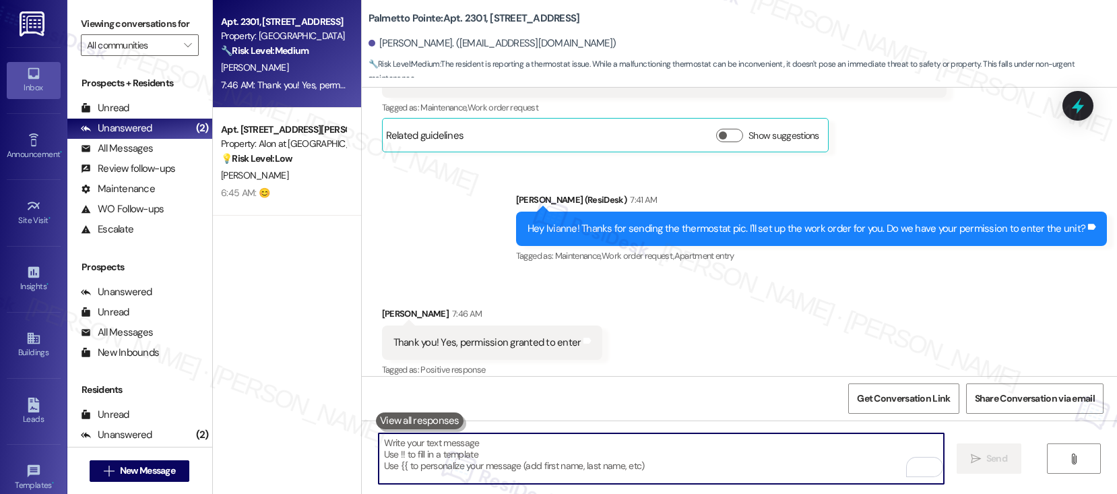
click at [455, 471] on textarea "To enrich screen reader interactions, please activate Accessibility in Grammarl…" at bounding box center [660, 458] width 565 height 51
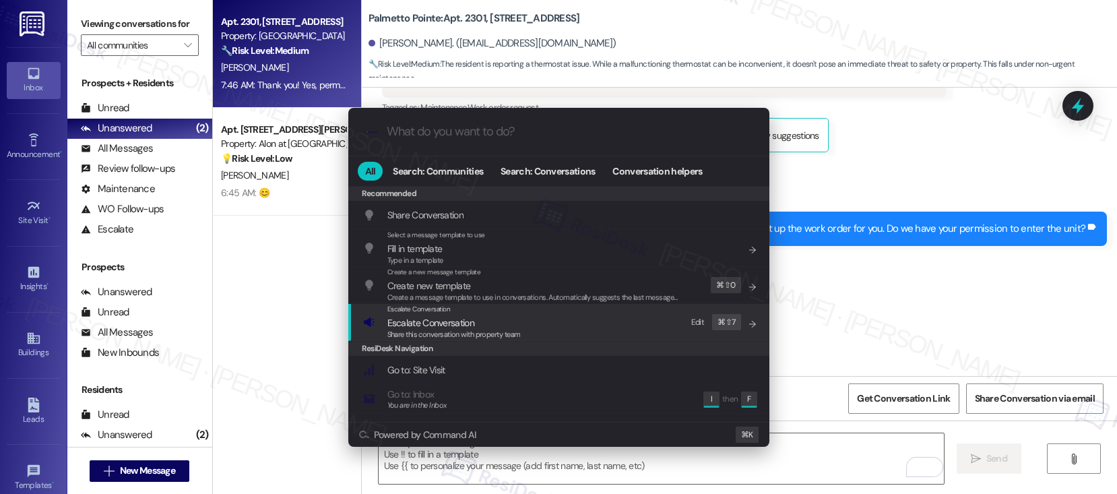
click at [496, 326] on span "Escalate Conversation" at bounding box center [453, 322] width 133 height 15
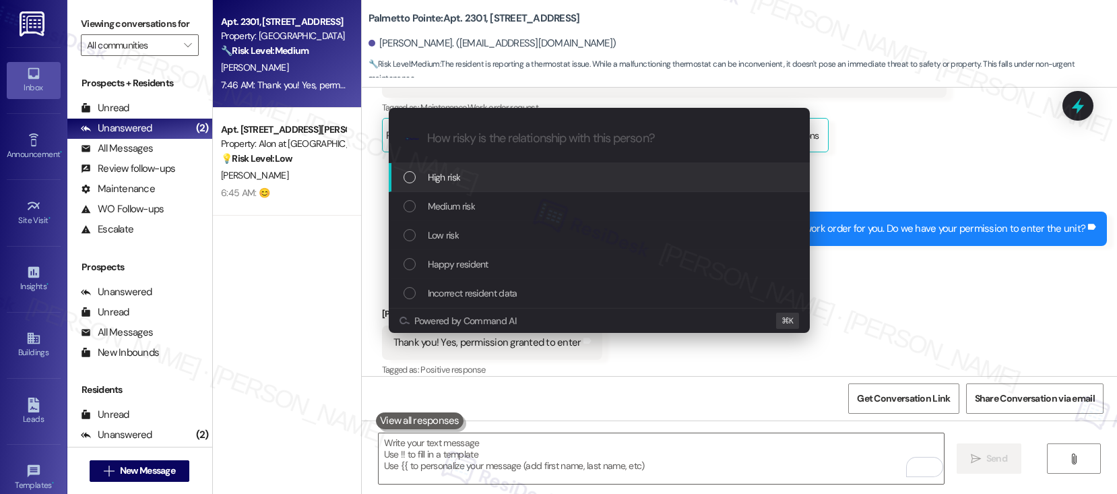
click at [478, 185] on div "High risk" at bounding box center [599, 177] width 421 height 29
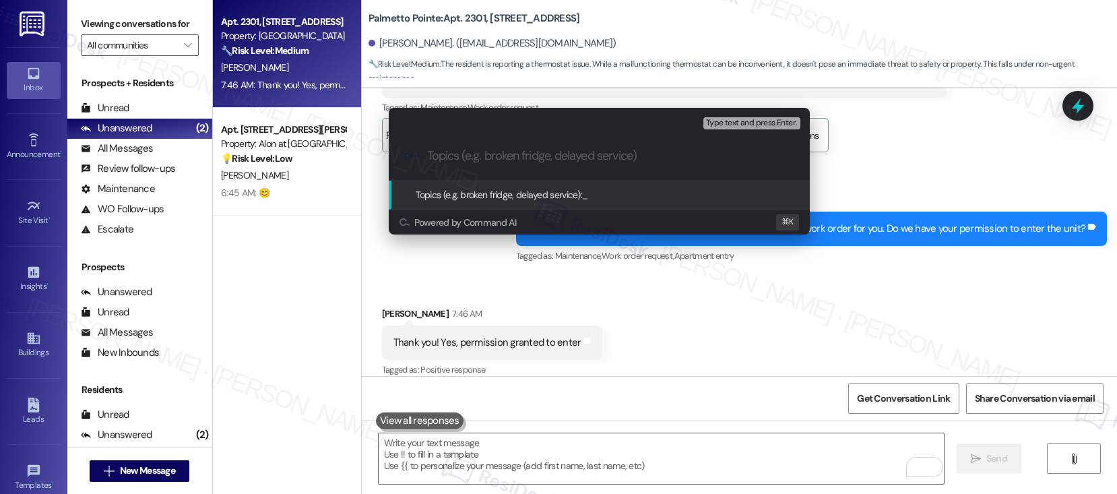
paste input "Work order submitted by Residesk | Work order #11424-1"
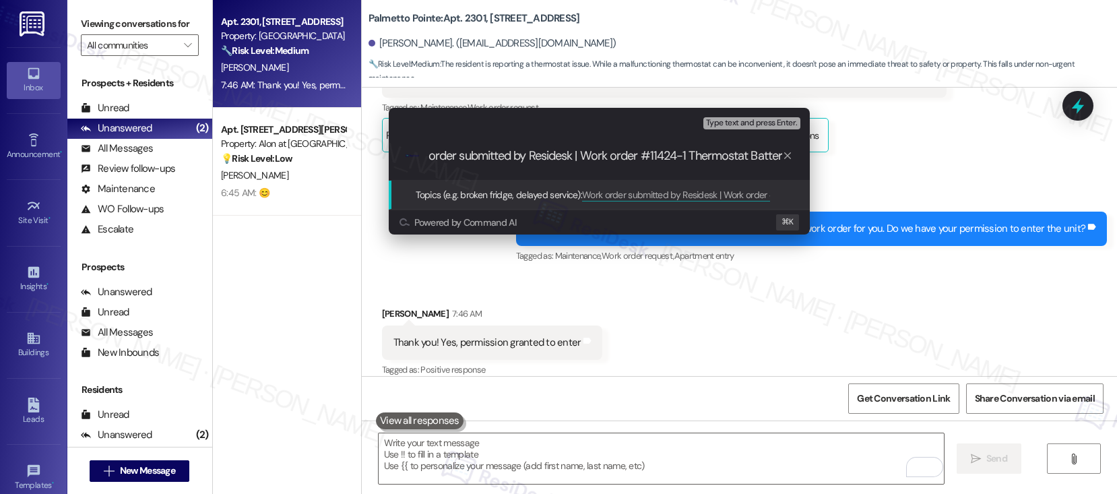
type input "Work order submitted by Residesk | Work order #11424-1 Thermostat Battery"
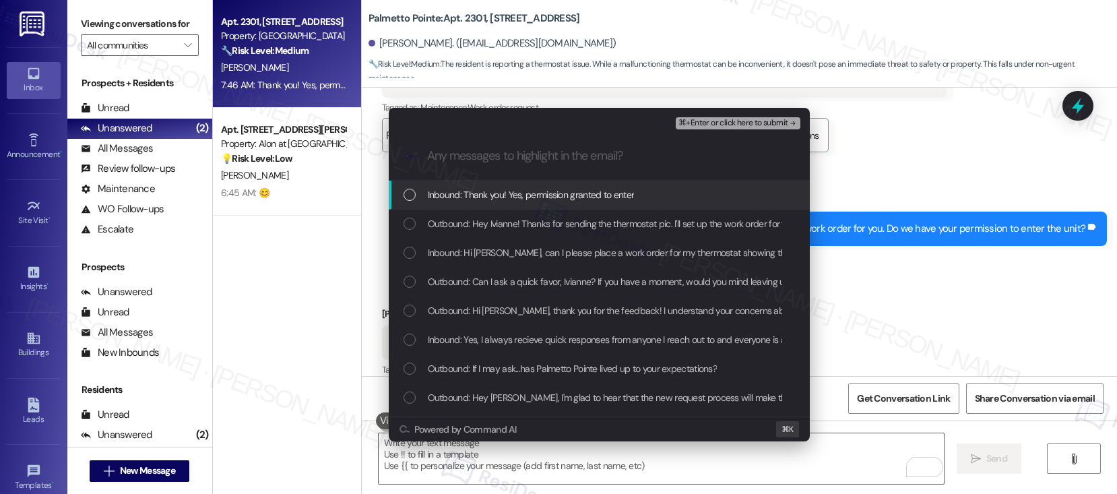
click at [488, 197] on span "Inbound: Thank you! Yes, permission granted to enter" at bounding box center [531, 194] width 207 height 15
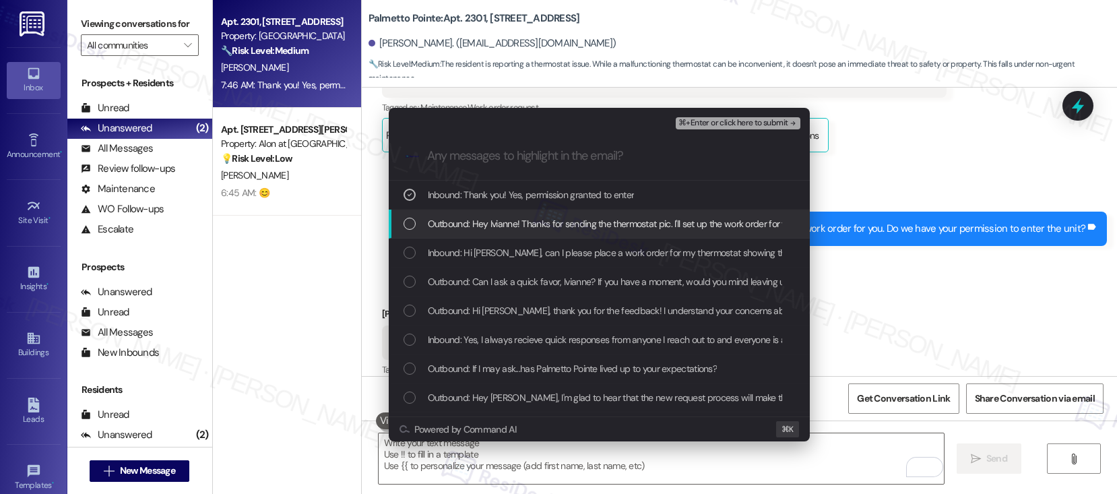
click at [488, 230] on span "Outbound: Hey Ivianne! Thanks for sending the thermostat pic. I'll set up the w…" at bounding box center [703, 223] width 551 height 15
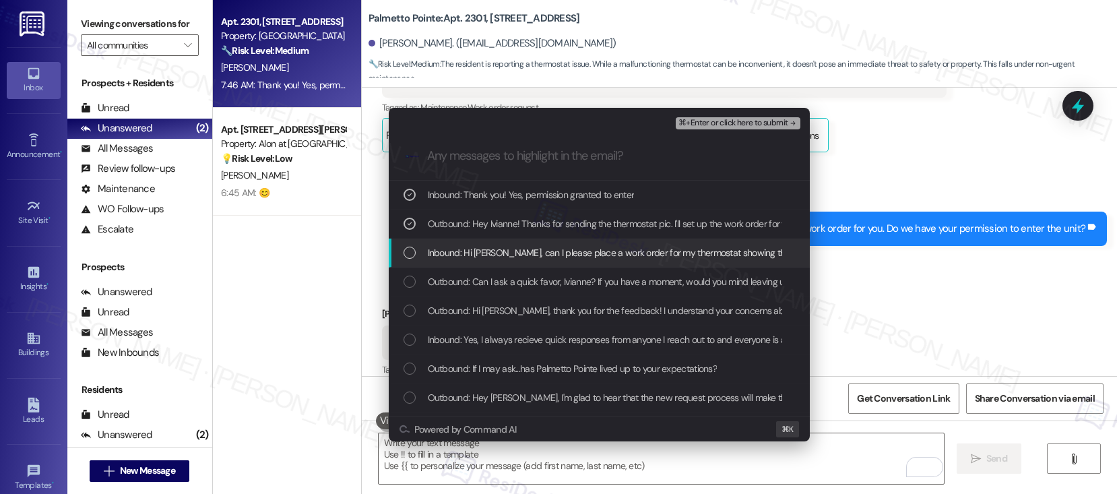
click at [487, 249] on span "Inbound: Hi Sarah, can I please place a work order for my thermostat showing th…" at bounding box center [690, 252] width 524 height 15
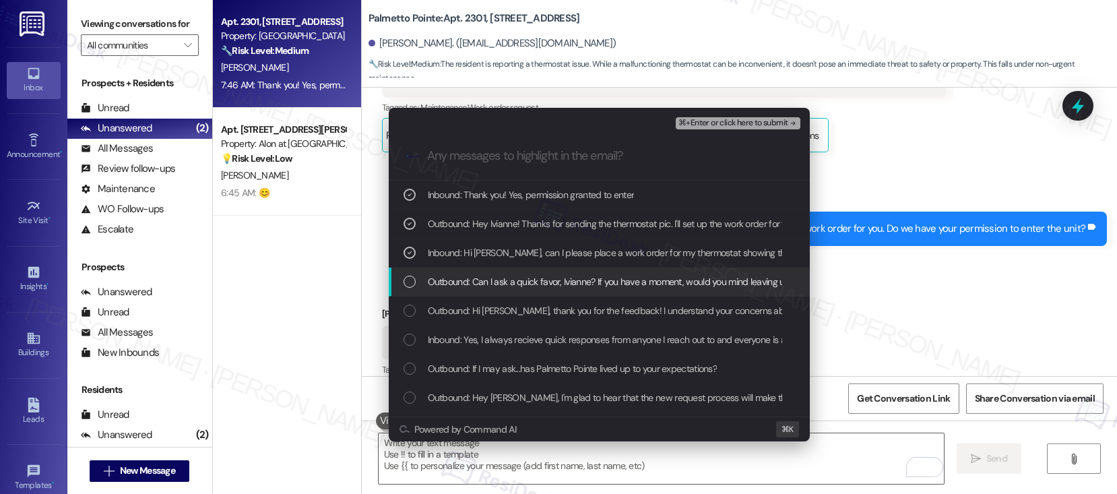
click at [486, 270] on div "Outbound: Can I ask a quick favor, Ivianne? If you have a moment, would you min…" at bounding box center [599, 281] width 421 height 29
click at [593, 282] on span "Outbound: Can I ask a quick favor, Ivianne? If you have a moment, would you min…" at bounding box center [988, 281] width 1120 height 15
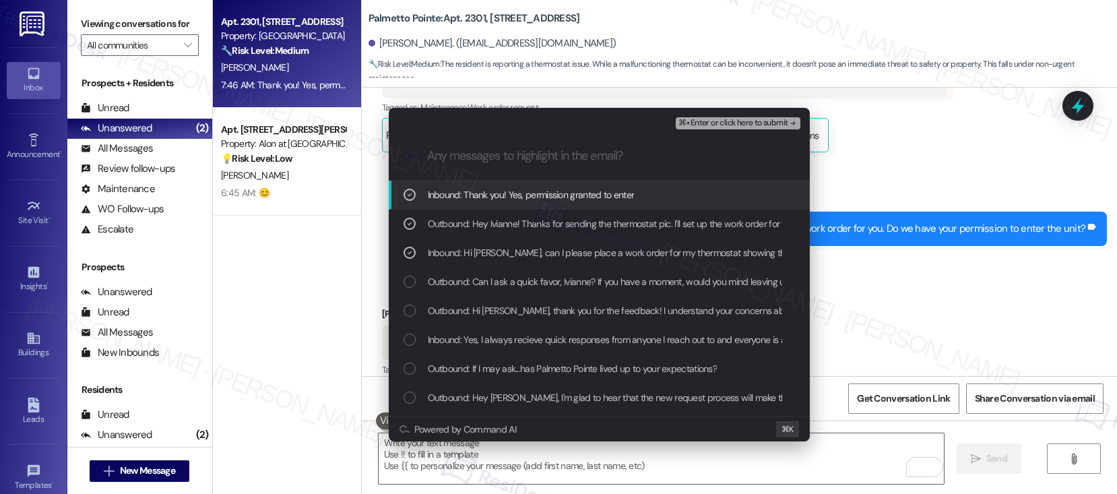
click at [723, 125] on span "⌘+Enter or click here to submit" at bounding box center [732, 123] width 109 height 9
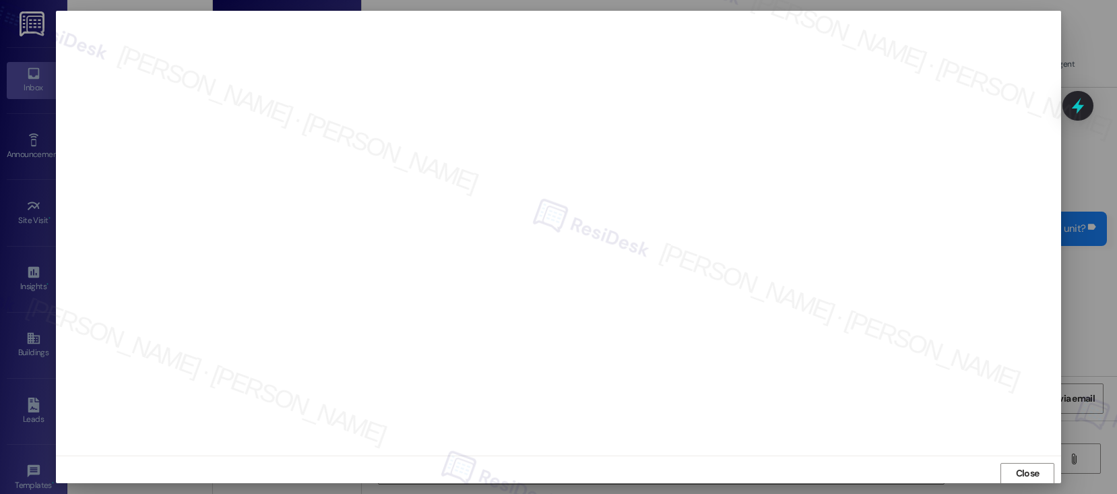
scroll to position [1, 0]
click at [1018, 469] on span "Close" at bounding box center [1028, 472] width 24 height 14
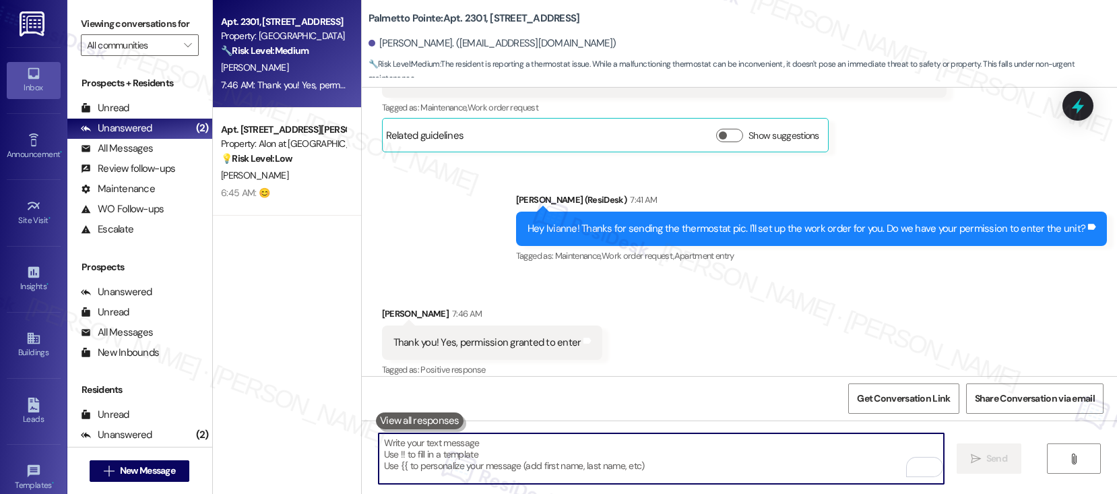
drag, startPoint x: 580, startPoint y: 446, endPoint x: 562, endPoint y: 440, distance: 18.5
click at [578, 445] on textarea "To enrich screen reader interactions, please activate Accessibility in Grammarl…" at bounding box center [660, 458] width 565 height 51
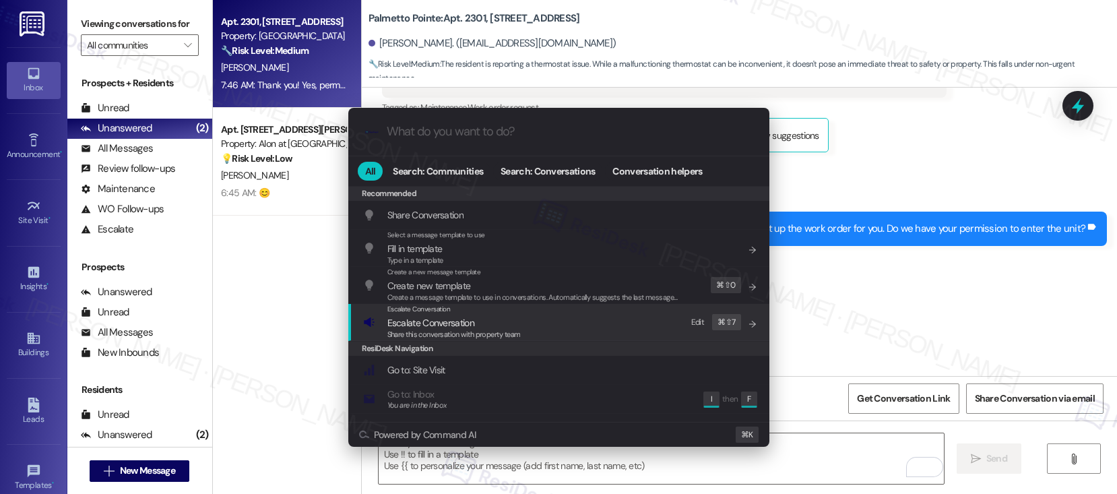
click at [642, 327] on div "Escalate Conversation Escalate Conversation Share this conversation with proper…" at bounding box center [560, 322] width 394 height 36
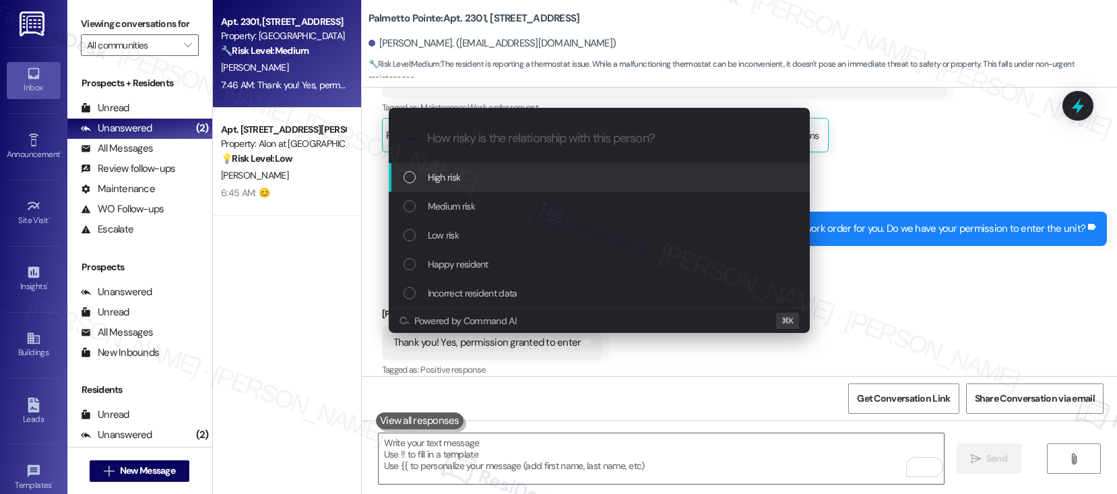
click at [612, 181] on div "High risk" at bounding box center [600, 177] width 394 height 15
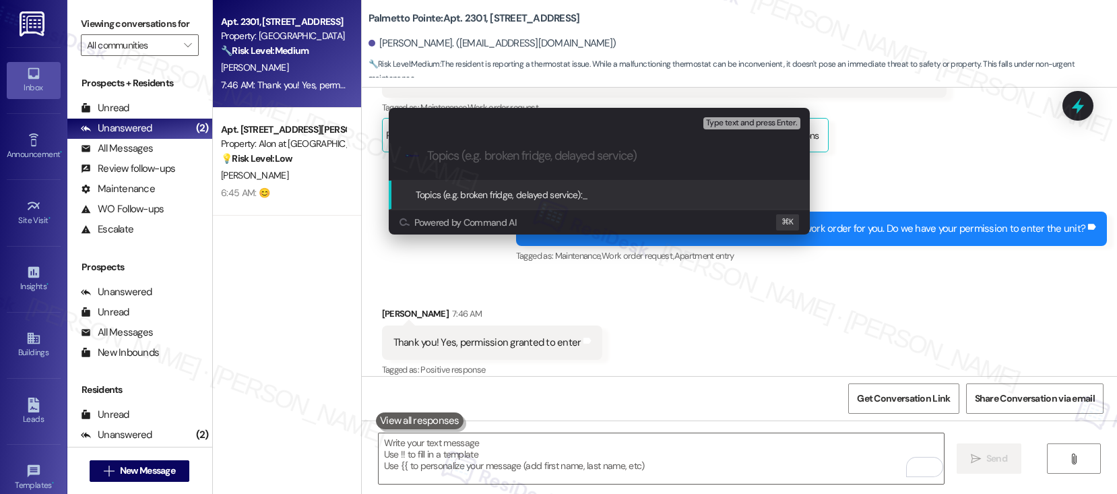
paste input "Work order submitted by Residesk | Work order #11424-1 Thermostat Battery"
type input "Work order submitted by Residesk | Work order #11424-1 Thermostat Battery"
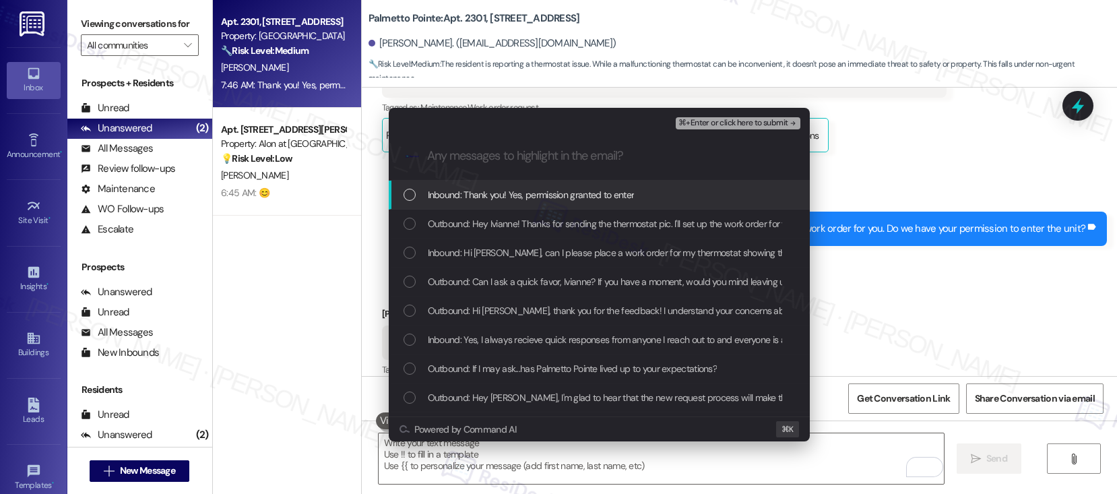
scroll to position [0, 0]
click at [603, 197] on span "Inbound: Thank you! Yes, permission granted to enter" at bounding box center [531, 194] width 207 height 15
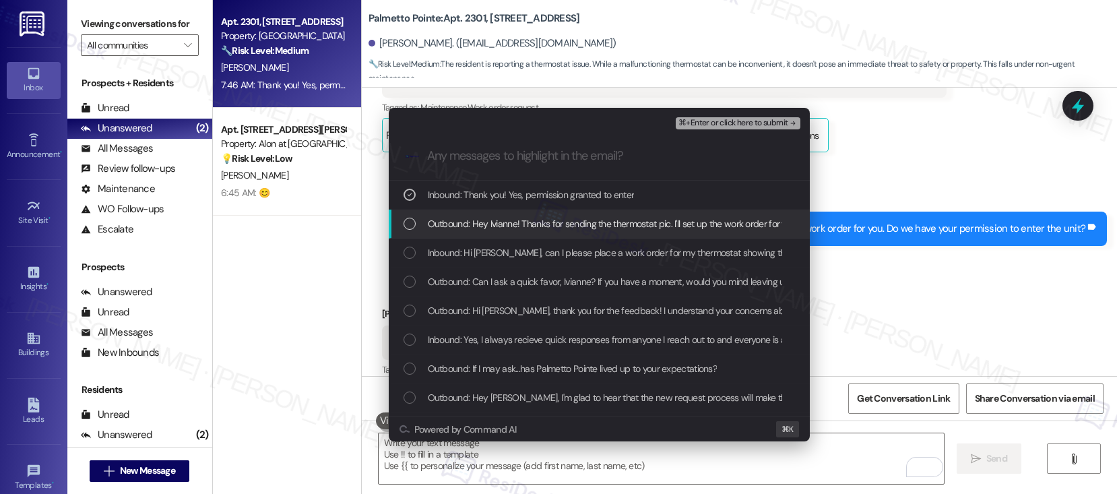
click at [595, 222] on span "Outbound: Hey Ivianne! Thanks for sending the thermostat pic. I'll set up the w…" at bounding box center [703, 223] width 551 height 15
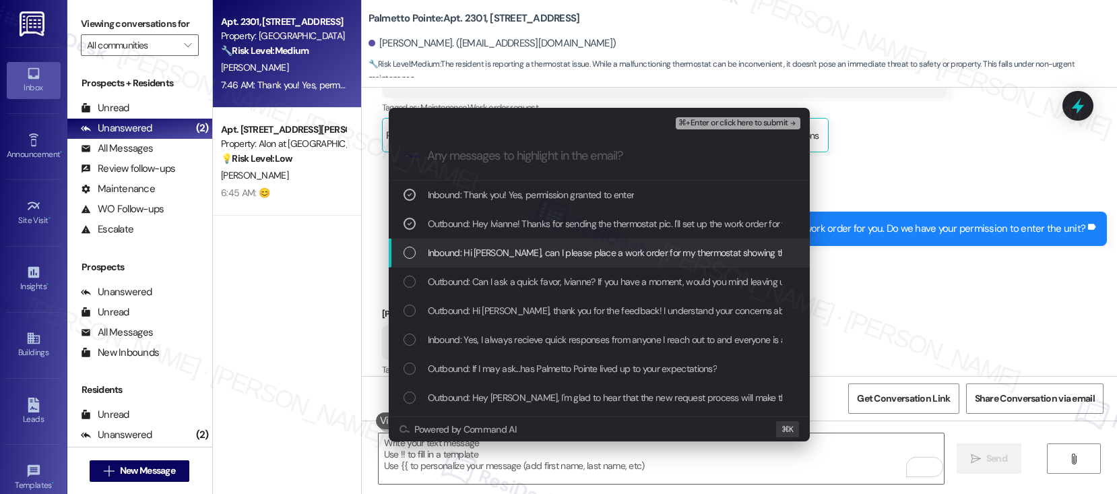
click at [582, 253] on span "Inbound: Hi Sarah, can I please place a work order for my thermostat showing th…" at bounding box center [690, 252] width 524 height 15
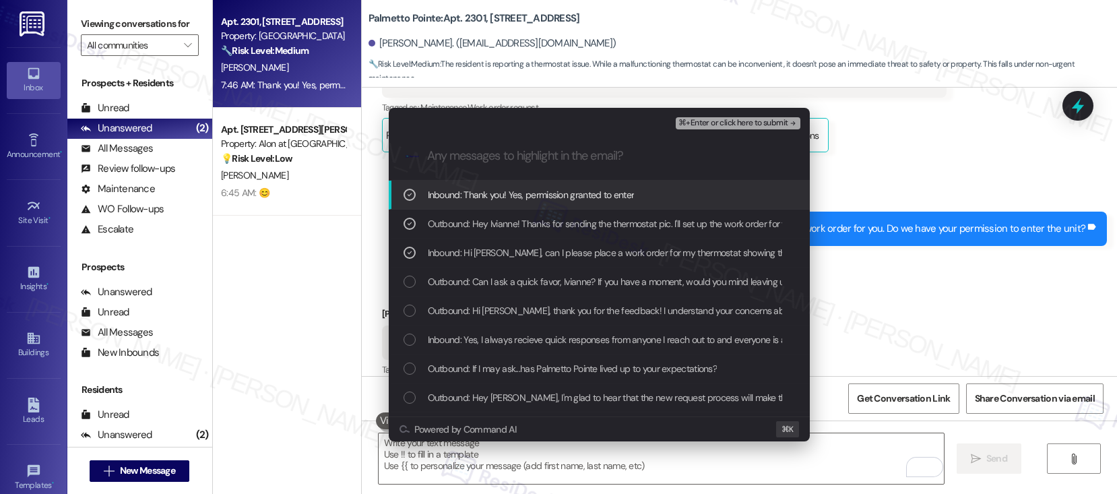
click at [689, 127] on span "⌘+Enter or click here to submit" at bounding box center [732, 123] width 109 height 9
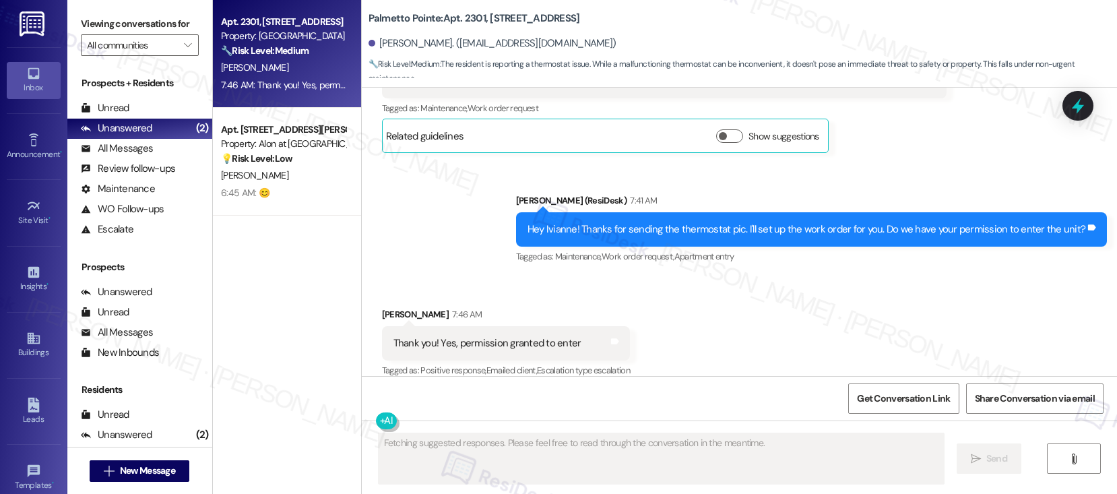
scroll to position [2286, 0]
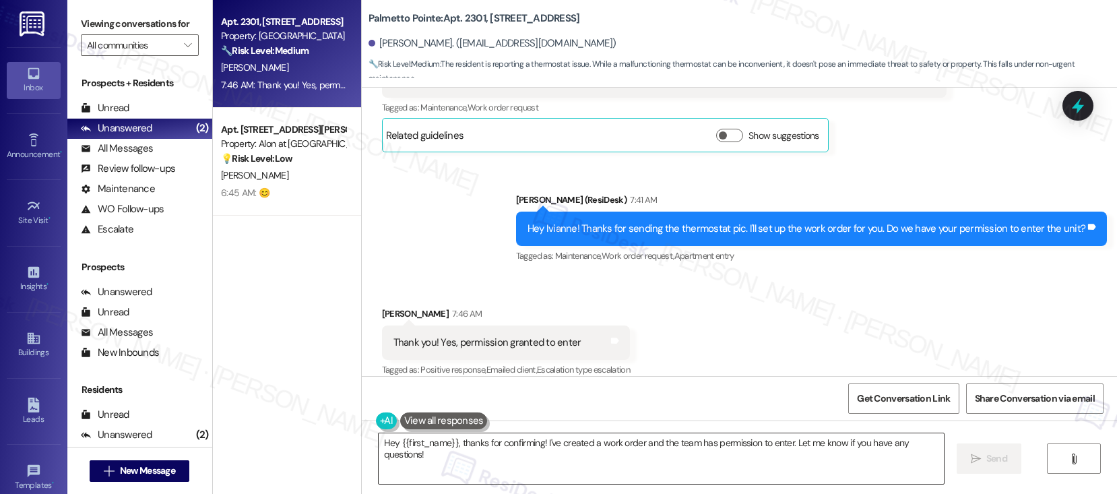
click at [575, 434] on textarea "Hey {{first_name}}, thanks for confirming! I've created a work order and the te…" at bounding box center [660, 458] width 565 height 51
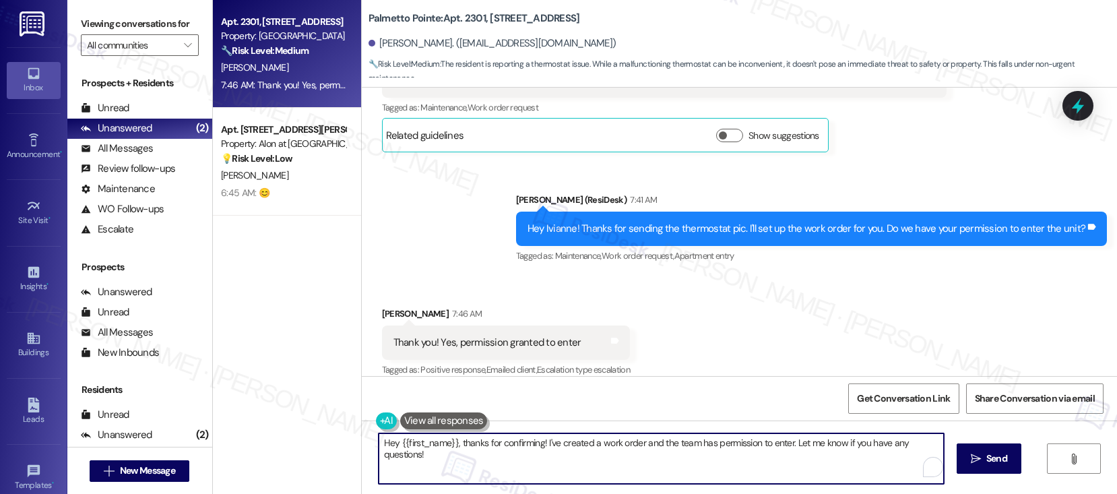
click at [575, 434] on textarea "Hey {{first_name}}, thanks for confirming! I've created a work order and the te…" at bounding box center [660, 458] width 565 height 51
paste textarea "Thank you, {{first_name}}. The request has been submitted. Our maintenance team…"
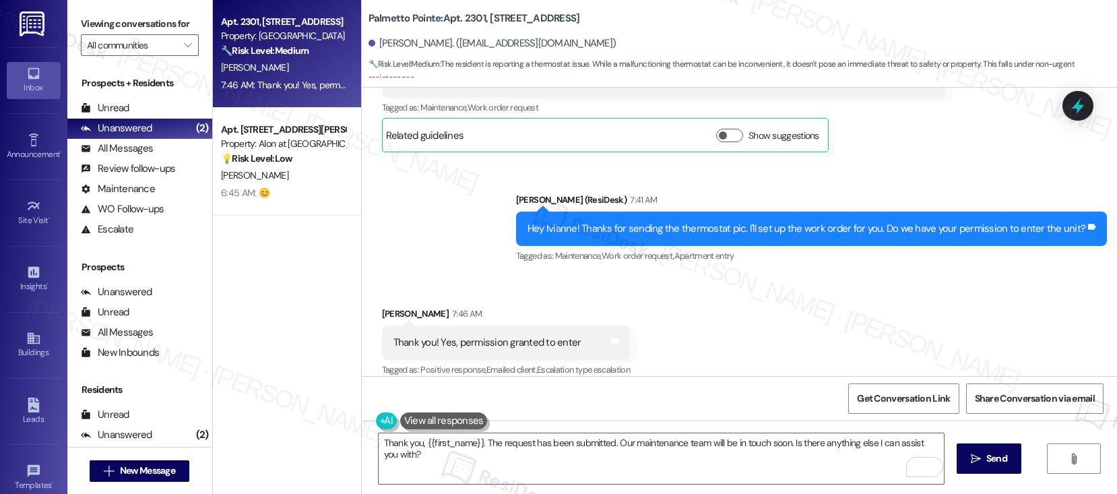
click at [382, 306] on div "Ivianne Tompkins 7:46 AM" at bounding box center [506, 315] width 249 height 19
copy div "Ivianne"
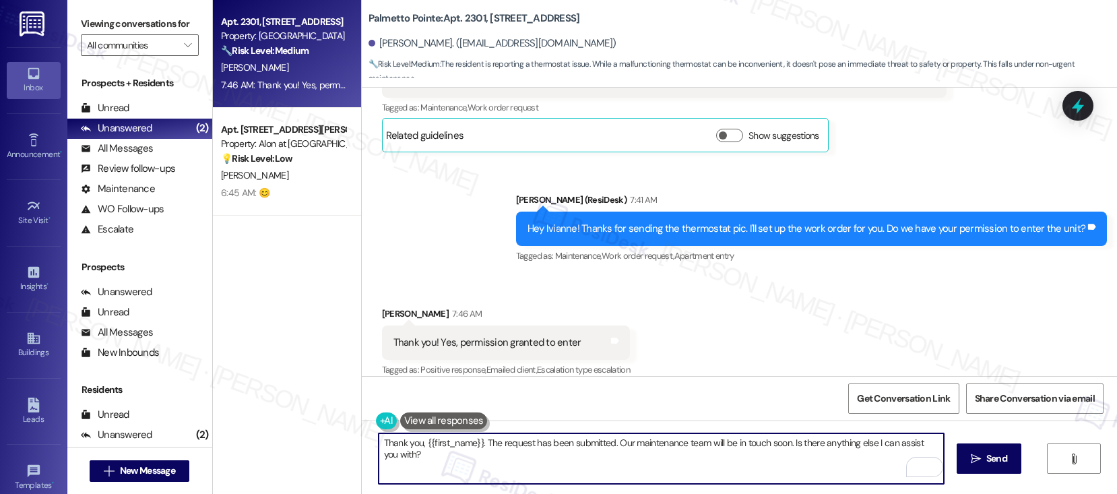
drag, startPoint x: 416, startPoint y: 443, endPoint x: 472, endPoint y: 442, distance: 56.6
click at [472, 442] on textarea "Thank you, {{first_name}}. The request has been submitted. Our maintenance team…" at bounding box center [660, 458] width 565 height 51
paste textarea "Ivianne"
click at [541, 466] on textarea "Thank you,Ivianne. The request has been submitted. Our maintenance team will be…" at bounding box center [660, 458] width 565 height 51
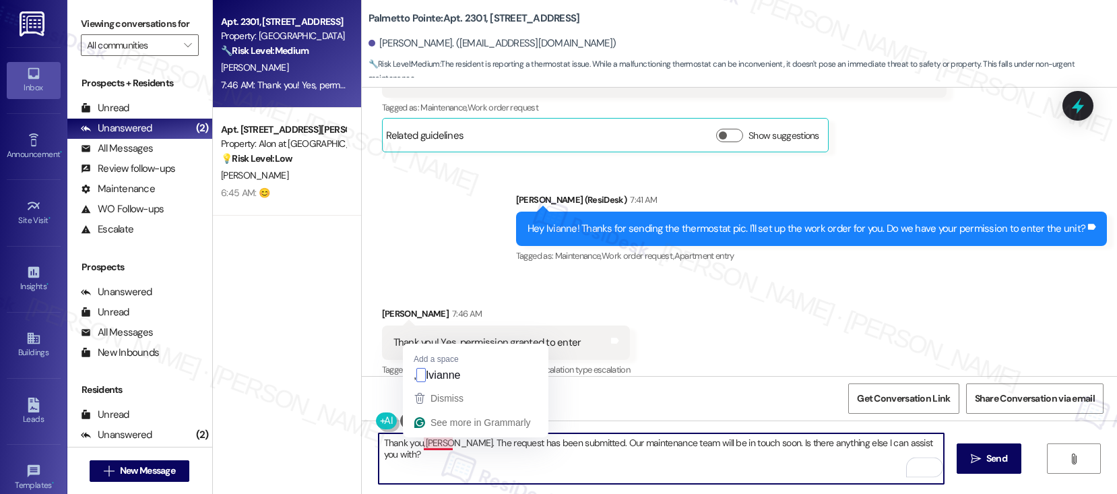
click at [426, 446] on textarea "Thank you,Ivianne. The request has been submitted. Our maintenance team will be…" at bounding box center [660, 458] width 565 height 51
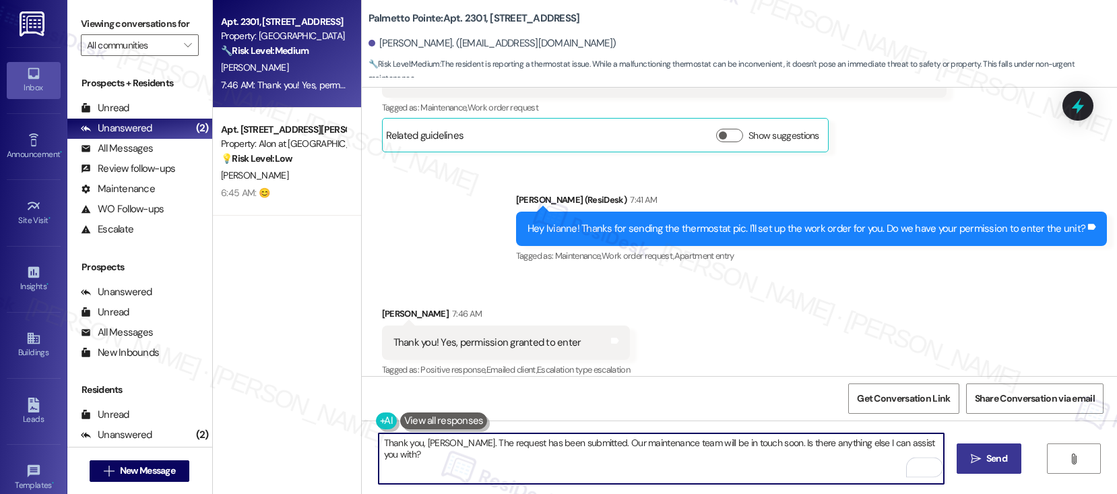
type textarea "Thank you, Ivianne. The request has been submitted. Our maintenance team will b…"
click at [978, 452] on span " Send" at bounding box center [989, 458] width 42 height 14
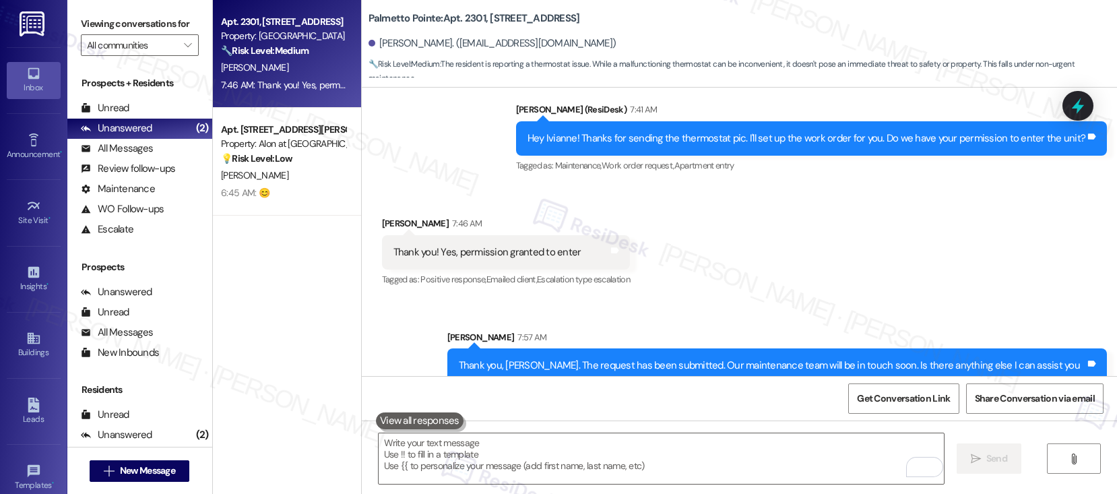
scroll to position [2380, 0]
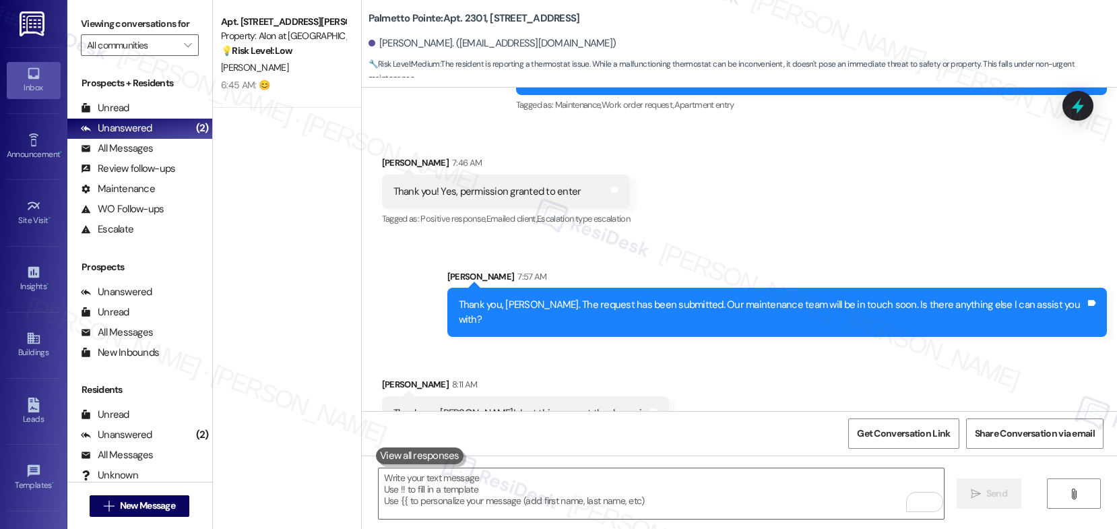
scroll to position [2439, 0]
